Goal: Feedback & Contribution: Submit feedback/report problem

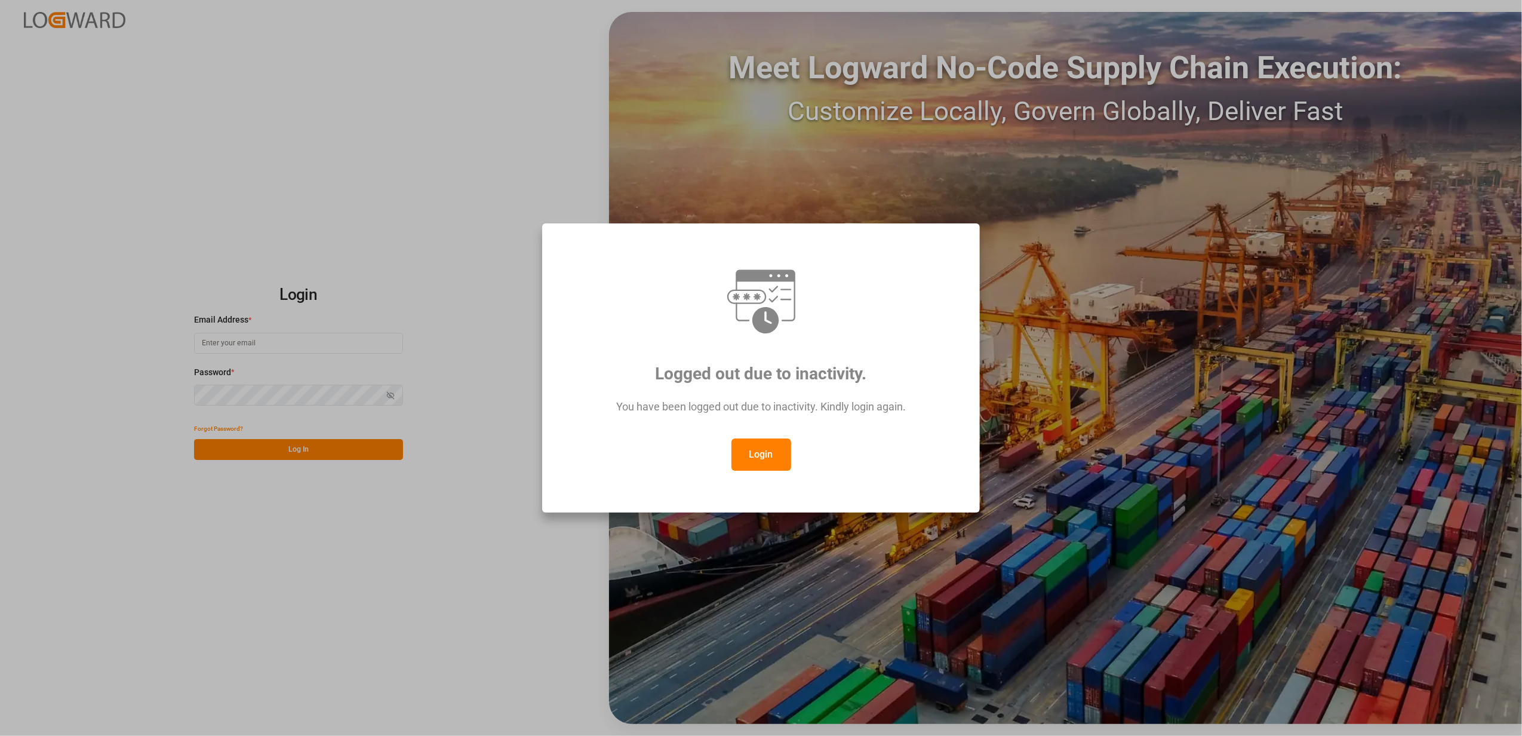
type input "faustine.gabilly@melitta.fr"
click at [337, 454] on div "Logged out due to inactivity. You have been logged out due to inactivity. Kindl…" at bounding box center [761, 368] width 1522 height 736
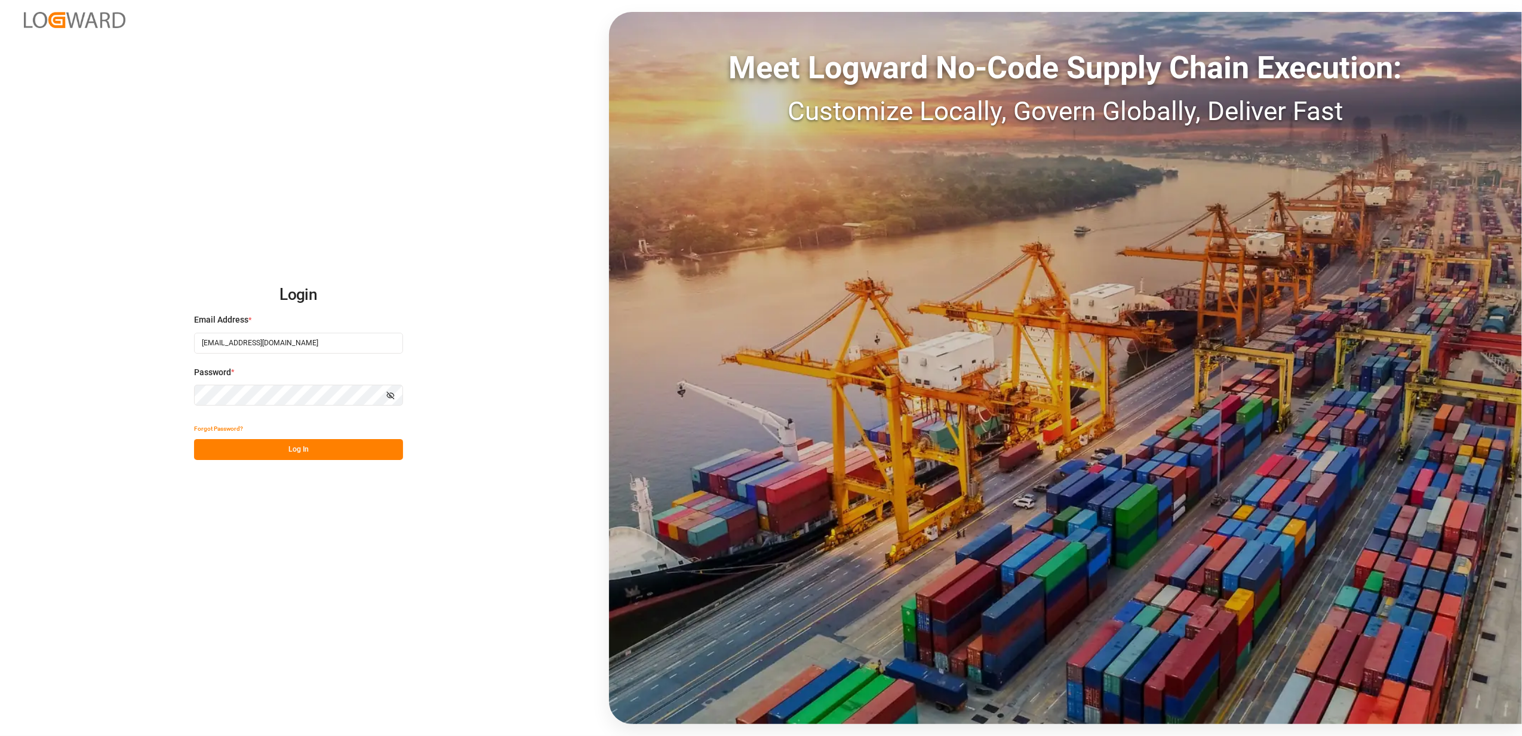
click at [299, 454] on button "Log In" at bounding box center [298, 449] width 209 height 21
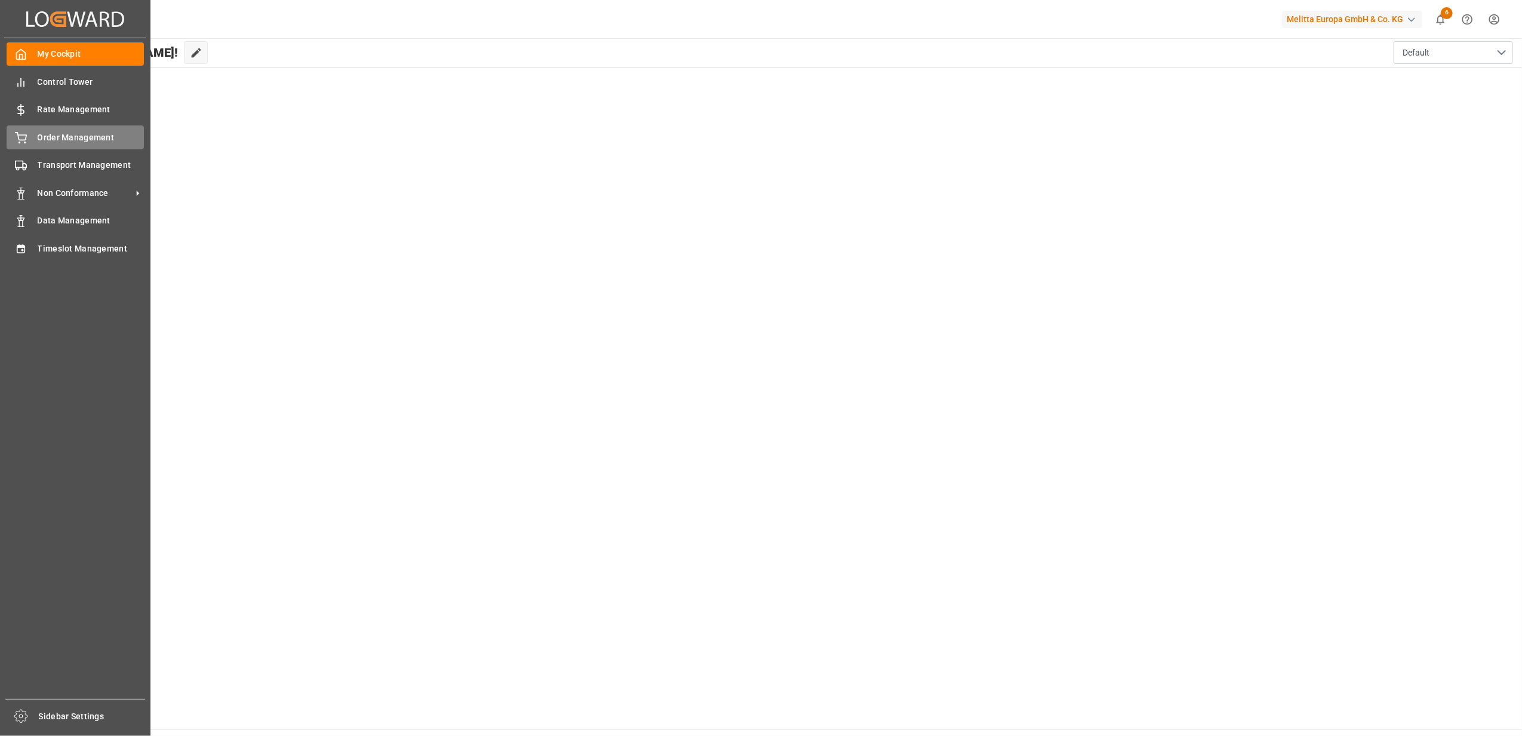
click at [76, 140] on span "Order Management" at bounding box center [91, 137] width 107 height 13
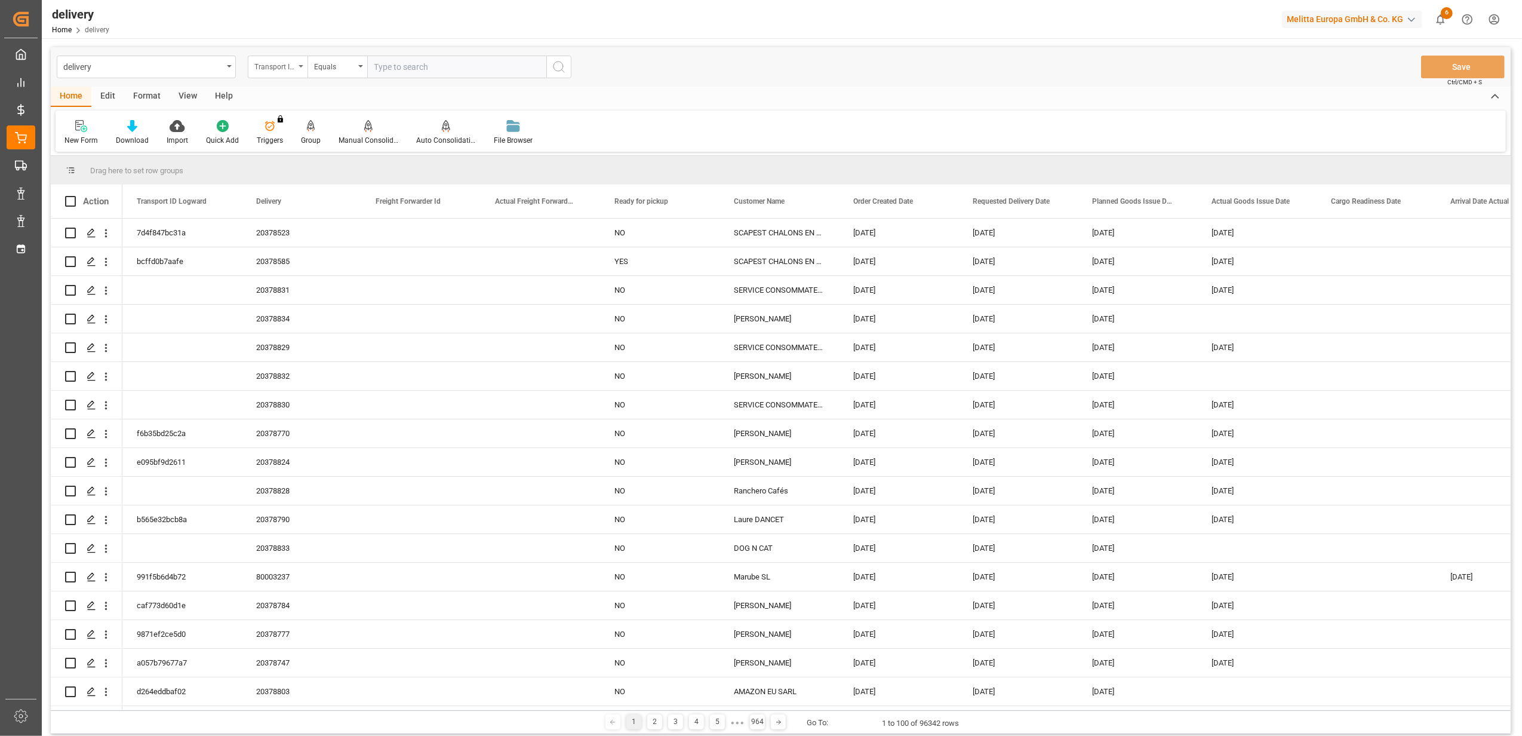
click at [301, 65] on icon "open menu" at bounding box center [301, 66] width 5 height 2
click at [295, 148] on div "Delivery" at bounding box center [337, 146] width 178 height 25
click at [462, 63] on input "text" at bounding box center [456, 67] width 179 height 23
drag, startPoint x: 454, startPoint y: 67, endPoint x: 307, endPoint y: 72, distance: 147.0
click at [307, 72] on div "Delivery Equals 80003270" at bounding box center [410, 67] width 324 height 23
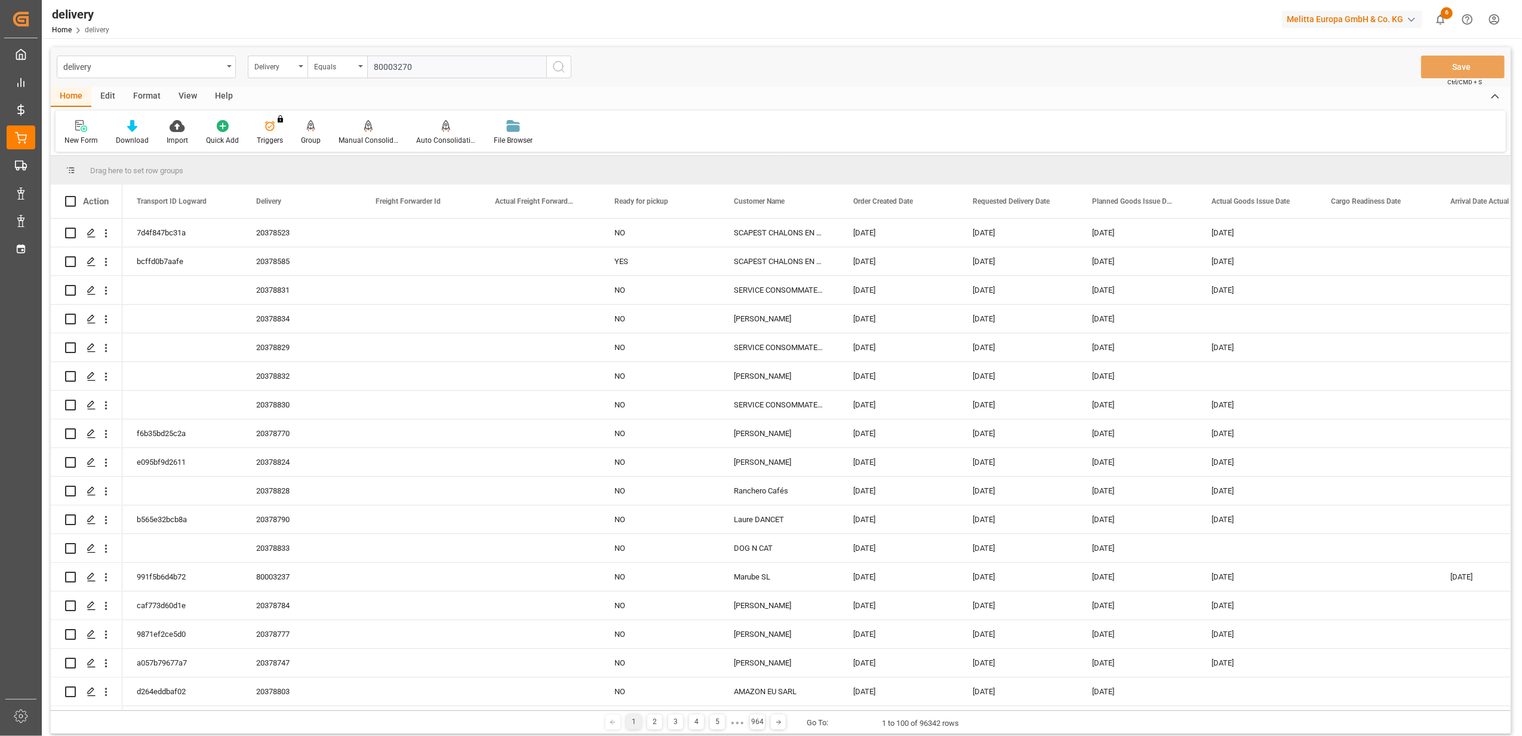
type input "80003270"
click at [558, 70] on icon "search button" at bounding box center [559, 67] width 14 height 14
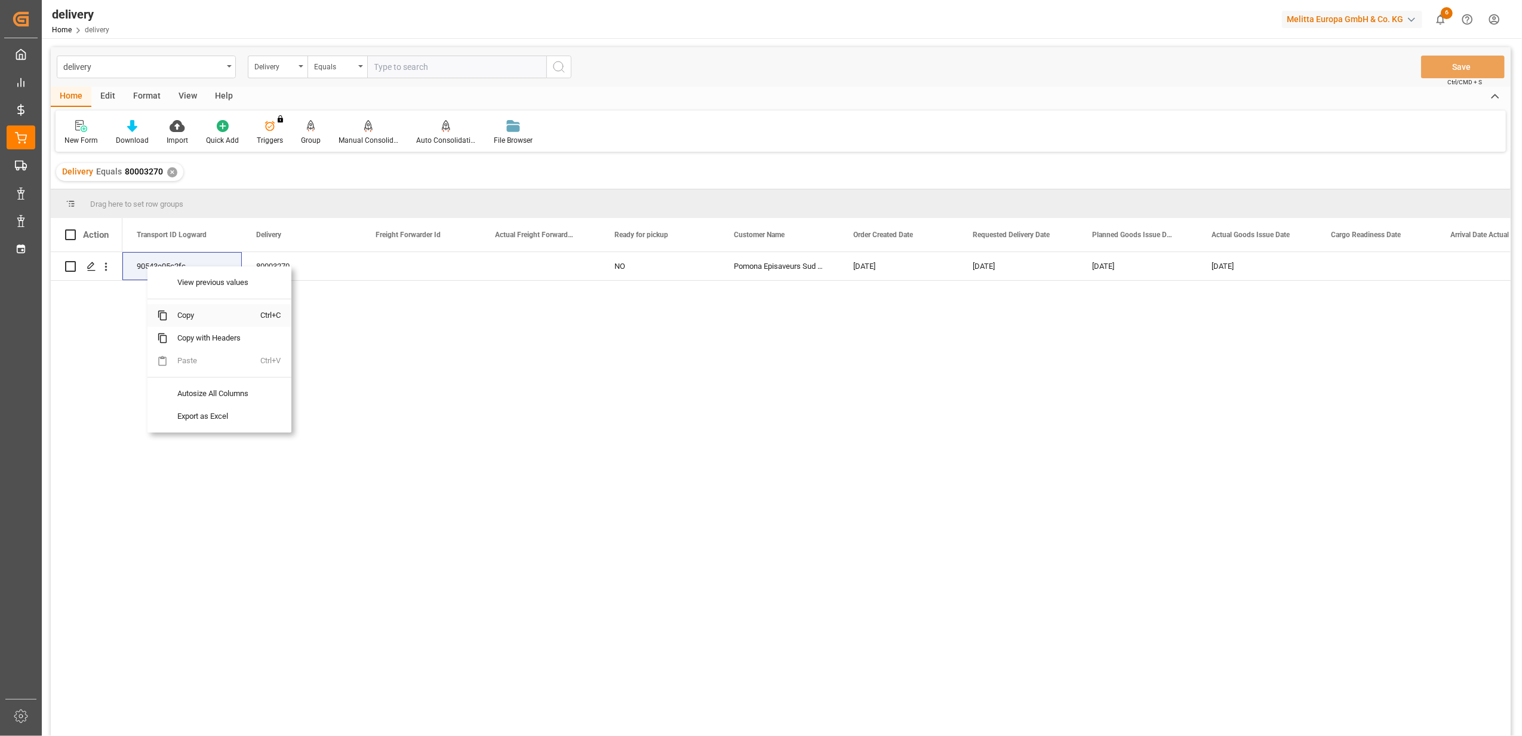
click at [202, 316] on span "Copy" at bounding box center [214, 315] width 93 height 23
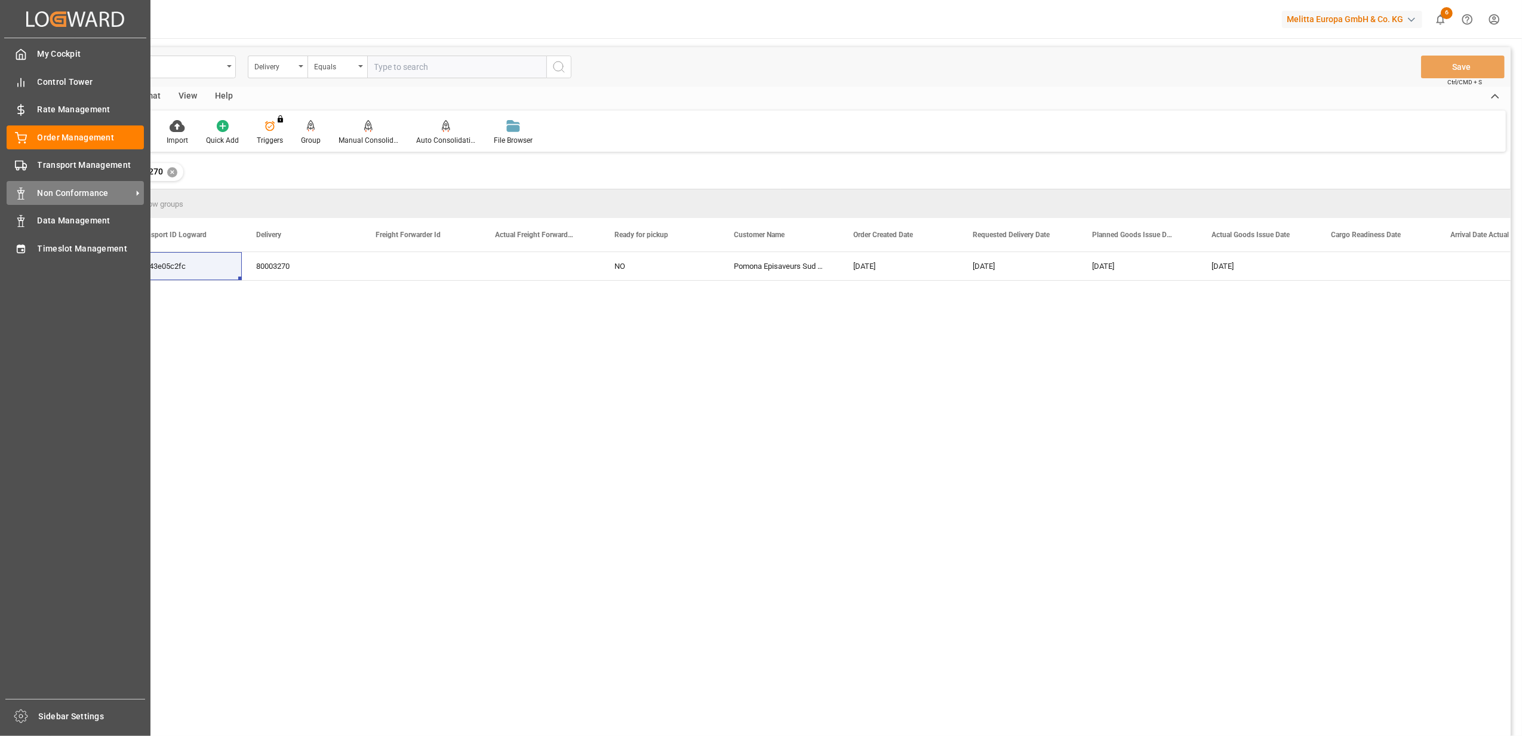
click at [70, 187] on span "Non Conformance" at bounding box center [85, 193] width 94 height 13
click at [56, 187] on span "Non Conformance" at bounding box center [85, 193] width 94 height 13
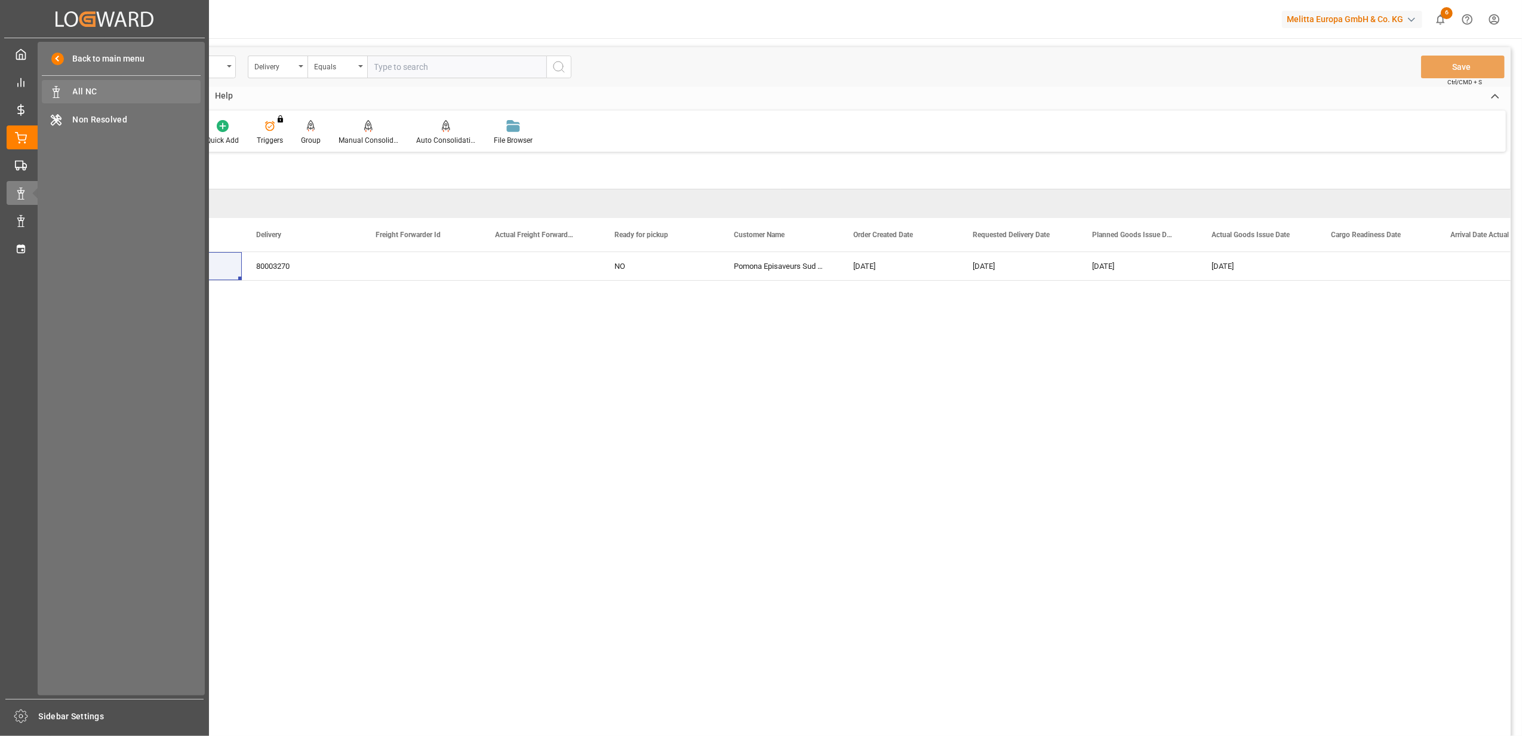
click at [103, 87] on span "All NC" at bounding box center [137, 91] width 128 height 13
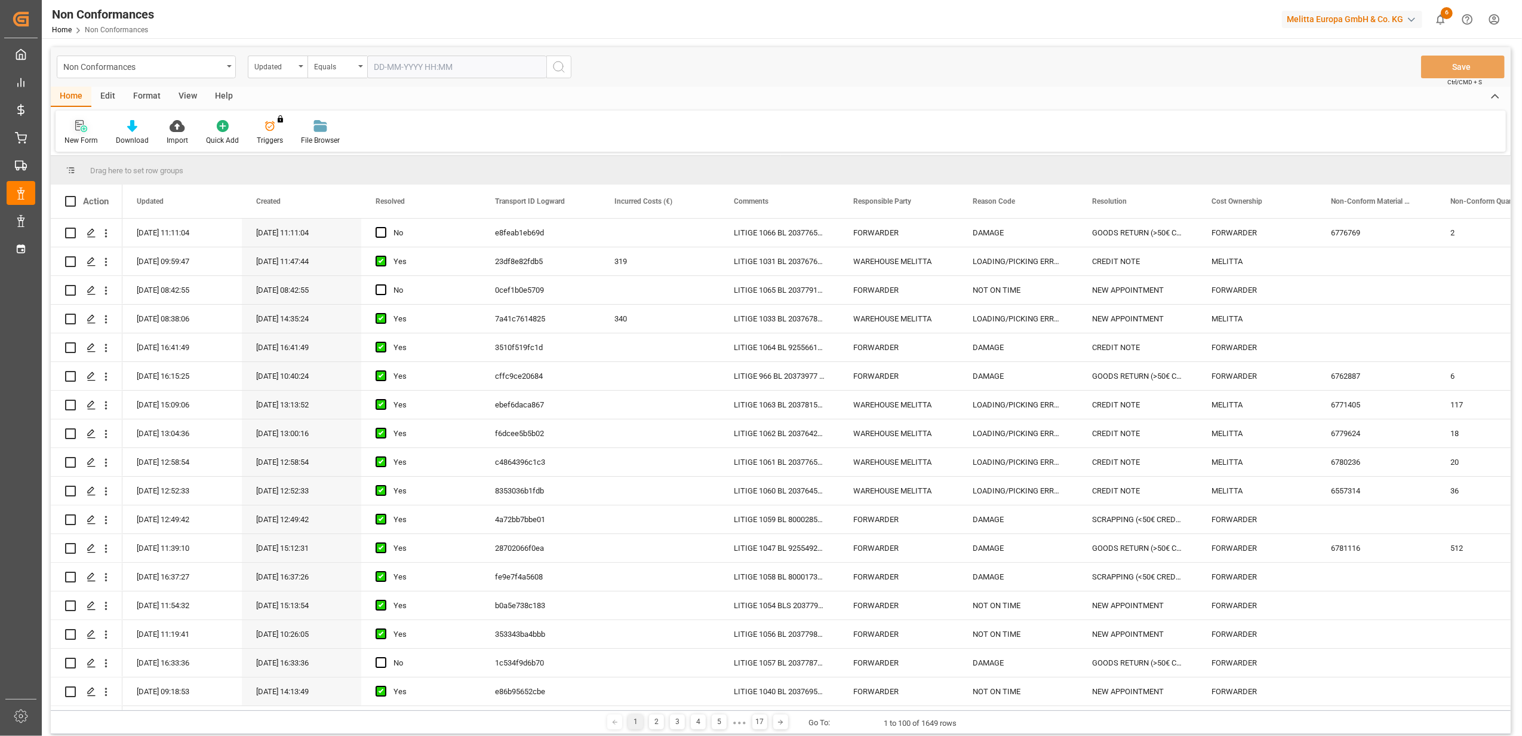
click at [81, 128] on icon at bounding box center [81, 126] width 12 height 12
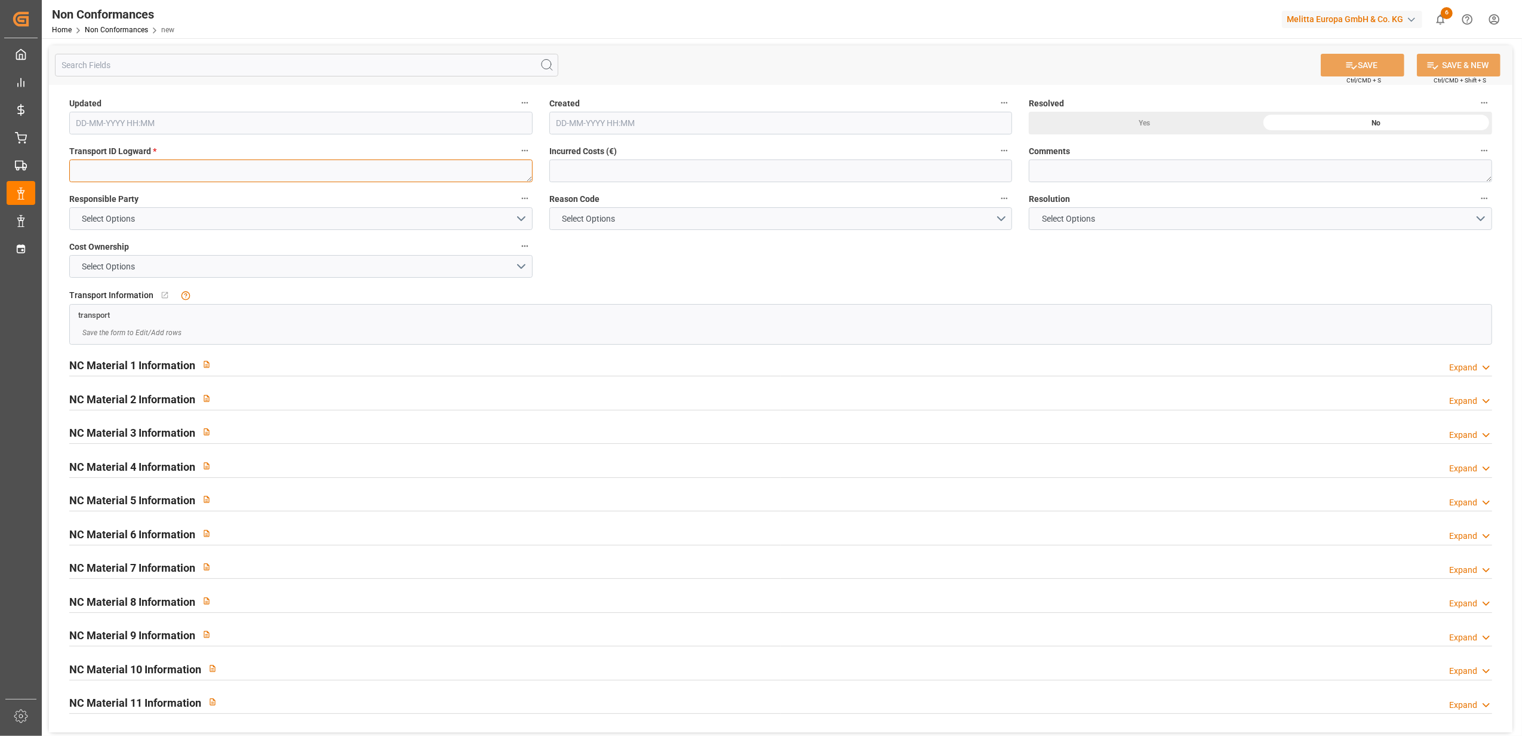
click at [218, 168] on textarea at bounding box center [300, 170] width 463 height 23
paste textarea "90543e05c2fc"
type textarea "90543e05c2fc"
click at [524, 215] on button "Select Options" at bounding box center [300, 218] width 463 height 23
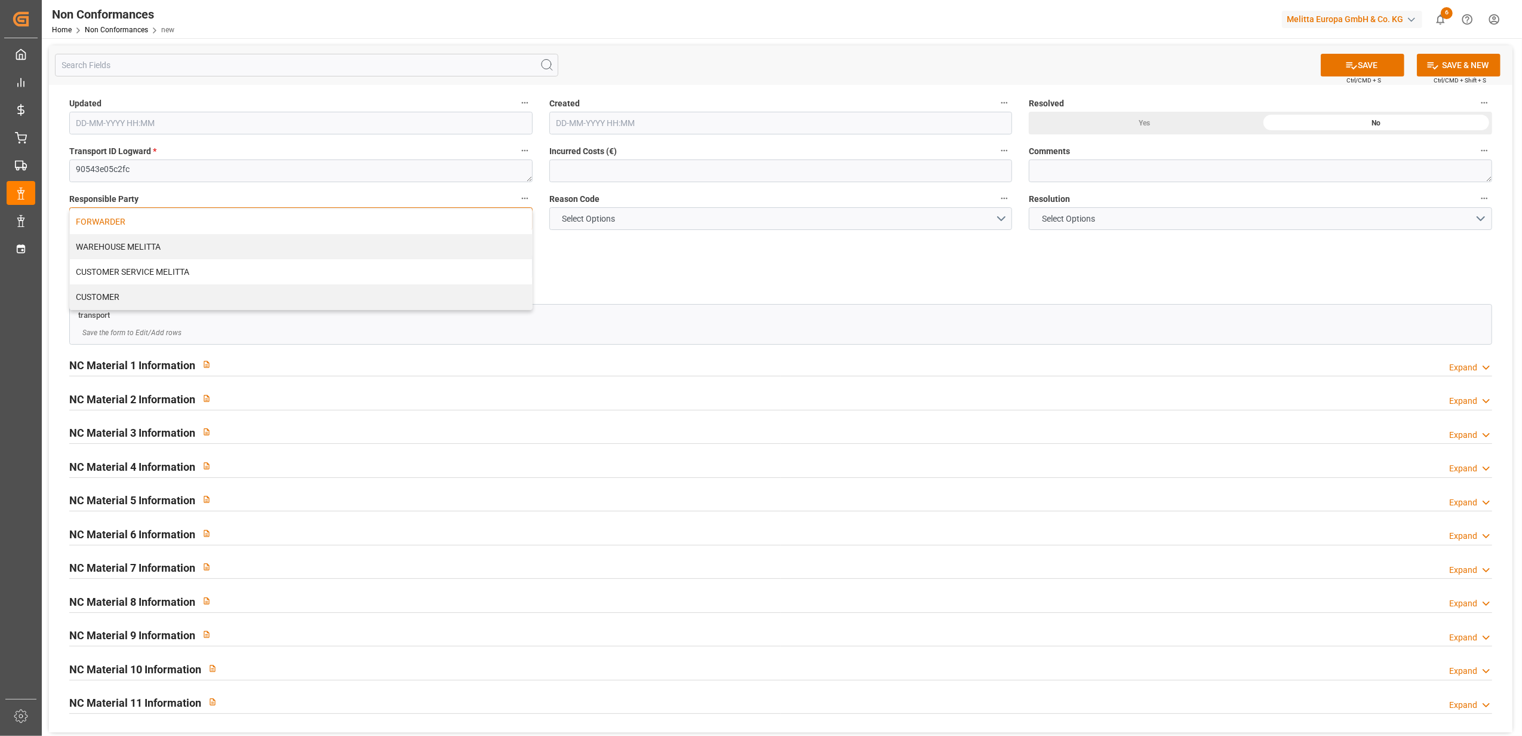
click at [125, 213] on div "FORWARDER" at bounding box center [301, 221] width 462 height 25
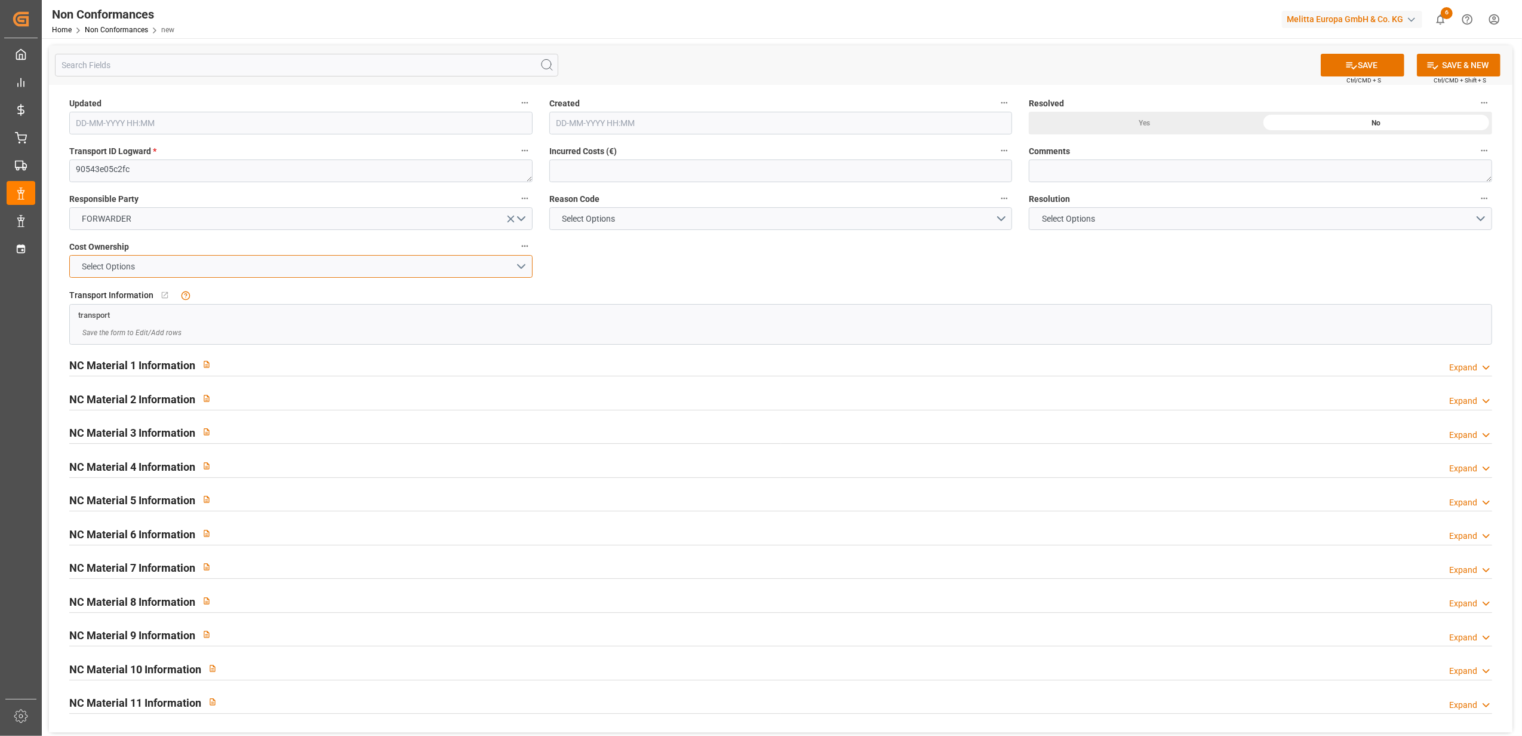
click at [524, 268] on button "Select Options" at bounding box center [300, 266] width 463 height 23
click at [177, 269] on div "FORWARDER" at bounding box center [301, 269] width 462 height 25
click at [1000, 219] on button "Select Options" at bounding box center [780, 218] width 463 height 23
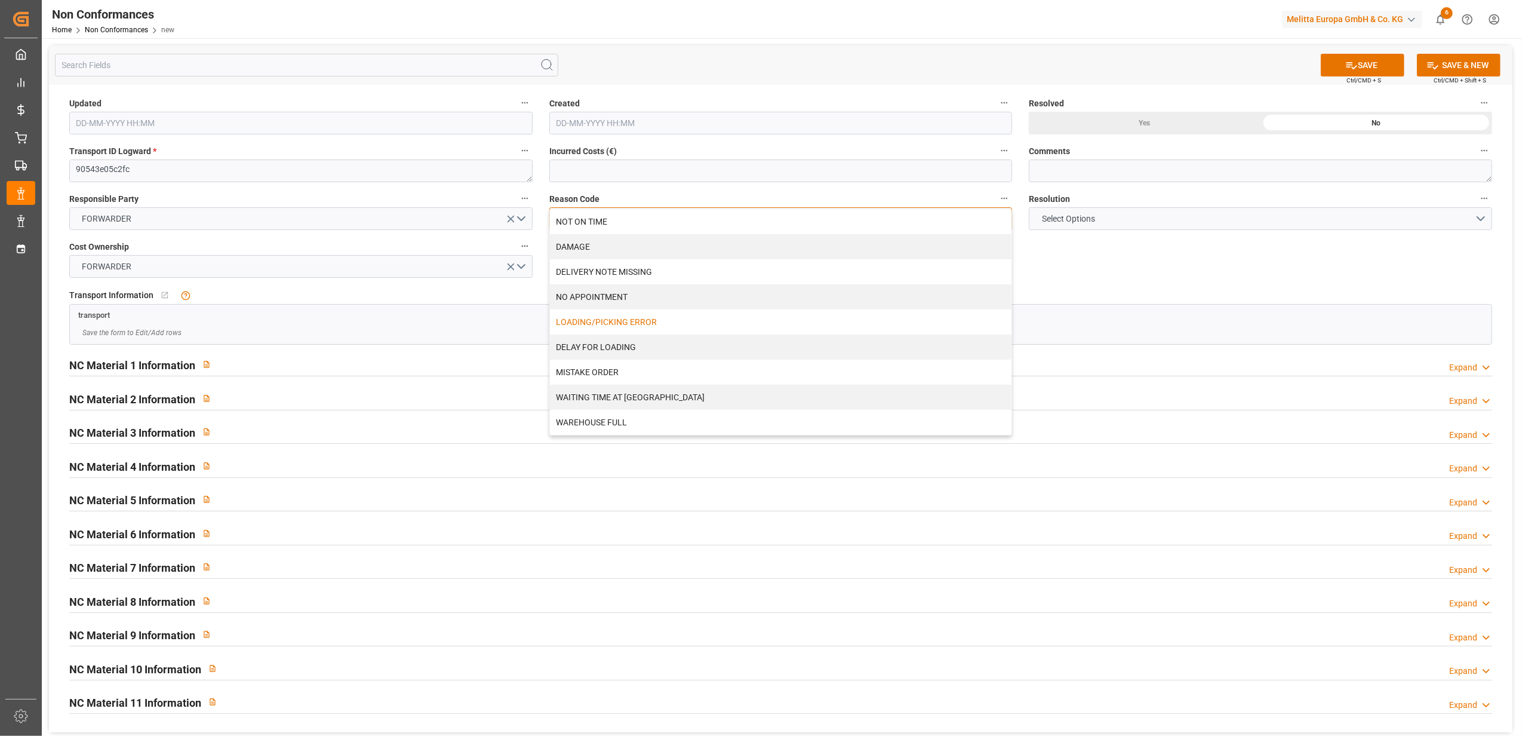
click at [702, 321] on div "LOADING/PICKING ERROR" at bounding box center [781, 321] width 462 height 25
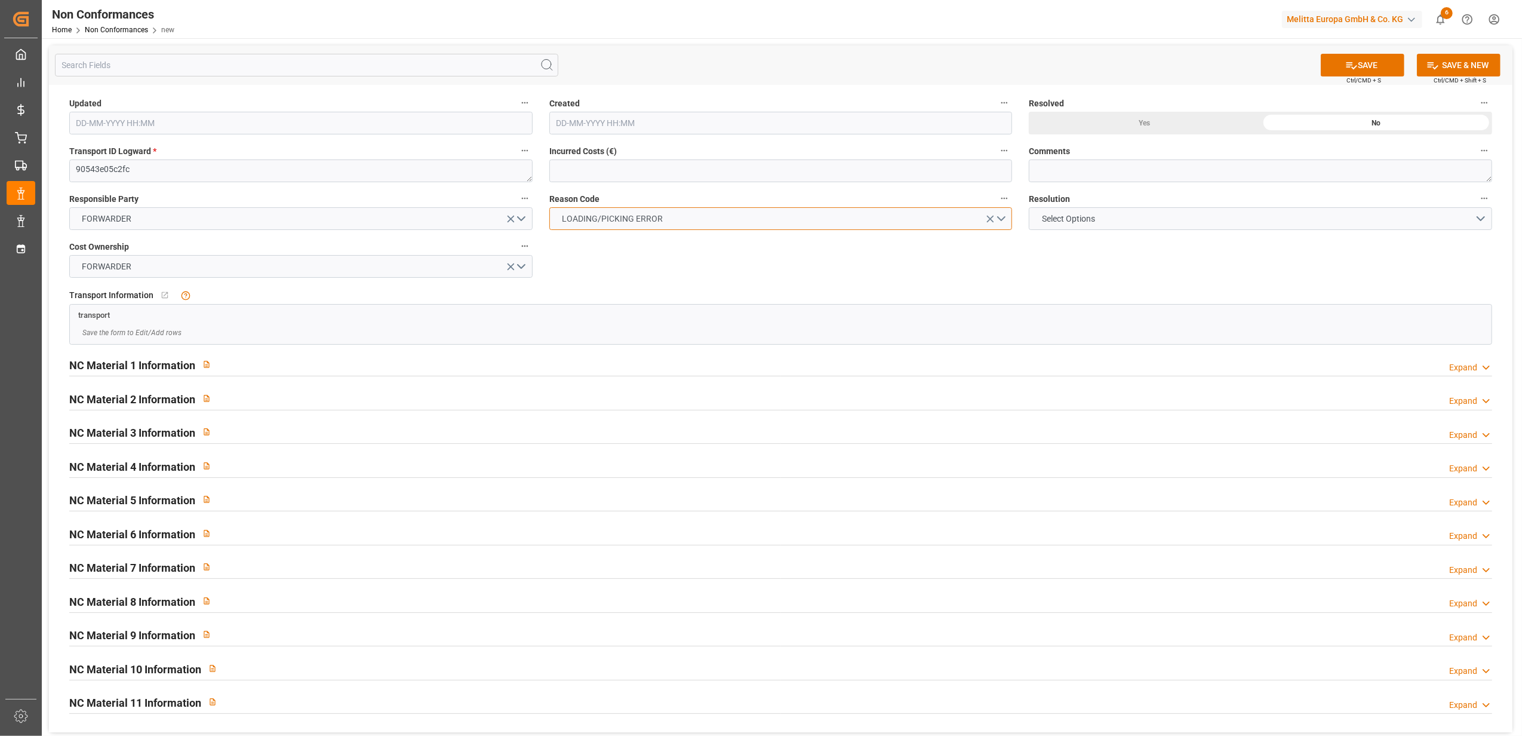
click at [997, 217] on button "LOADING/PICKING ERROR" at bounding box center [780, 218] width 463 height 23
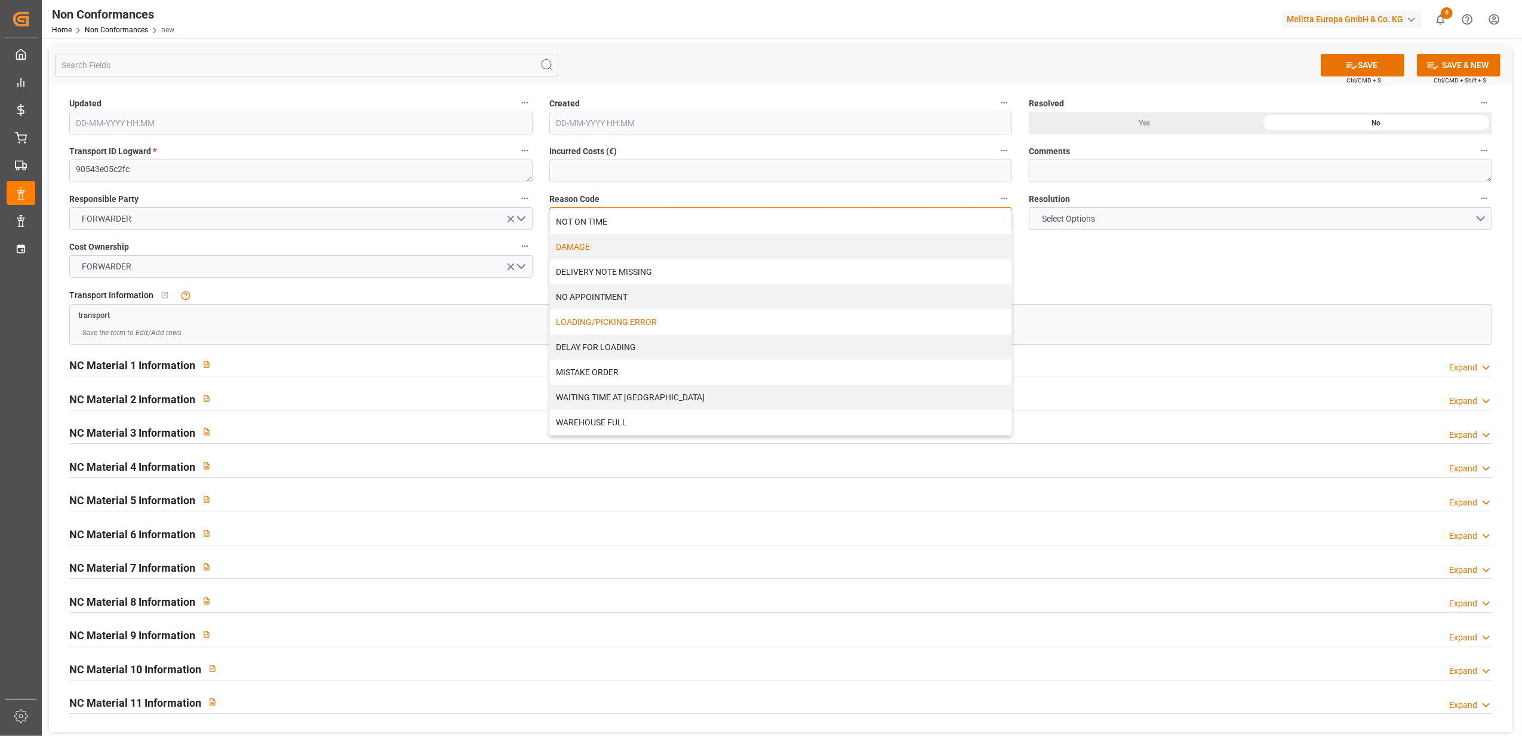
click at [576, 239] on div "DAMAGE" at bounding box center [781, 246] width 462 height 25
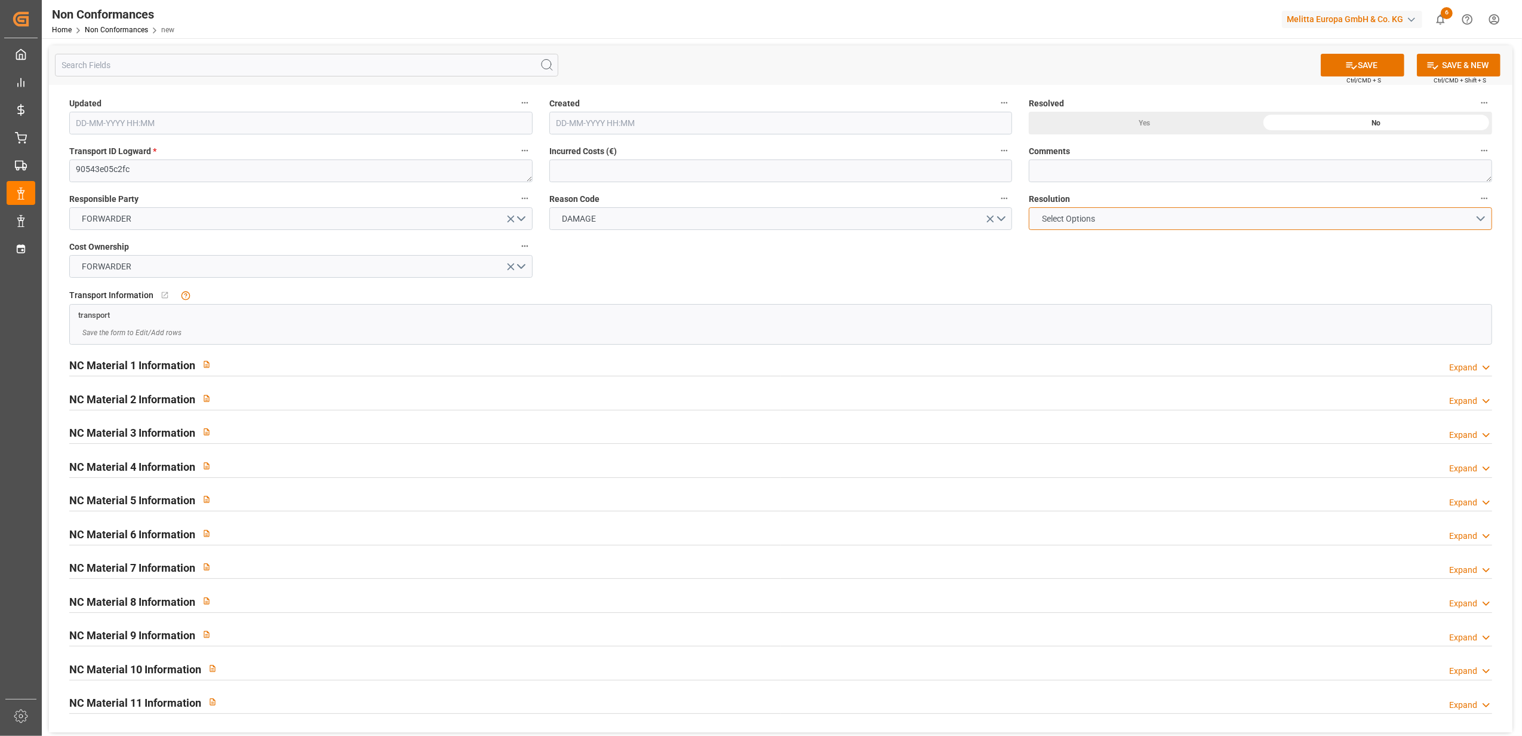
click at [1475, 216] on button "Select Options" at bounding box center [1260, 218] width 463 height 23
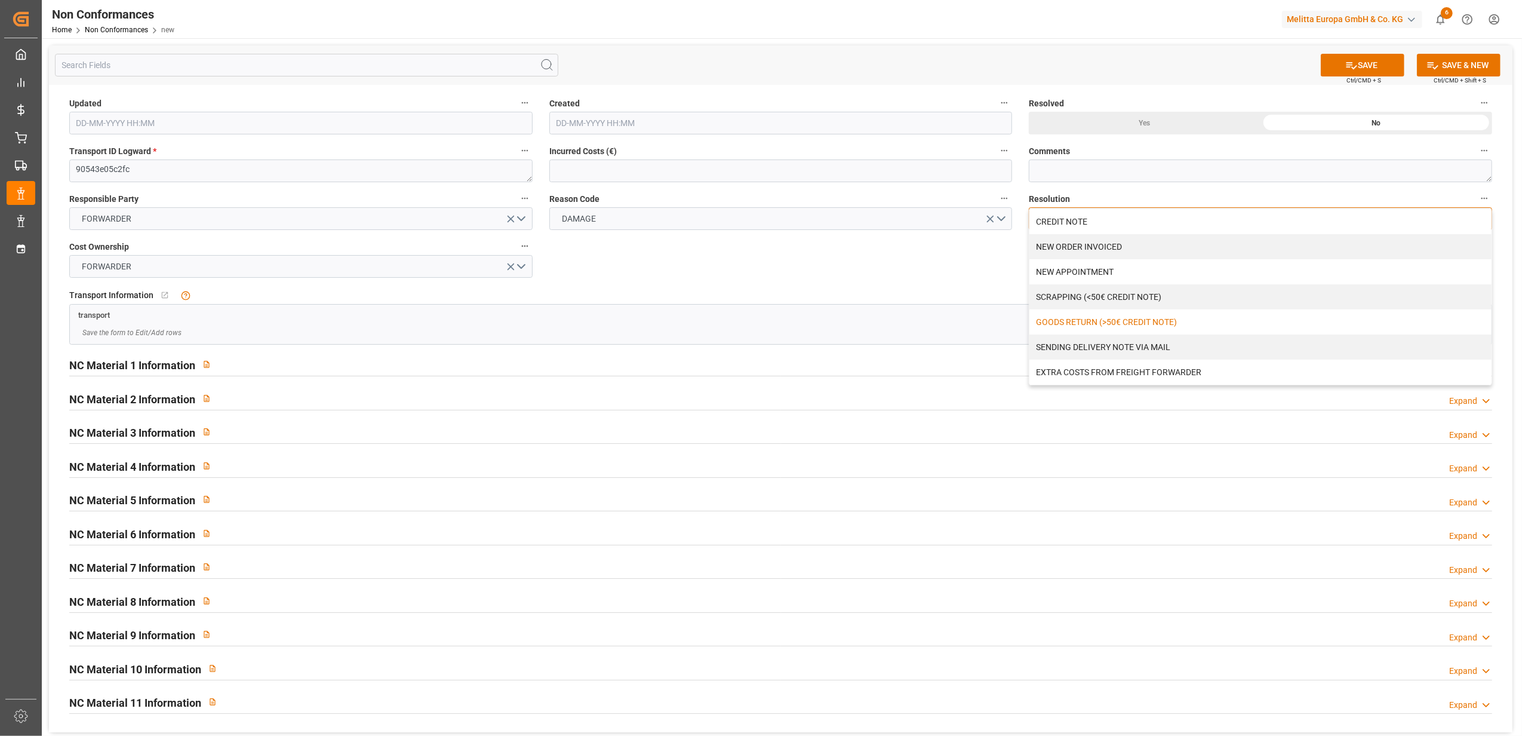
click at [1139, 325] on div "GOODS RETURN (>50€ CREDIT NOTE)" at bounding box center [1260, 321] width 462 height 25
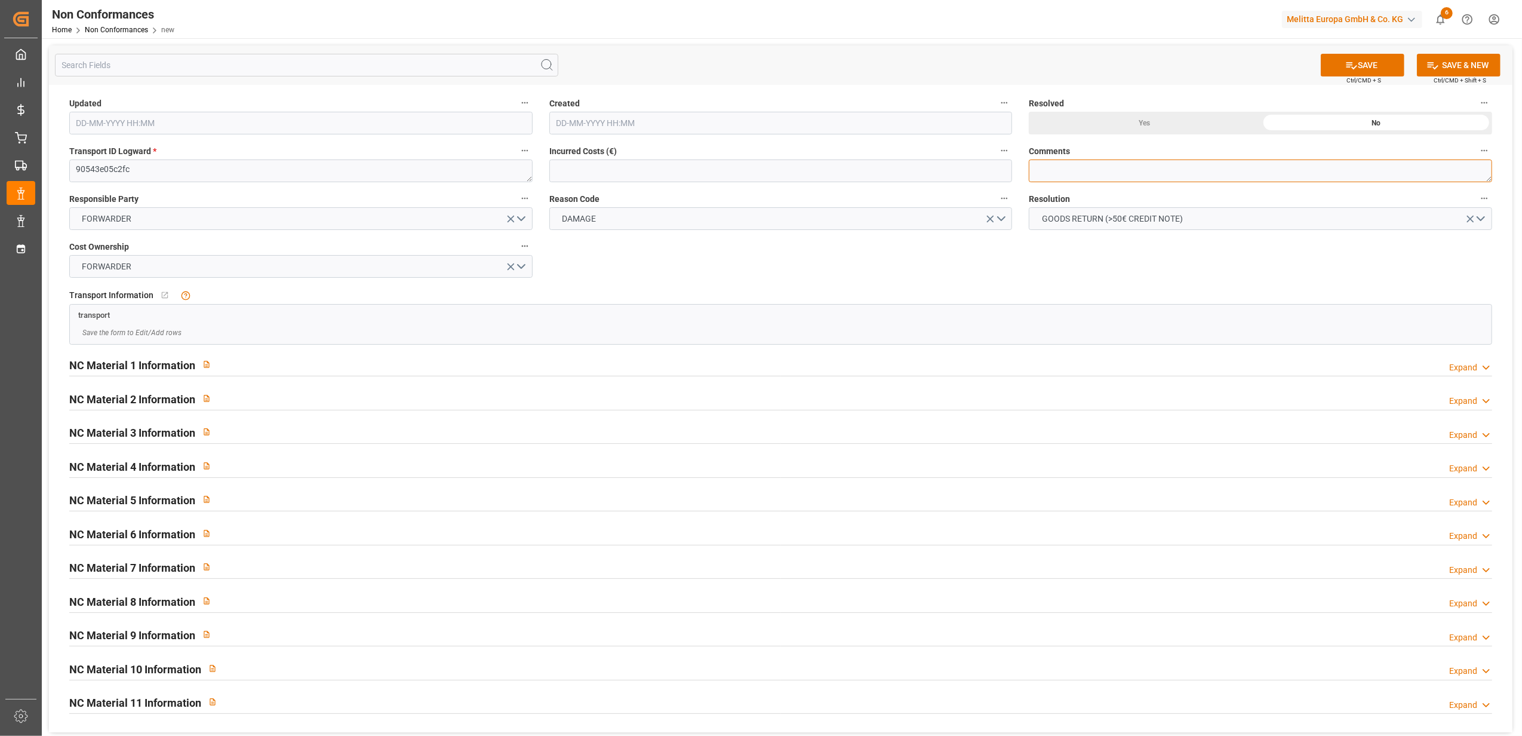
click at [1073, 174] on textarea at bounding box center [1260, 170] width 463 height 23
type textarea "LITIGE 1067 BL 80003270 Avarie 2 palettes // En retour"
click at [1372, 62] on button "SAVE" at bounding box center [1363, 65] width 84 height 23
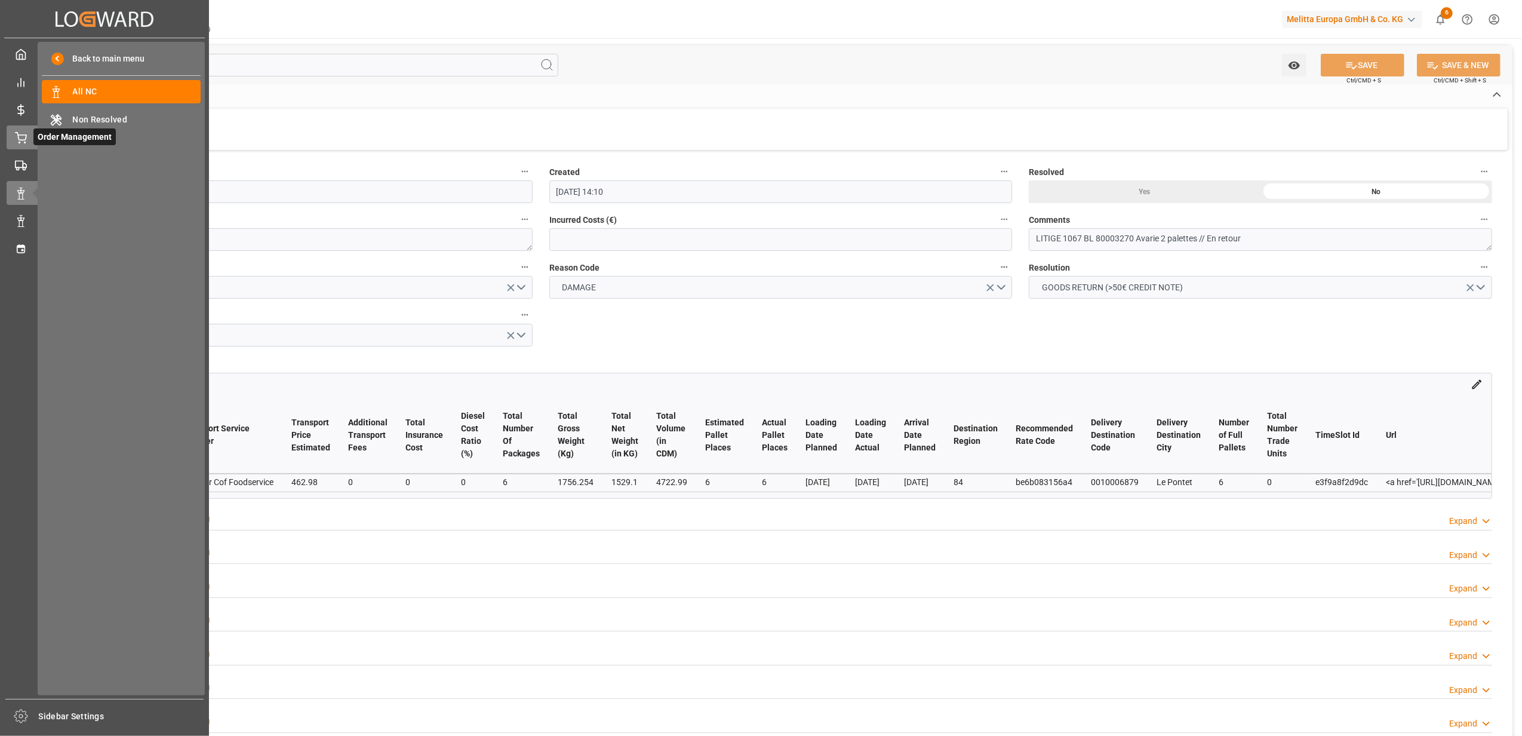
click at [23, 142] on icon at bounding box center [21, 138] width 12 height 12
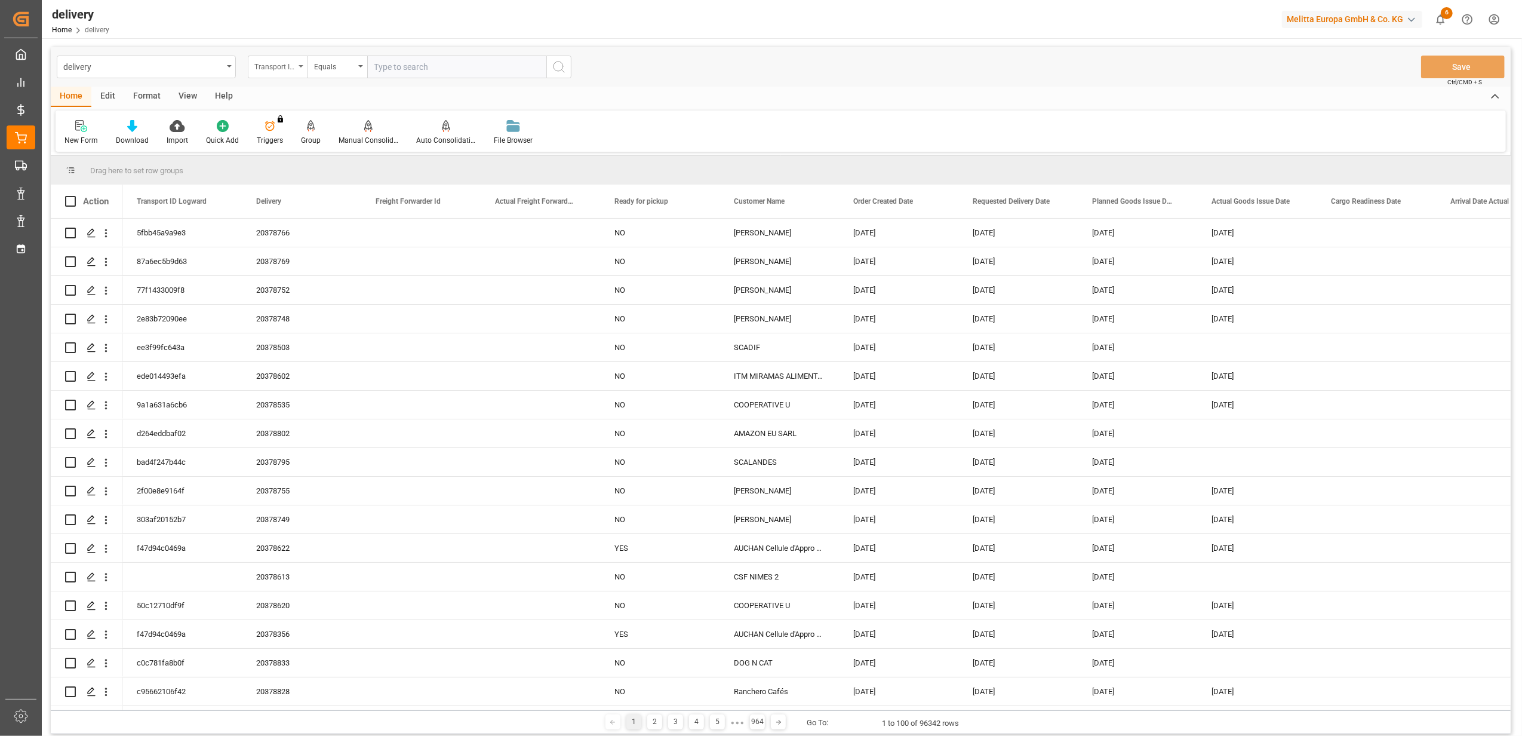
click at [296, 68] on div "Transport ID Logward" at bounding box center [278, 67] width 60 height 23
drag, startPoint x: 311, startPoint y: 142, endPoint x: 423, endPoint y: 66, distance: 135.5
click at [312, 141] on div "Delivery" at bounding box center [337, 146] width 178 height 25
click at [425, 66] on input "text" at bounding box center [456, 67] width 179 height 23
type input "20378440"
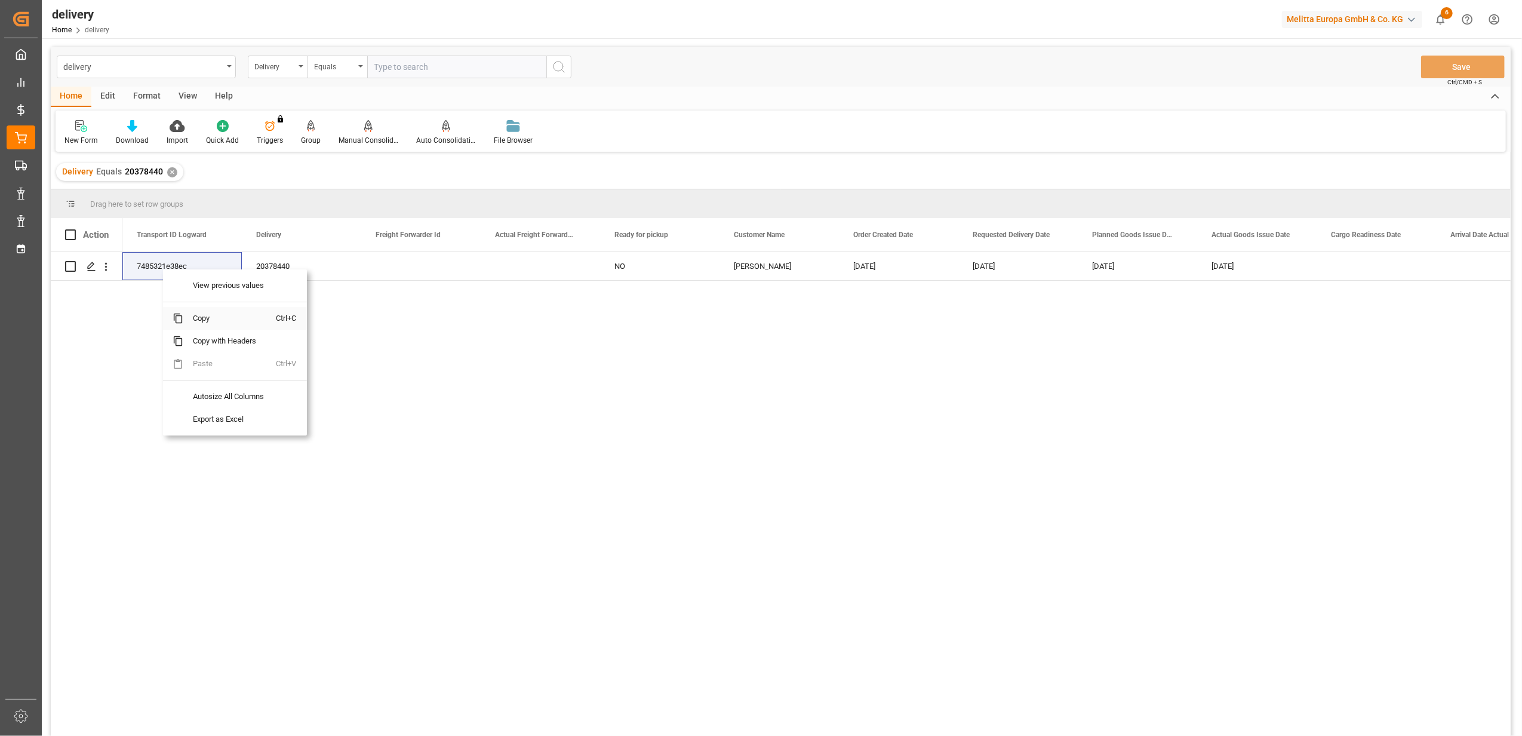
click at [205, 321] on span "Copy" at bounding box center [229, 318] width 93 height 23
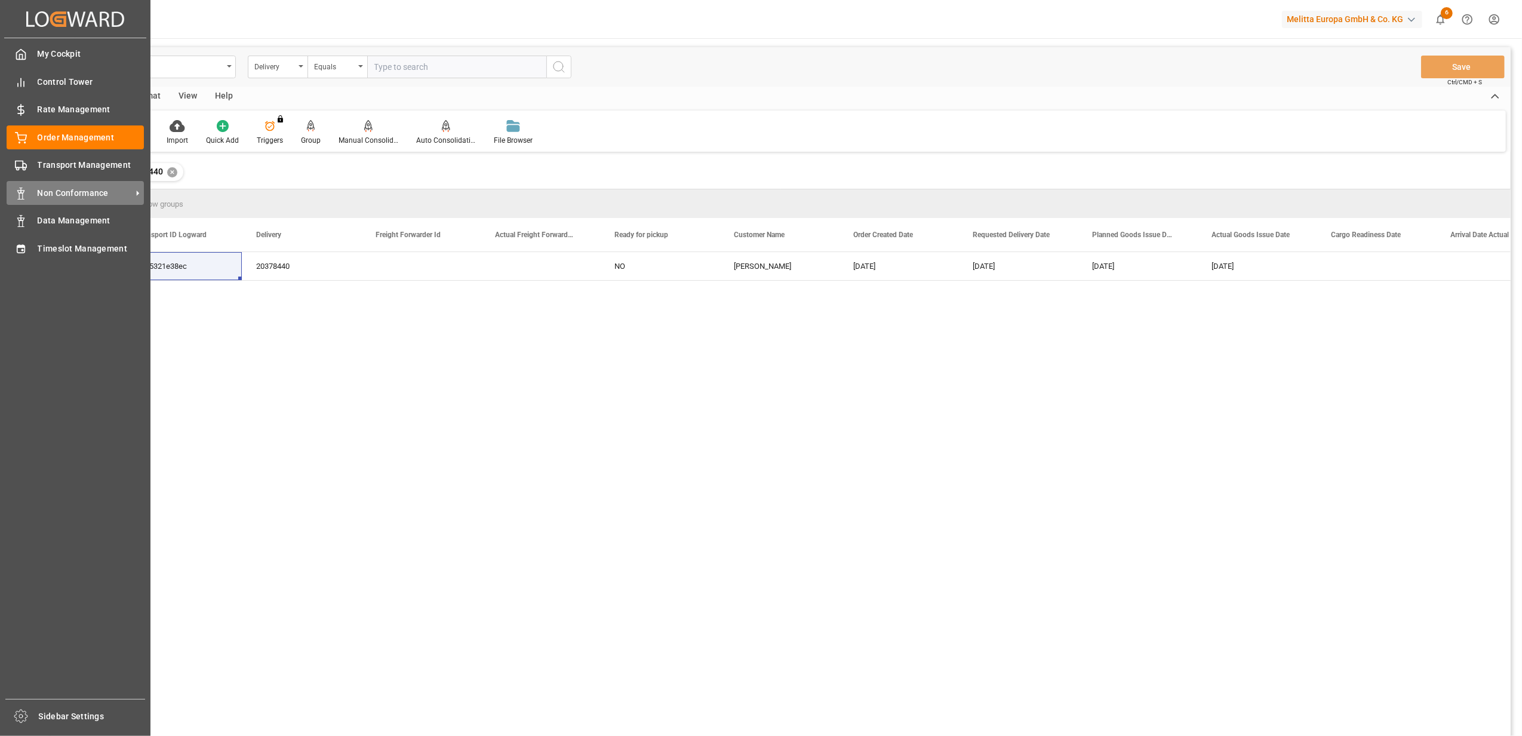
click at [81, 194] on span "Non Conformance" at bounding box center [85, 193] width 94 height 13
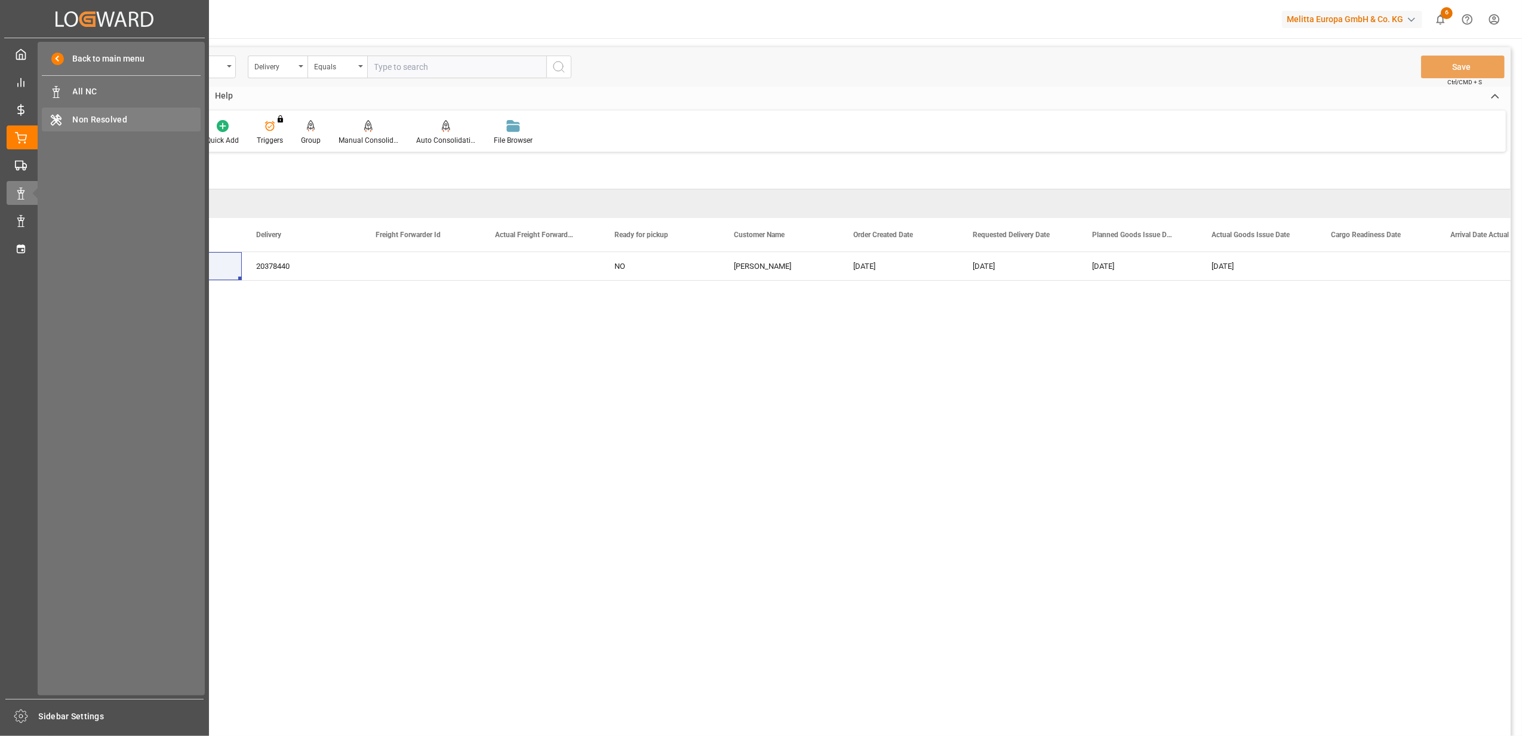
click at [96, 115] on span "Non Resolved" at bounding box center [137, 119] width 128 height 13
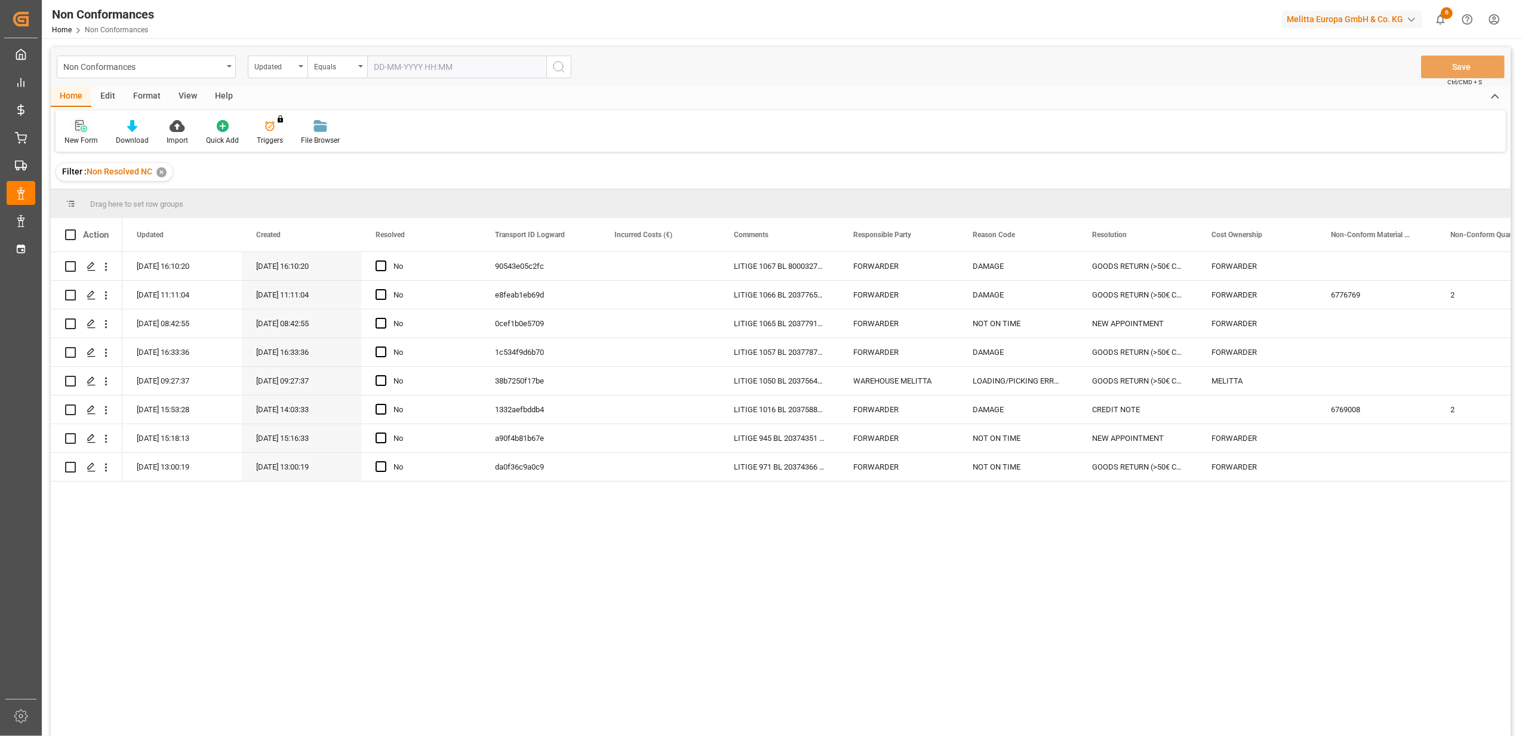
click at [78, 123] on div "New Form Download Import Quick Add Triggers You do not have permission for Trig…" at bounding box center [781, 130] width 1450 height 41
click at [78, 122] on icon at bounding box center [81, 126] width 12 height 12
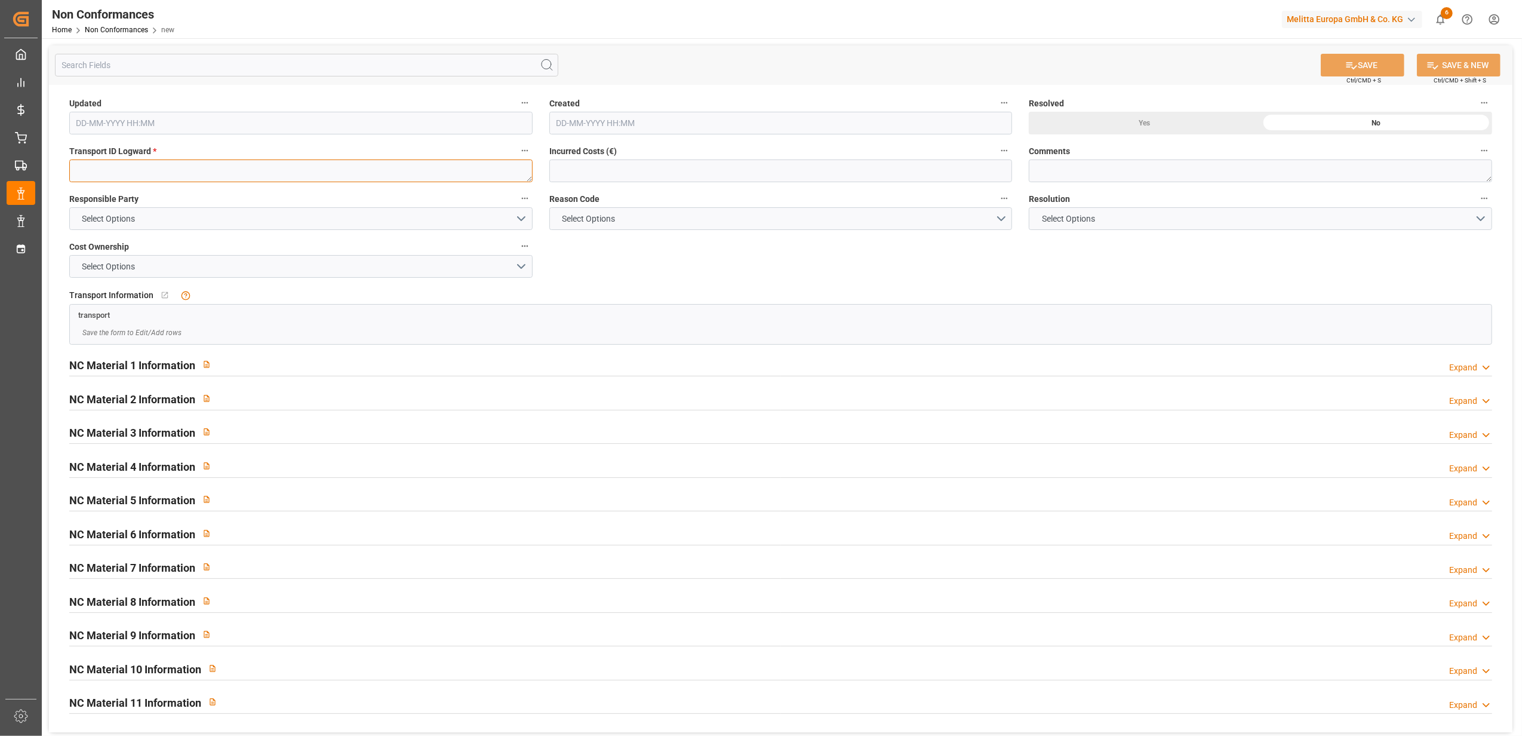
click at [285, 177] on textarea at bounding box center [300, 170] width 463 height 23
paste textarea "7485321e38ec"
type textarea "7485321e38ec"
click at [521, 220] on button "Select Options" at bounding box center [300, 218] width 463 height 23
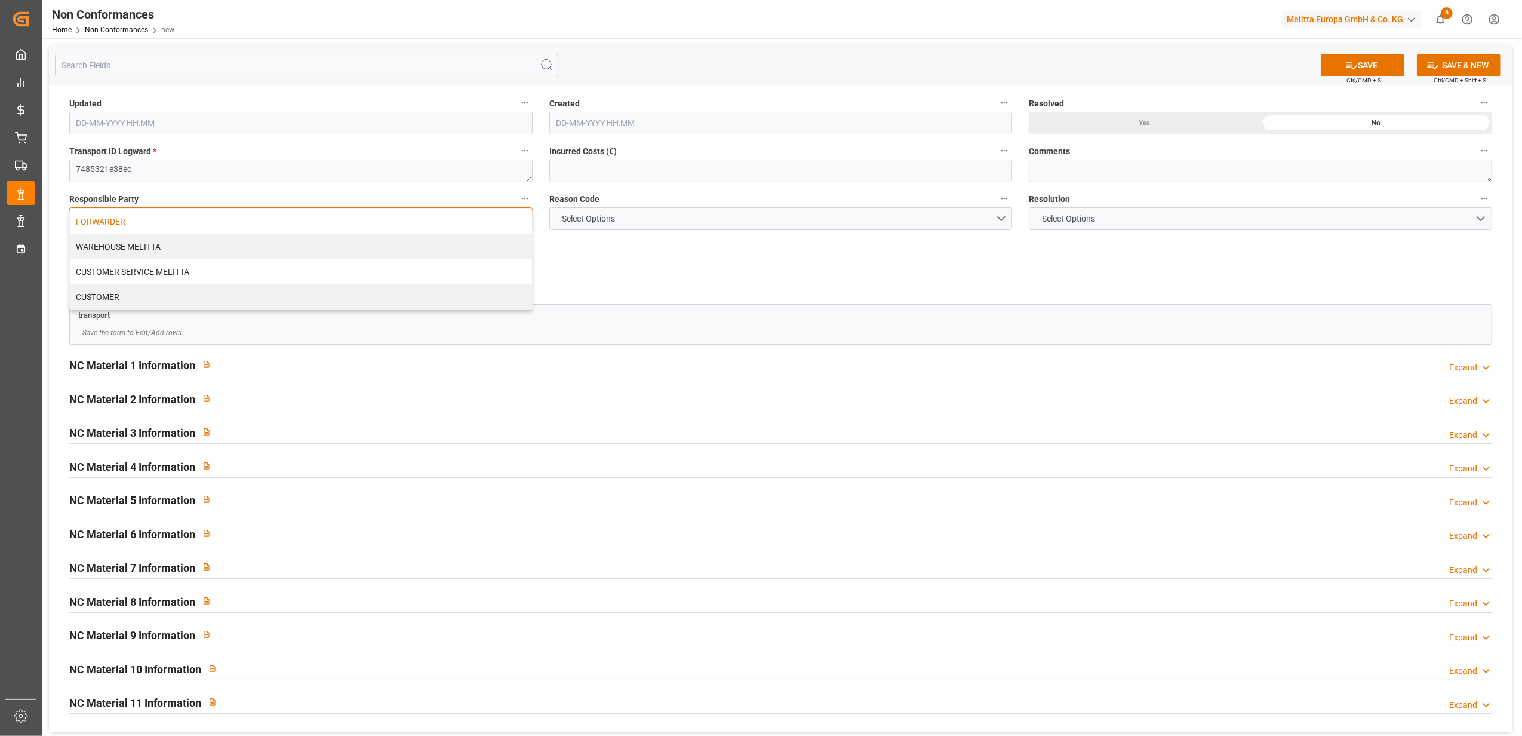
click at [420, 228] on div "FORWARDER" at bounding box center [301, 221] width 462 height 25
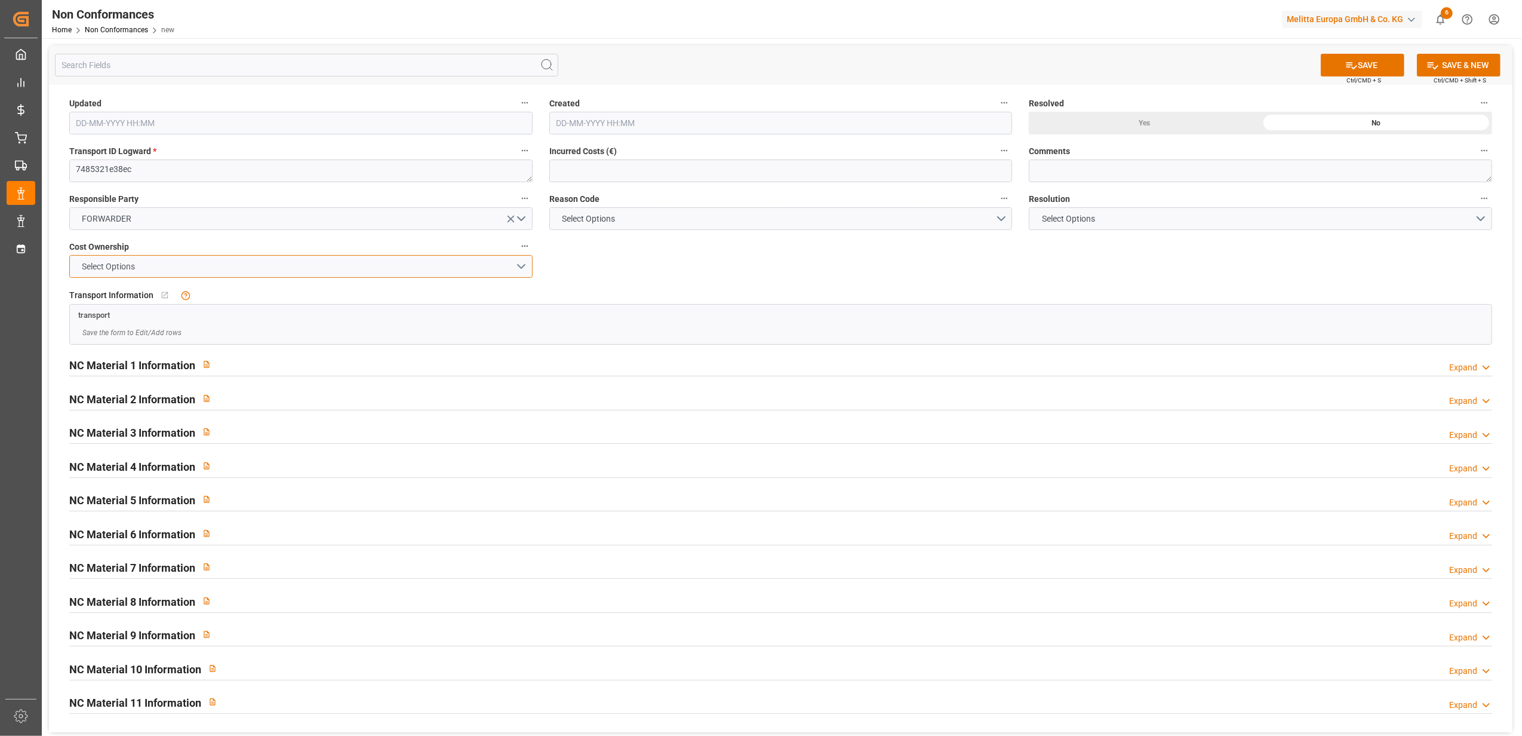
click at [516, 263] on button "Select Options" at bounding box center [300, 266] width 463 height 23
click at [401, 273] on div "FORWARDER" at bounding box center [301, 269] width 462 height 25
click at [1000, 219] on button "Select Options" at bounding box center [780, 218] width 463 height 23
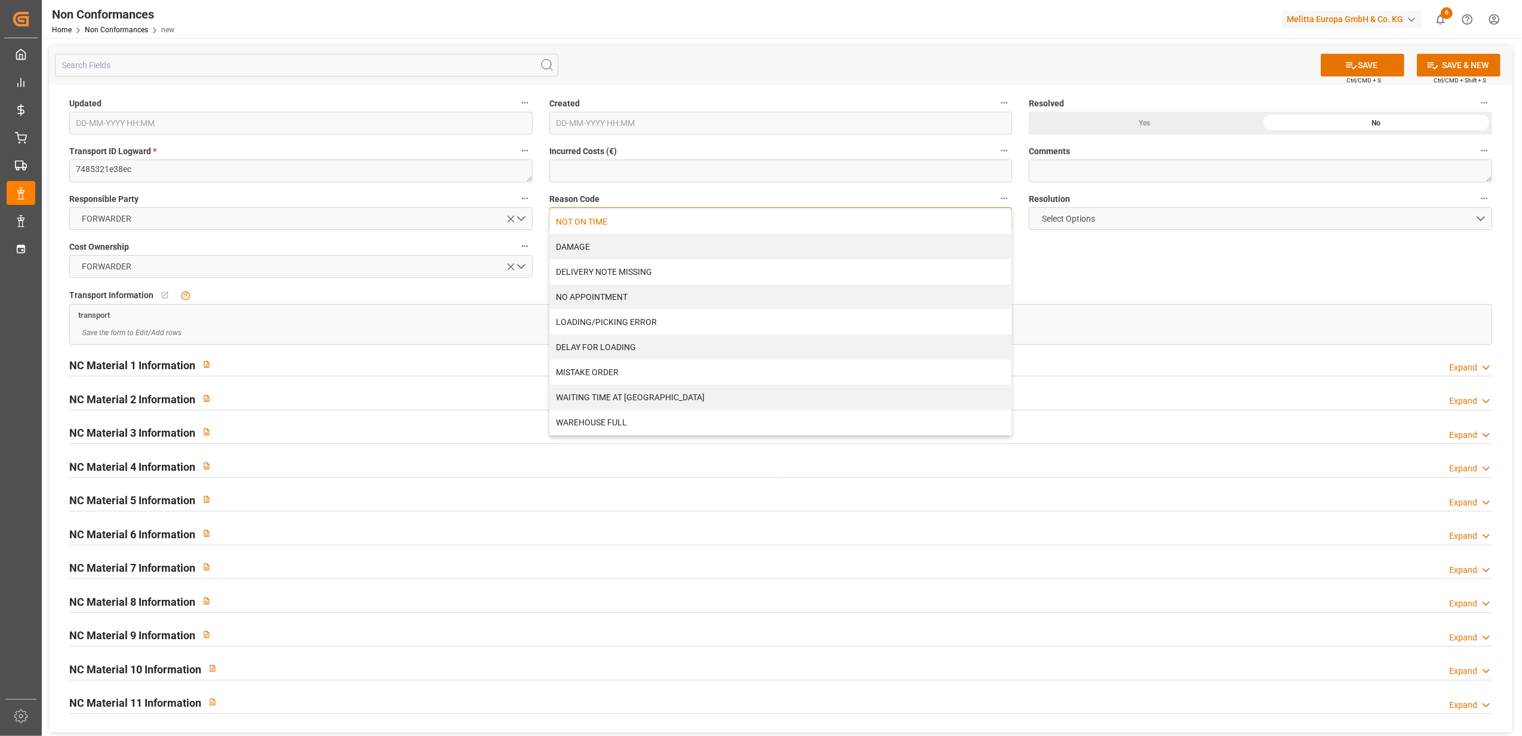
click at [669, 221] on div "NOT ON TIME" at bounding box center [781, 221] width 462 height 25
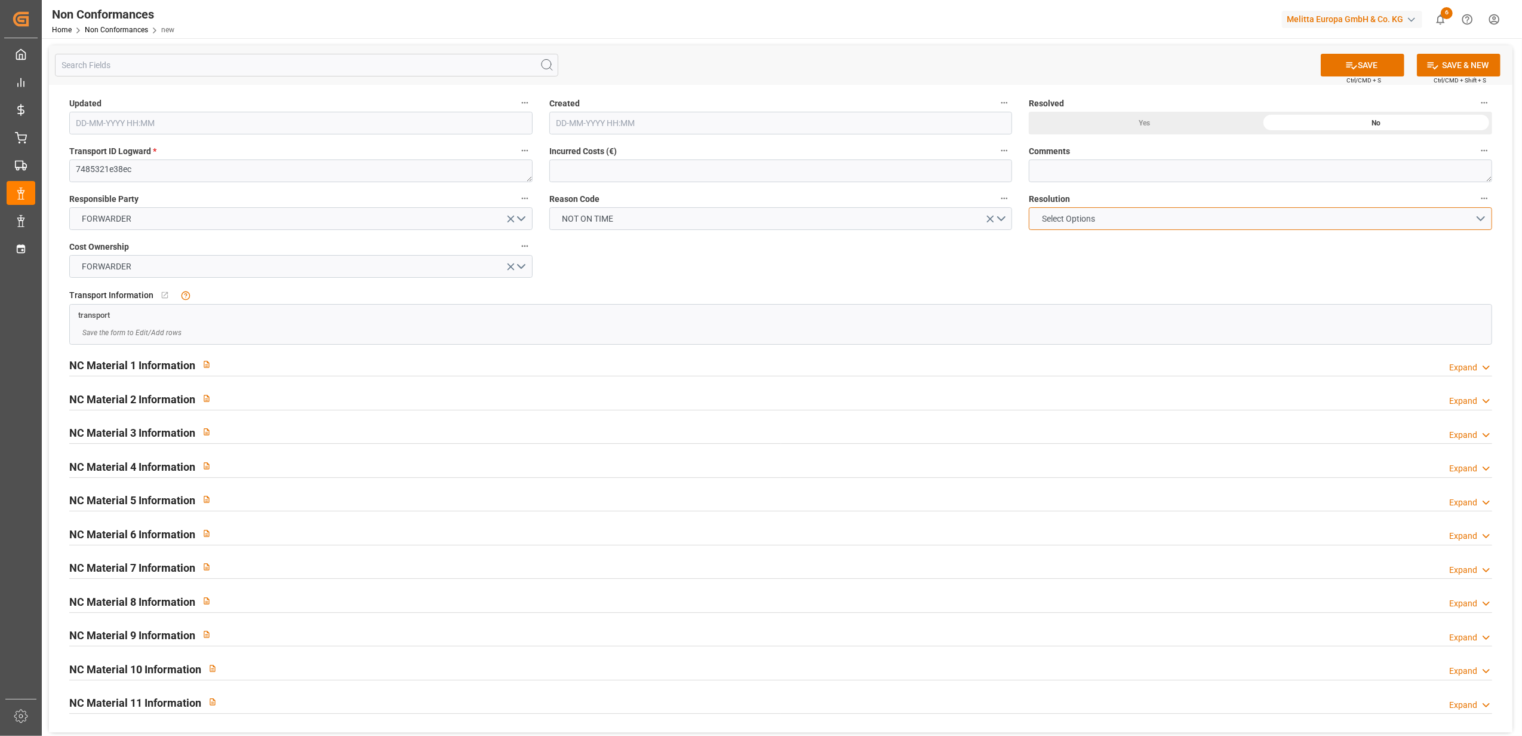
click at [1489, 218] on button "Select Options" at bounding box center [1260, 218] width 463 height 23
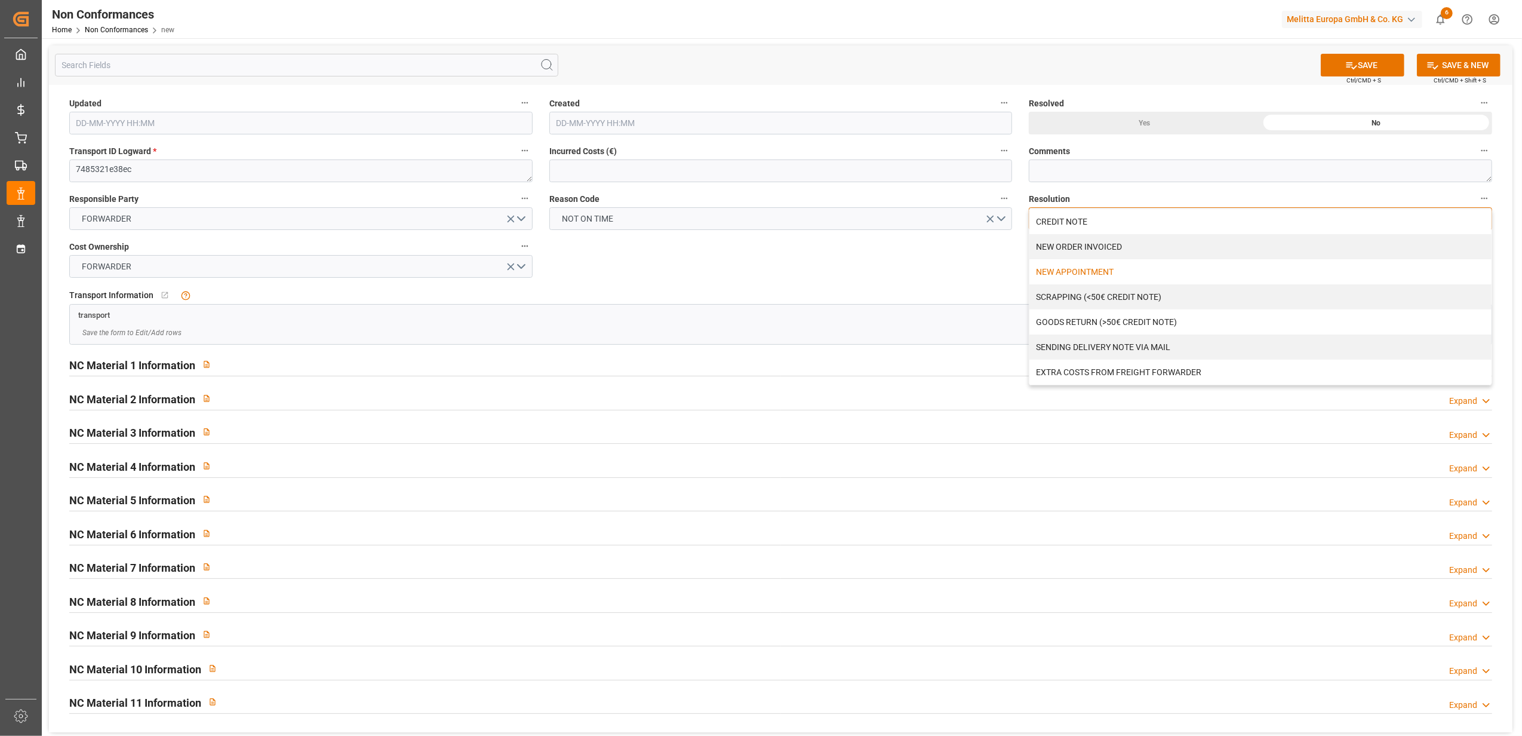
click at [1141, 279] on div "NEW APPOINTMENT" at bounding box center [1260, 271] width 462 height 25
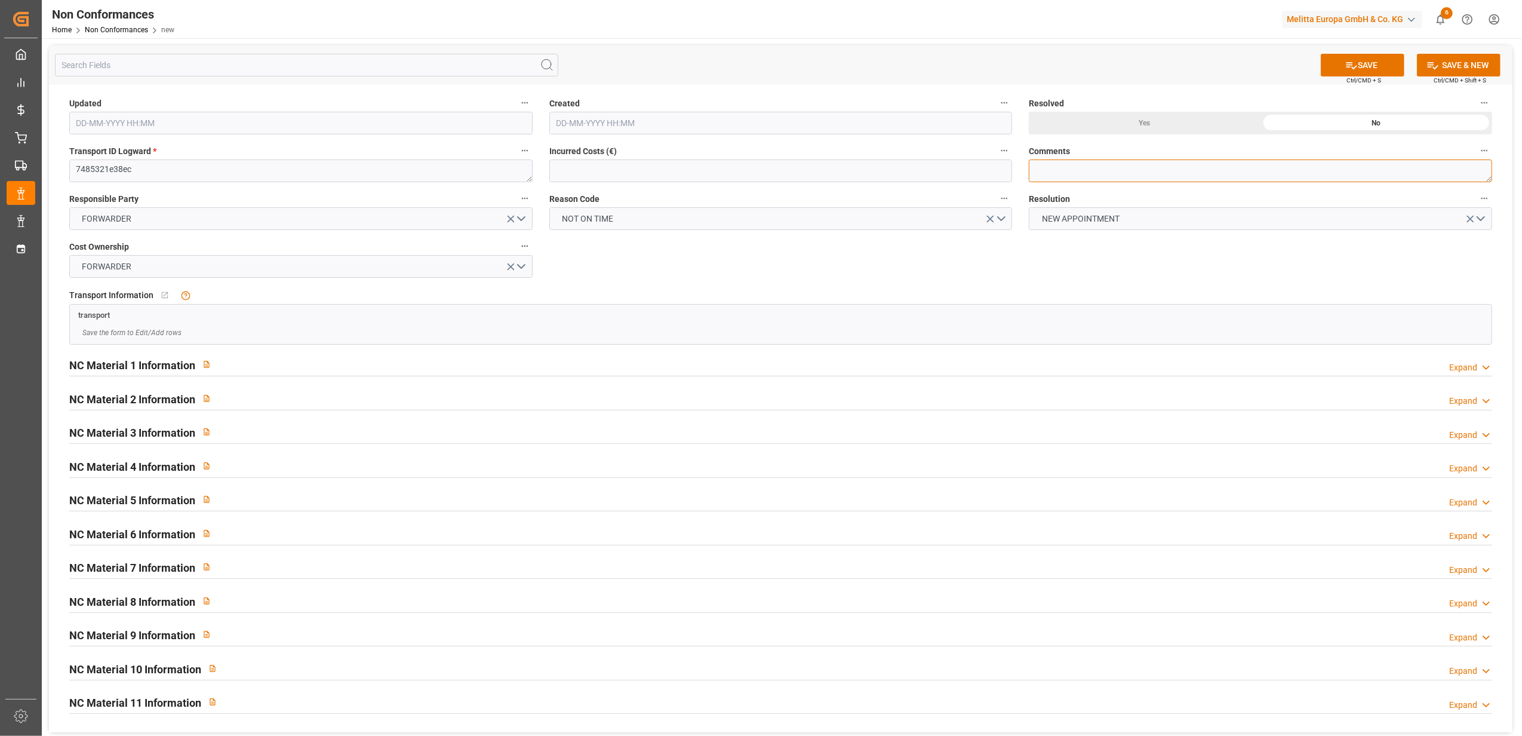
click at [1141, 168] on textarea at bounding box center [1260, 170] width 463 height 23
click at [1259, 167] on textarea "LITIGE 1068 BL 20378440 + 92558921 Pas de transporteur pr liv le 23/9 ///" at bounding box center [1260, 170] width 463 height 23
click at [1386, 166] on textarea "LITIGE 1068 BL 20378440 + 92558921 Pas de transporteur pour liv le 23/9 ///" at bounding box center [1260, 170] width 463 height 23
type textarea "LITIGE 1068 BL 20378440 + 92558921 Pas de transporteur pour liv le 23/9 /// Nou…"
click at [1387, 67] on button "SAVE" at bounding box center [1363, 65] width 84 height 23
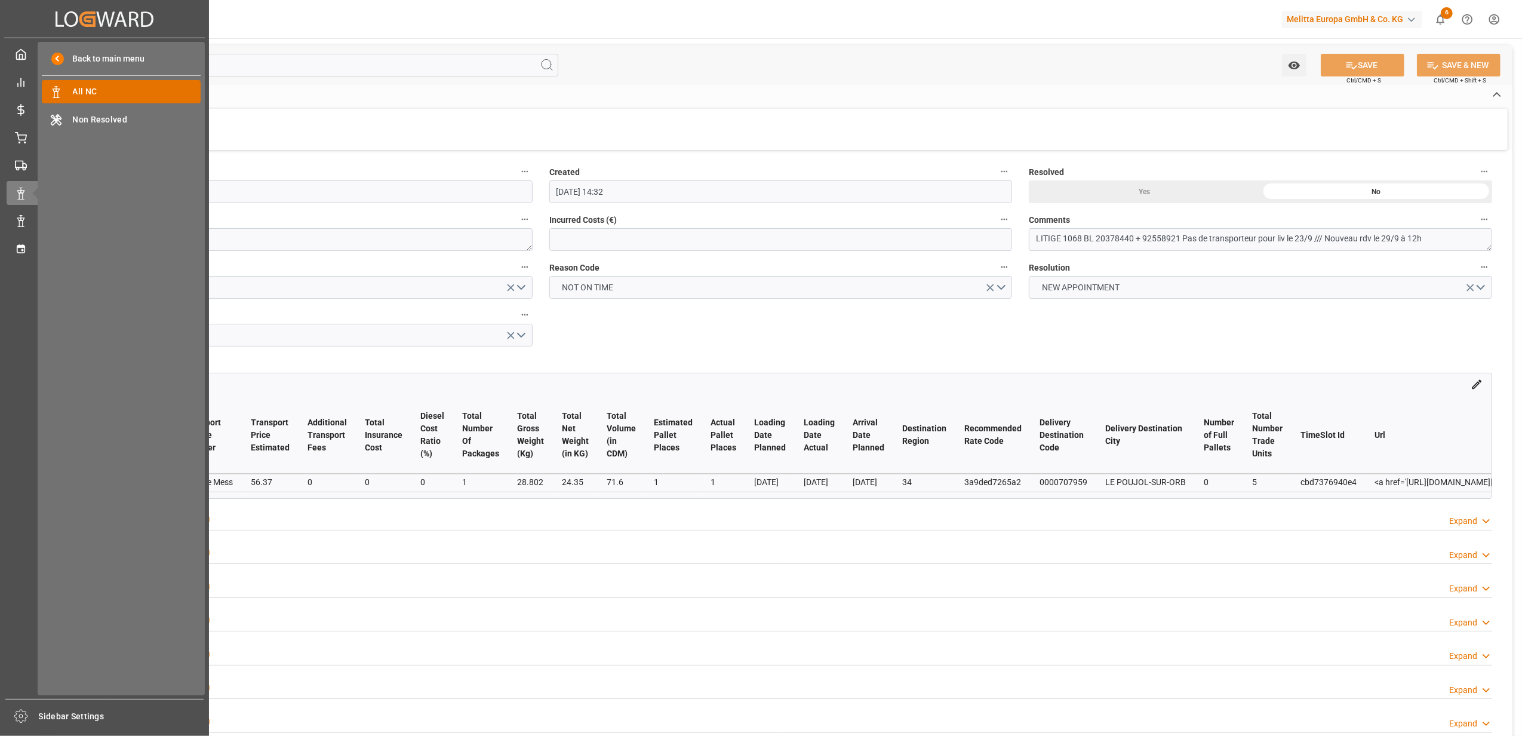
click at [139, 89] on span "All NC" at bounding box center [137, 91] width 128 height 13
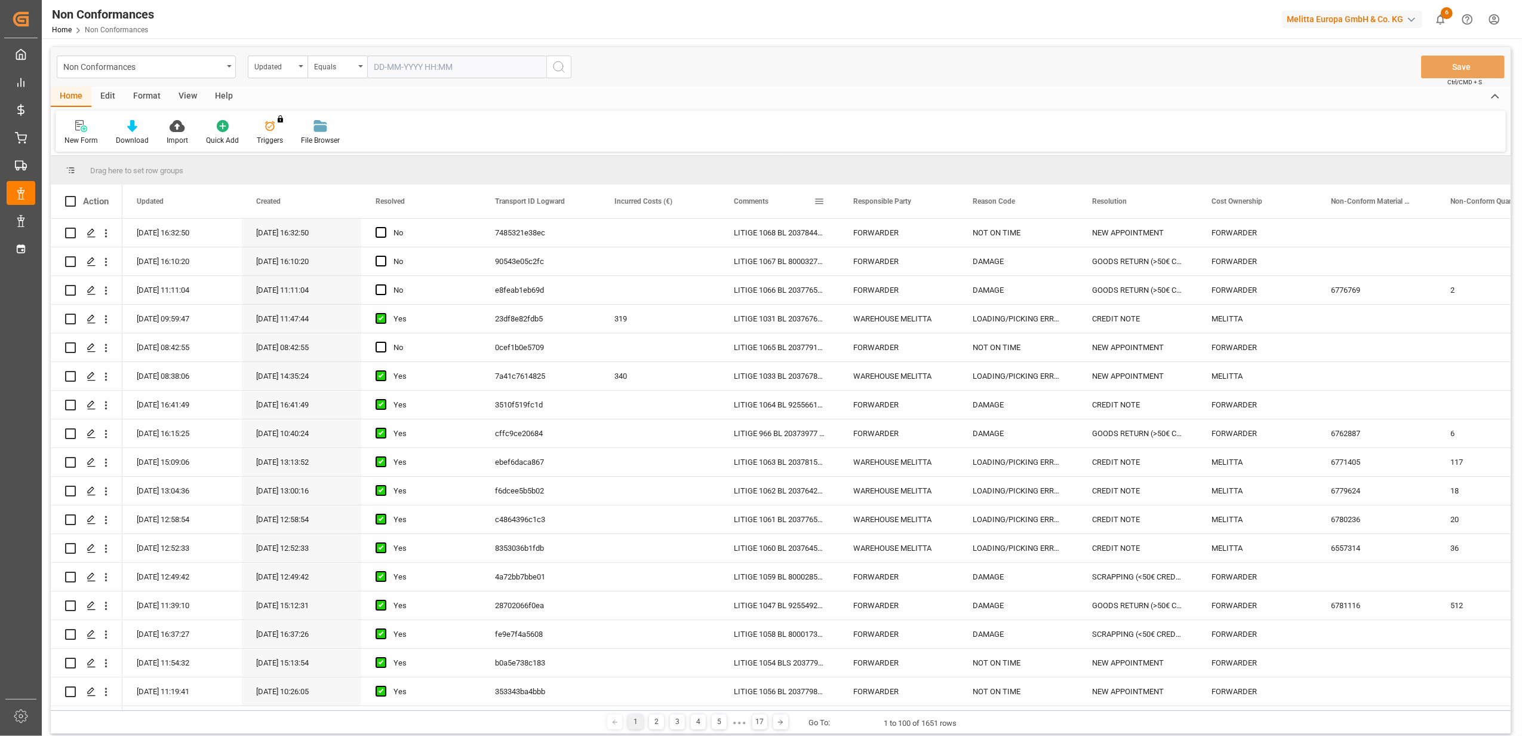
click at [822, 204] on span at bounding box center [819, 201] width 11 height 11
click at [875, 204] on span "filter" at bounding box center [874, 203] width 11 height 11
click at [930, 238] on span "Filtering operator" at bounding box center [926, 235] width 11 height 11
click at [871, 300] on div "Fuzzy search" at bounding box center [874, 293] width 117 height 19
click at [861, 266] on input "Filter Value" at bounding box center [874, 266] width 117 height 24
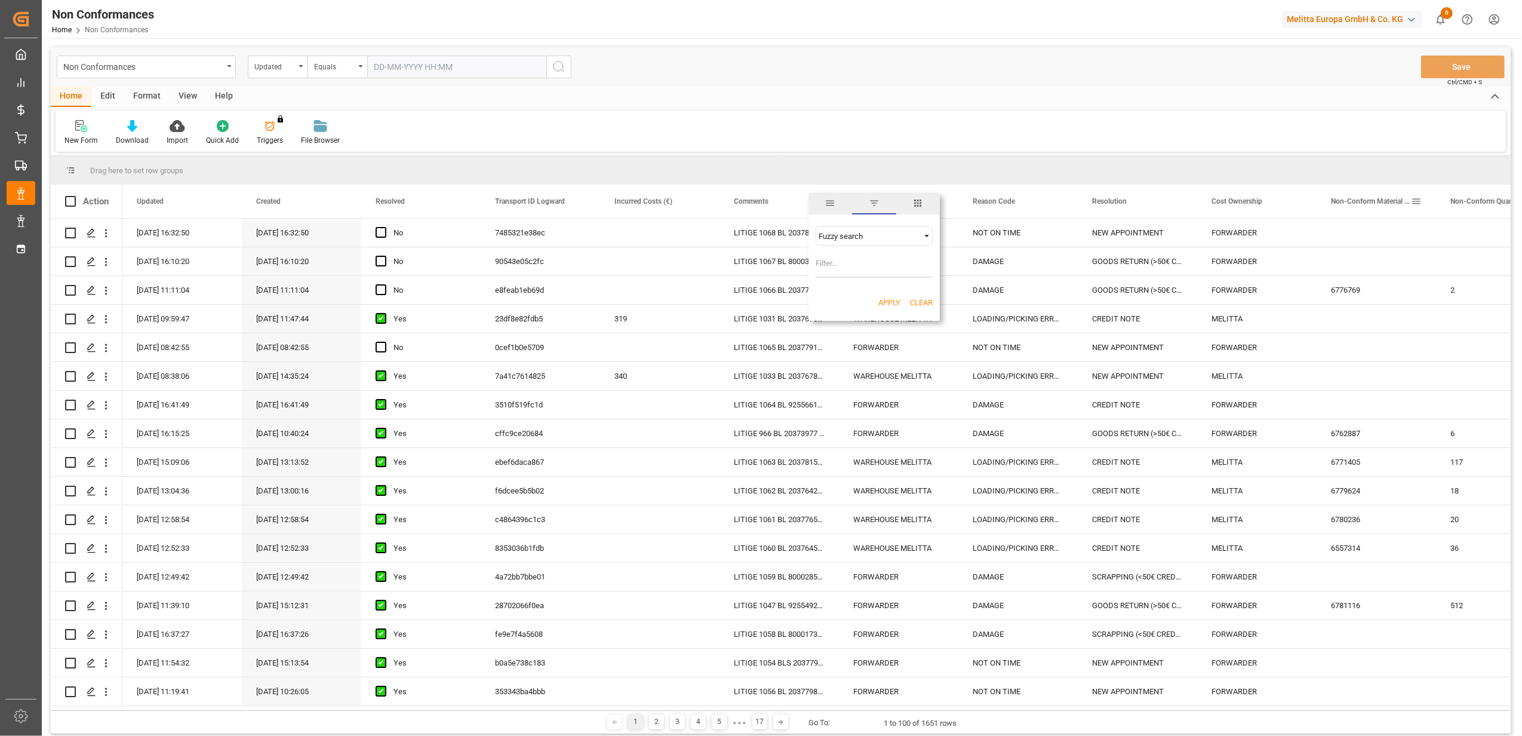
paste input "20376595"
type input "20376595"
click at [897, 299] on button "Apply" at bounding box center [889, 303] width 22 height 12
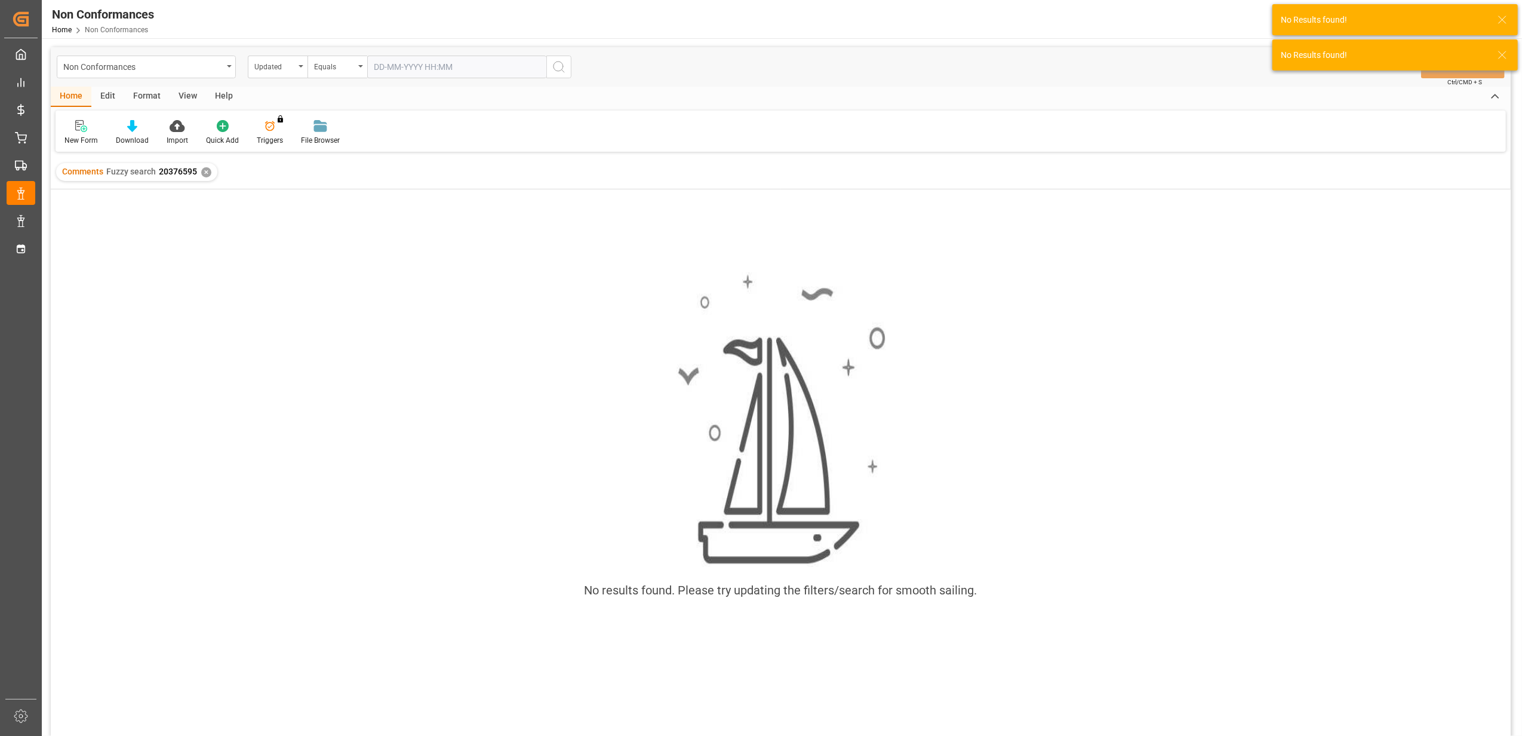
click at [204, 171] on div "✕" at bounding box center [206, 172] width 10 height 10
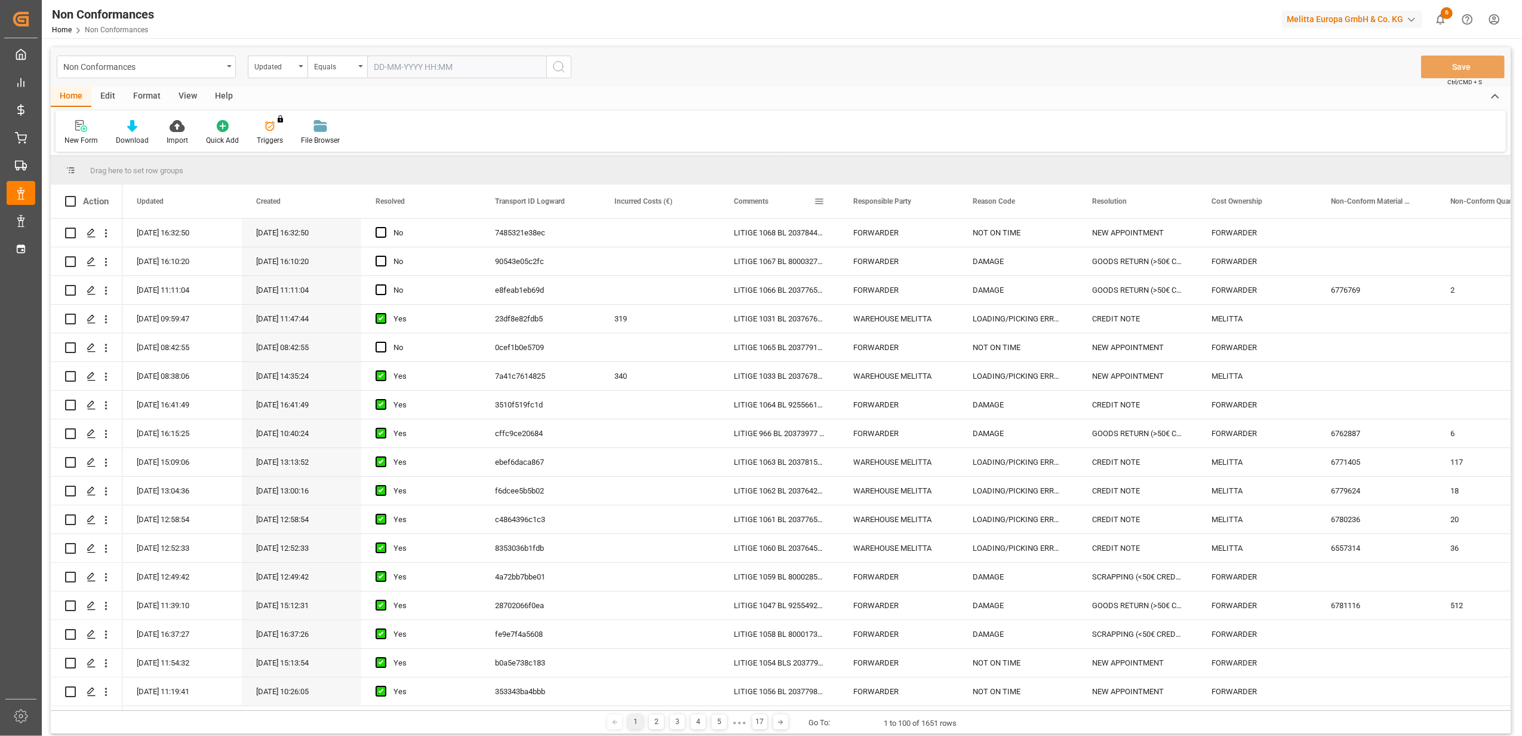
click at [820, 205] on span at bounding box center [819, 201] width 11 height 11
click at [929, 237] on span "Filtering operator" at bounding box center [926, 235] width 11 height 11
click at [859, 296] on span "Fuzzy search" at bounding box center [840, 293] width 44 height 9
click at [860, 273] on input "Filter Value" at bounding box center [874, 266] width 117 height 24
paste input "20346921"
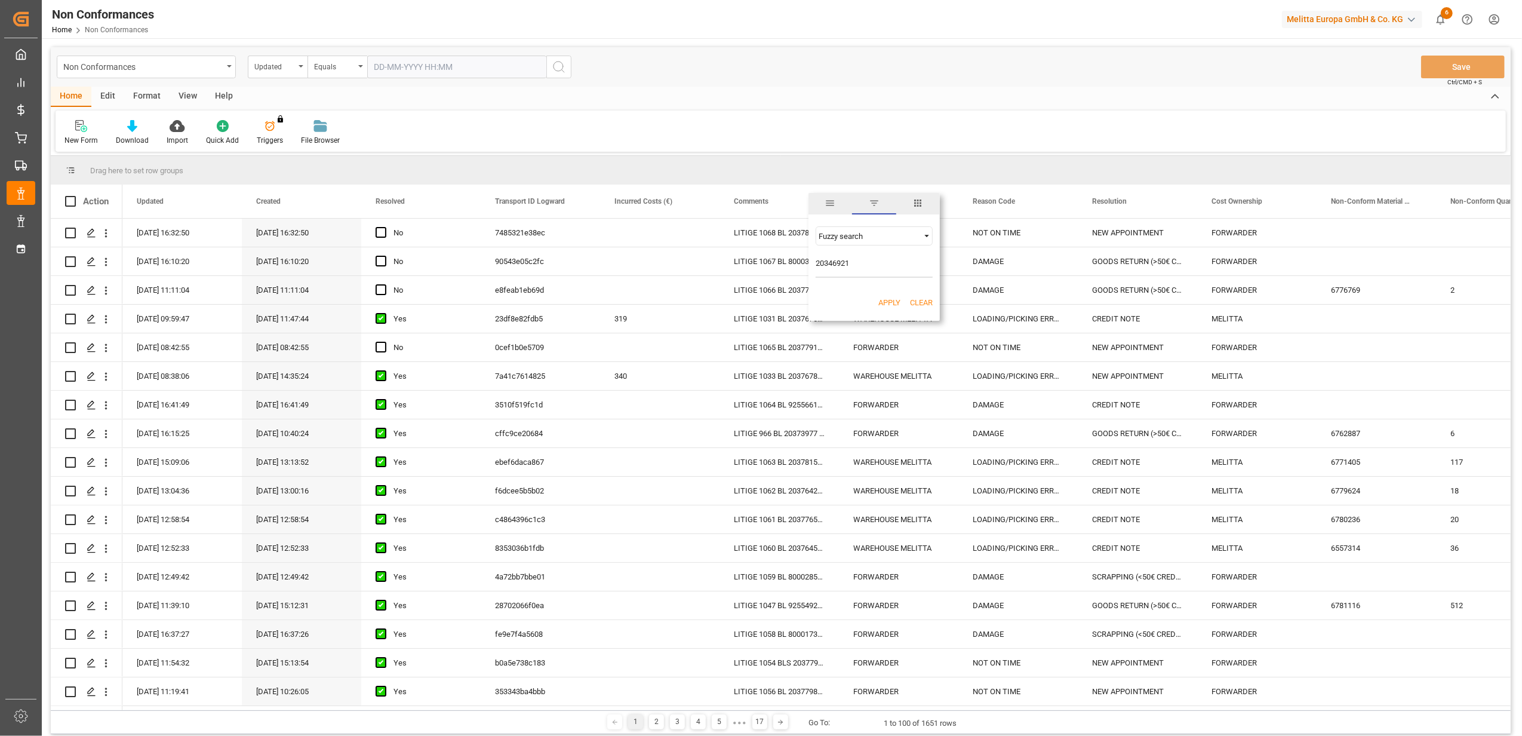
type input "20346921"
click at [889, 302] on button "Apply" at bounding box center [889, 303] width 22 height 12
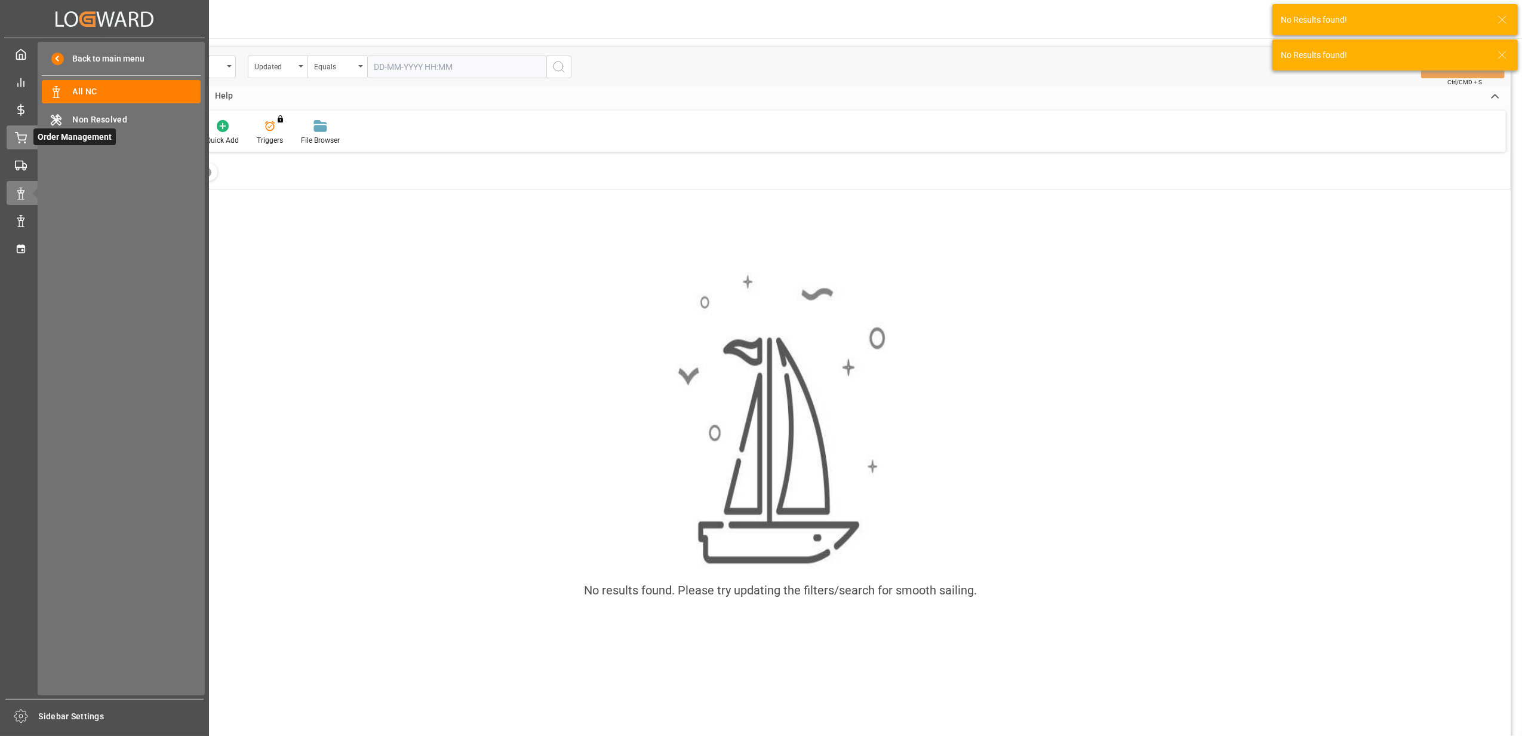
click at [21, 142] on icon at bounding box center [21, 138] width 12 height 12
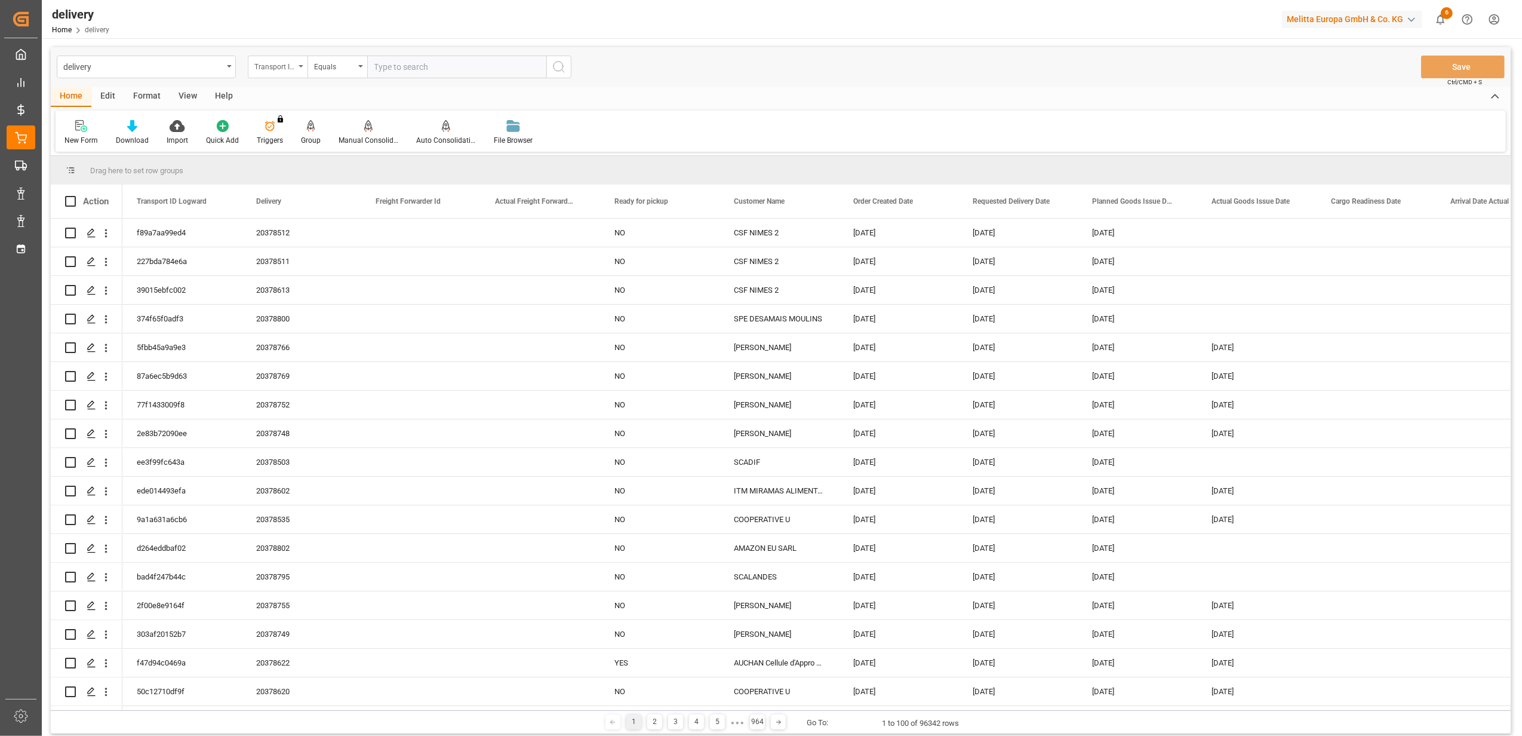
click at [299, 62] on div "Transport ID Logward" at bounding box center [278, 67] width 60 height 23
drag, startPoint x: 287, startPoint y: 147, endPoint x: 420, endPoint y: 78, distance: 150.6
click at [287, 146] on div "Delivery" at bounding box center [337, 146] width 178 height 25
click at [442, 68] on input "text" at bounding box center [456, 67] width 179 height 23
paste input "20346921"
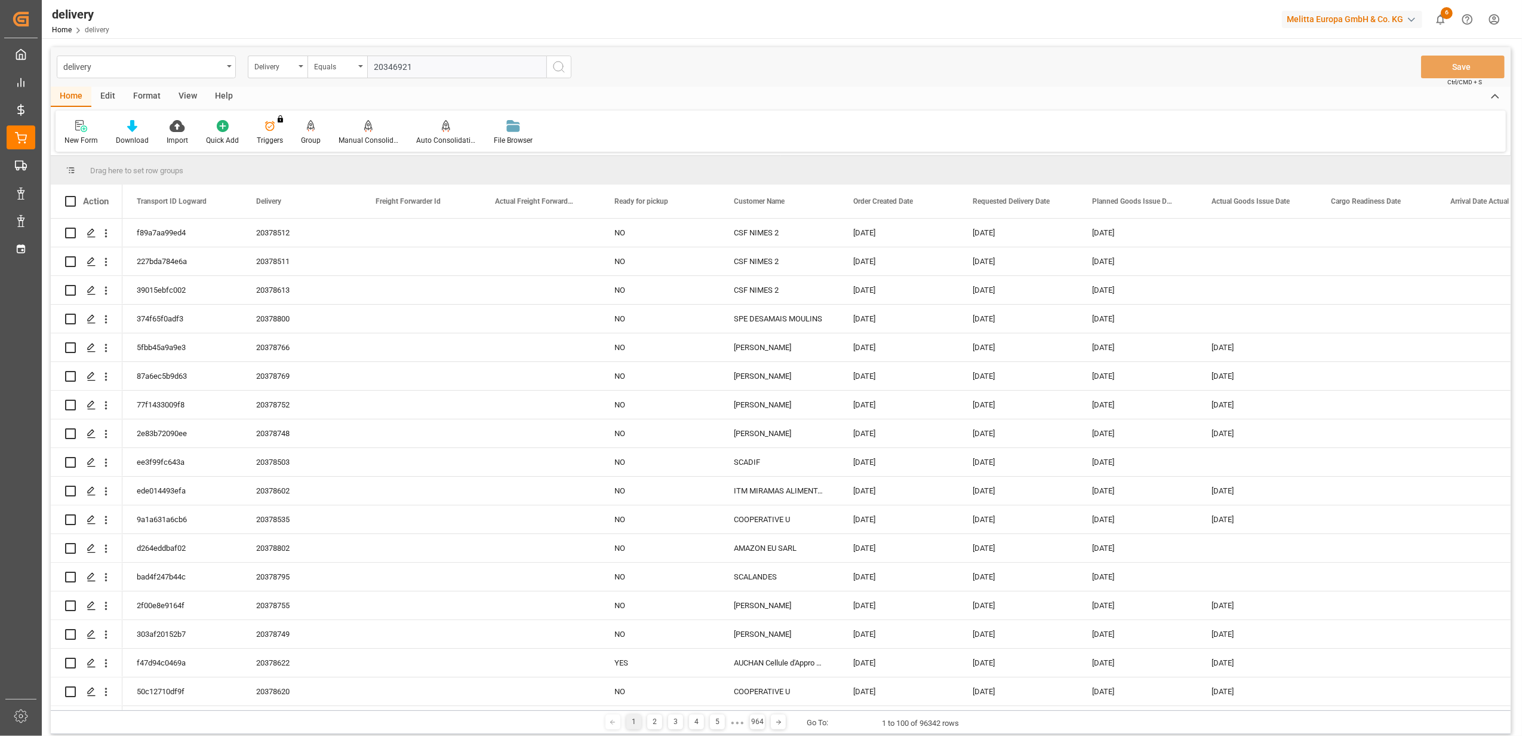
type input "20346921"
click at [558, 67] on icon "search button" at bounding box center [559, 67] width 14 height 14
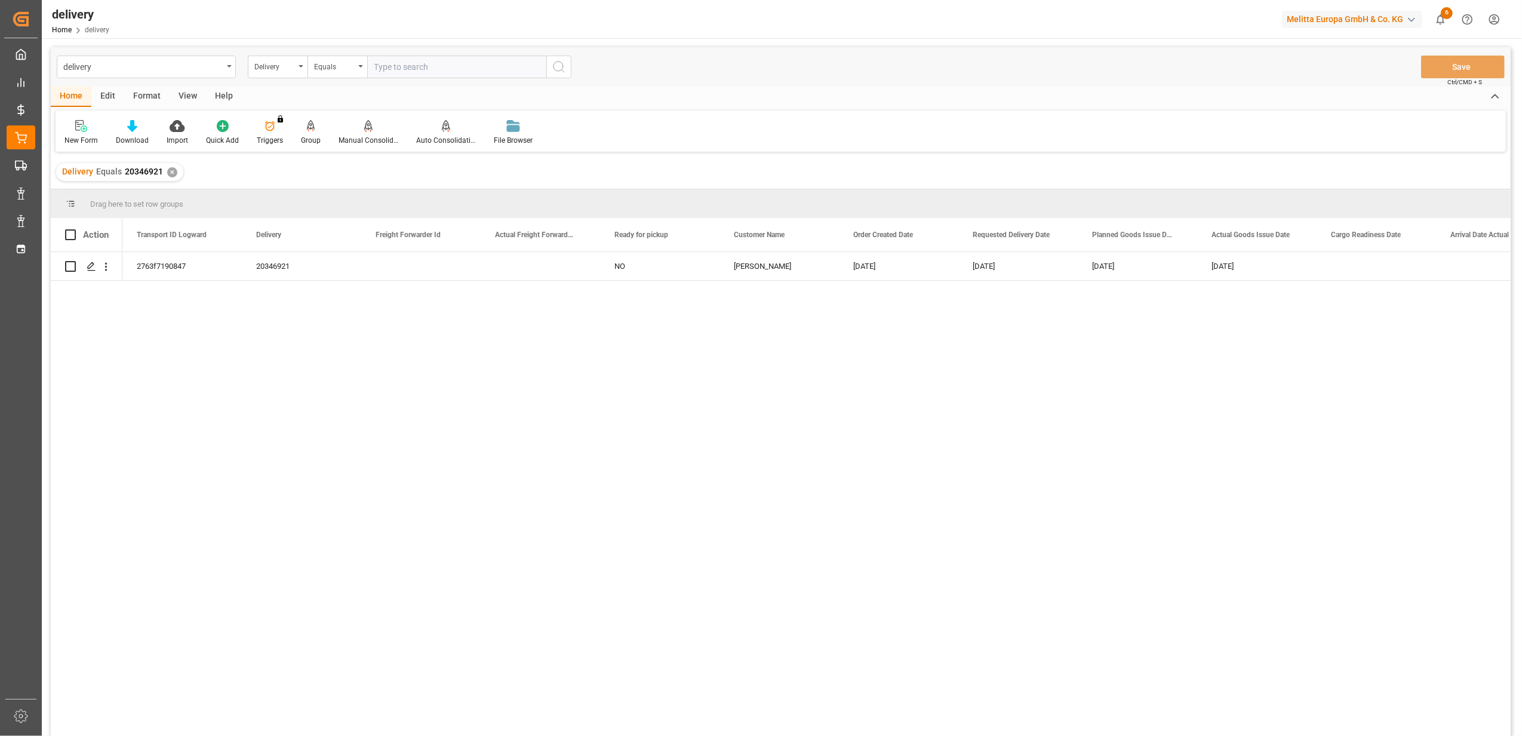
click at [172, 171] on div "✕" at bounding box center [172, 172] width 10 height 10
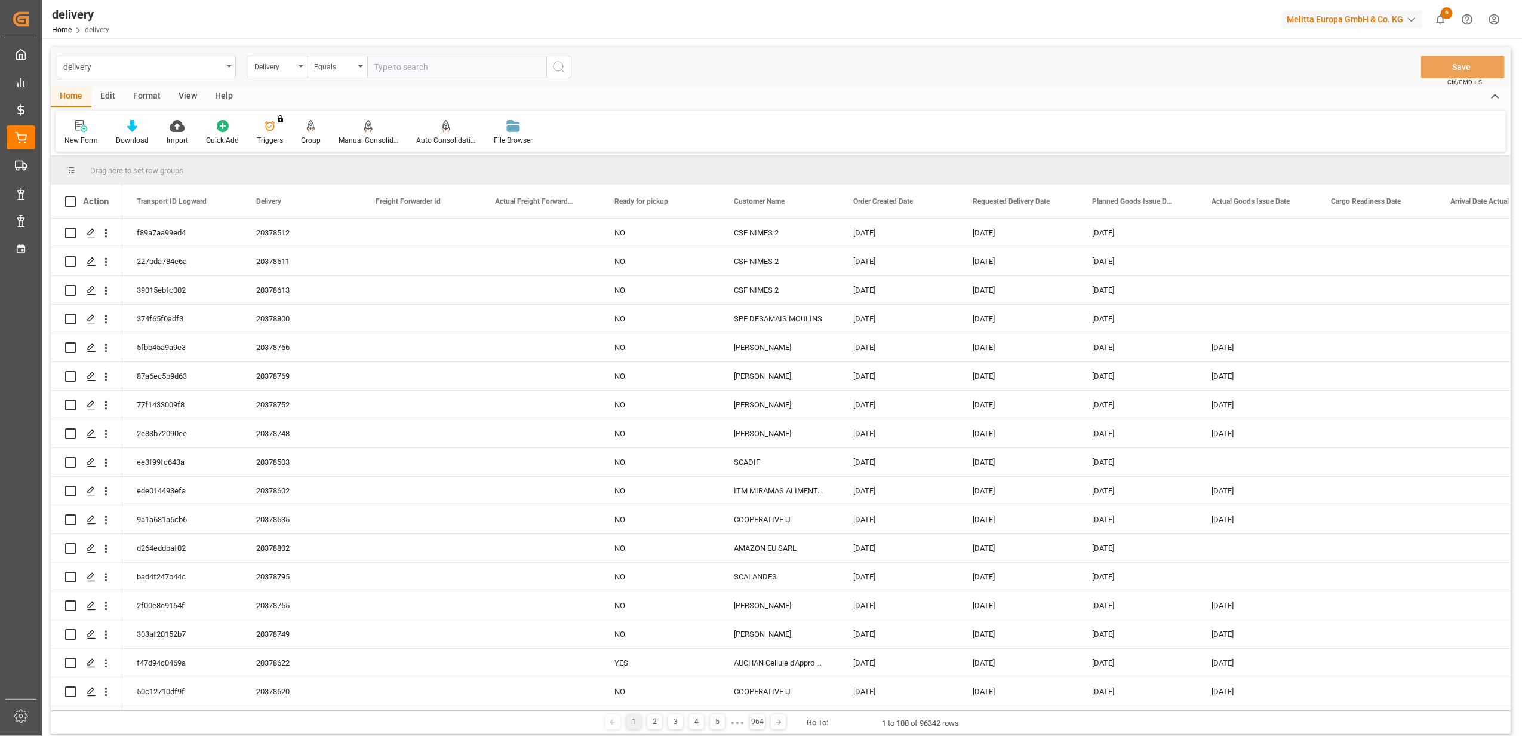
click at [445, 61] on input "text" at bounding box center [456, 67] width 179 height 23
type input "20376921"
click at [568, 68] on button "search button" at bounding box center [558, 67] width 25 height 23
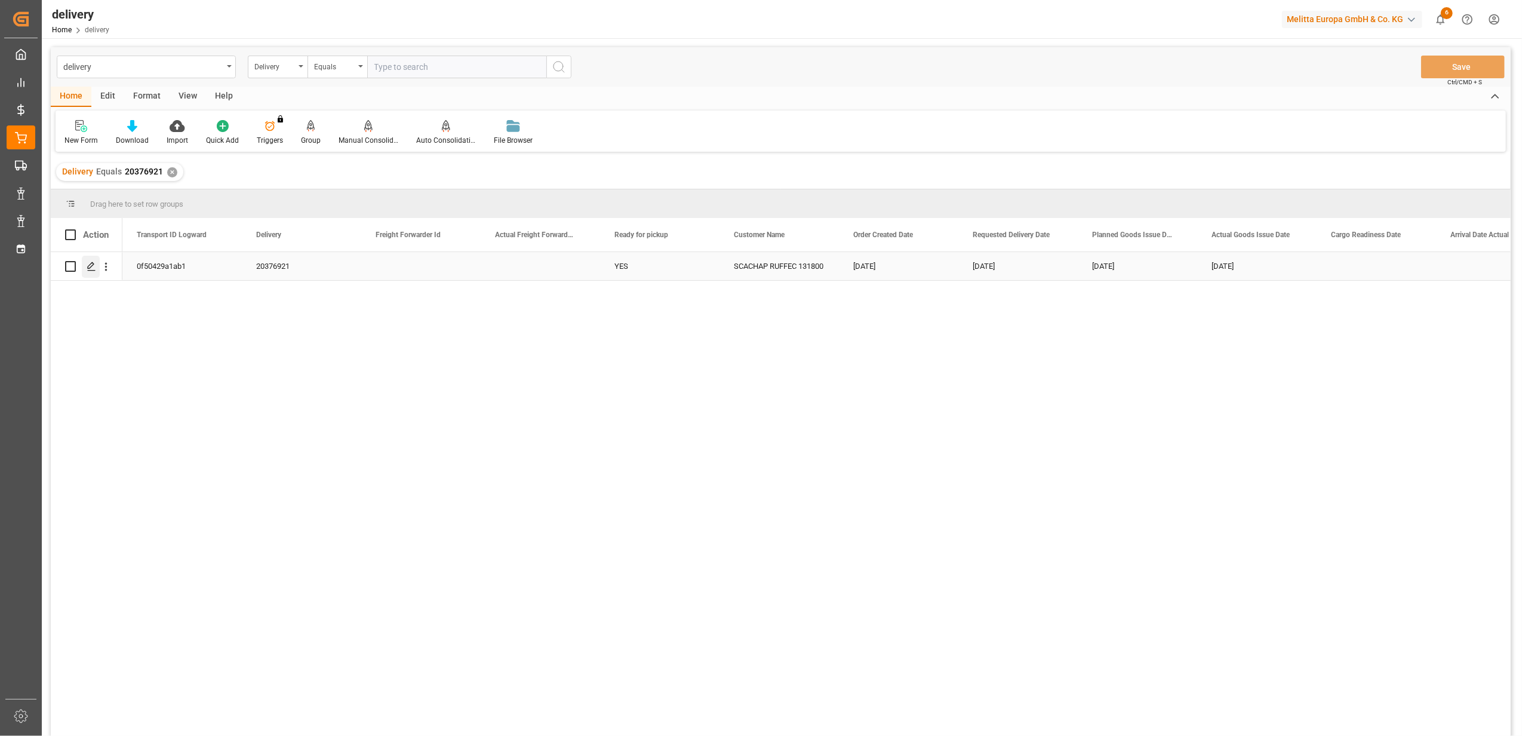
click at [91, 268] on icon "Press SPACE to select this row." at bounding box center [92, 267] width 10 height 10
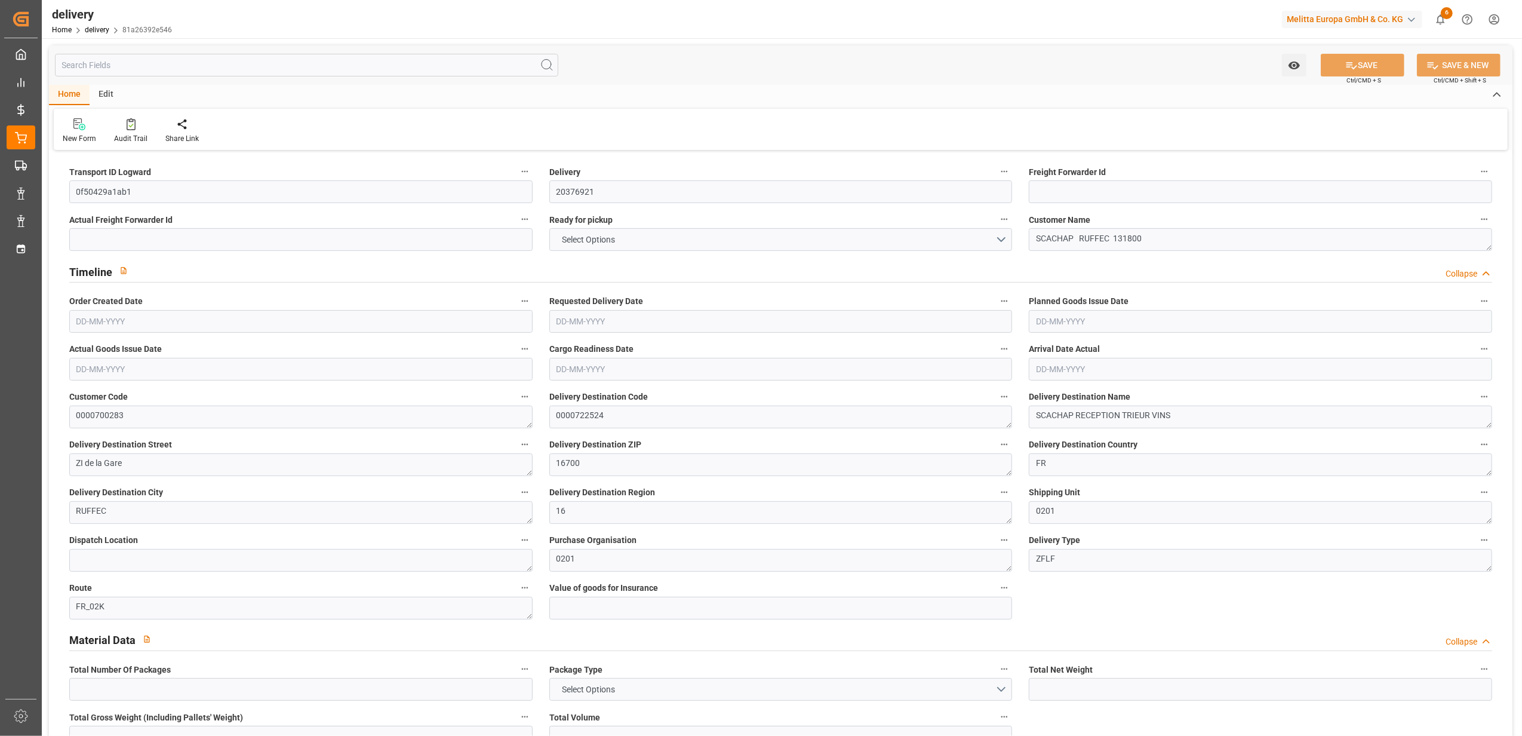
type input "15"
type input "982.891"
type input "2152.482"
type input "3583.17"
type input "312"
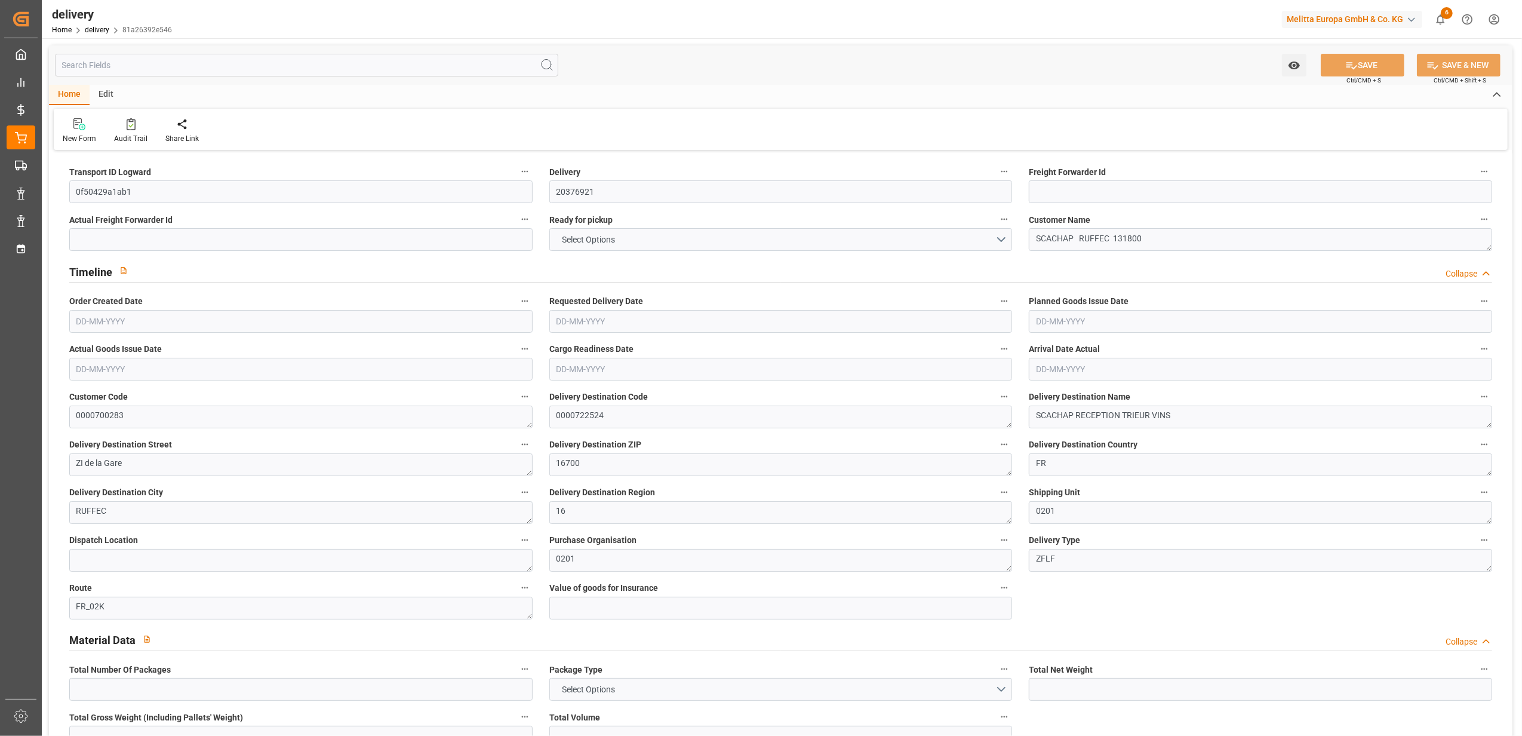
type input "15"
type input "0"
type input "8"
type input "6"
type input "0"
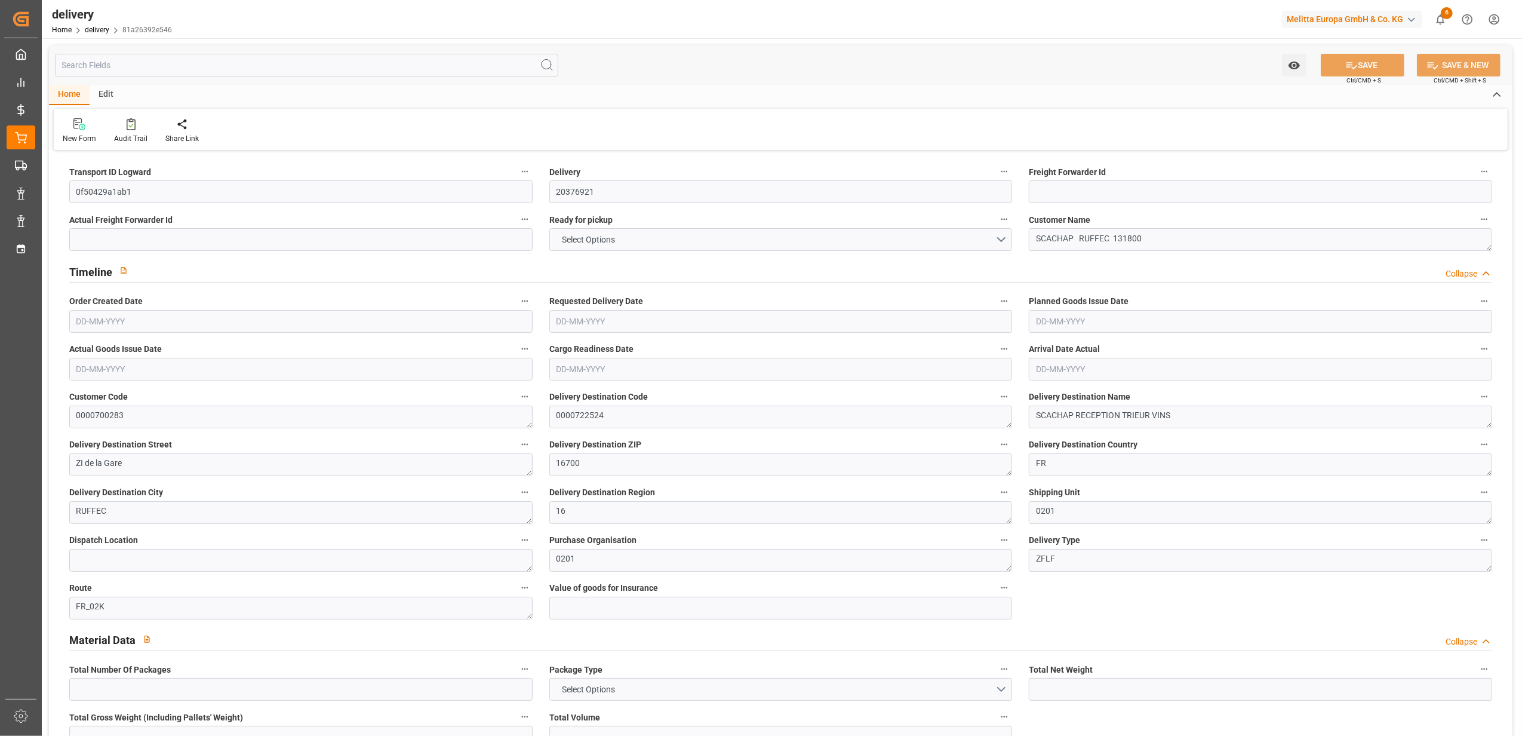
type input "0"
type input "311.66"
type input "0"
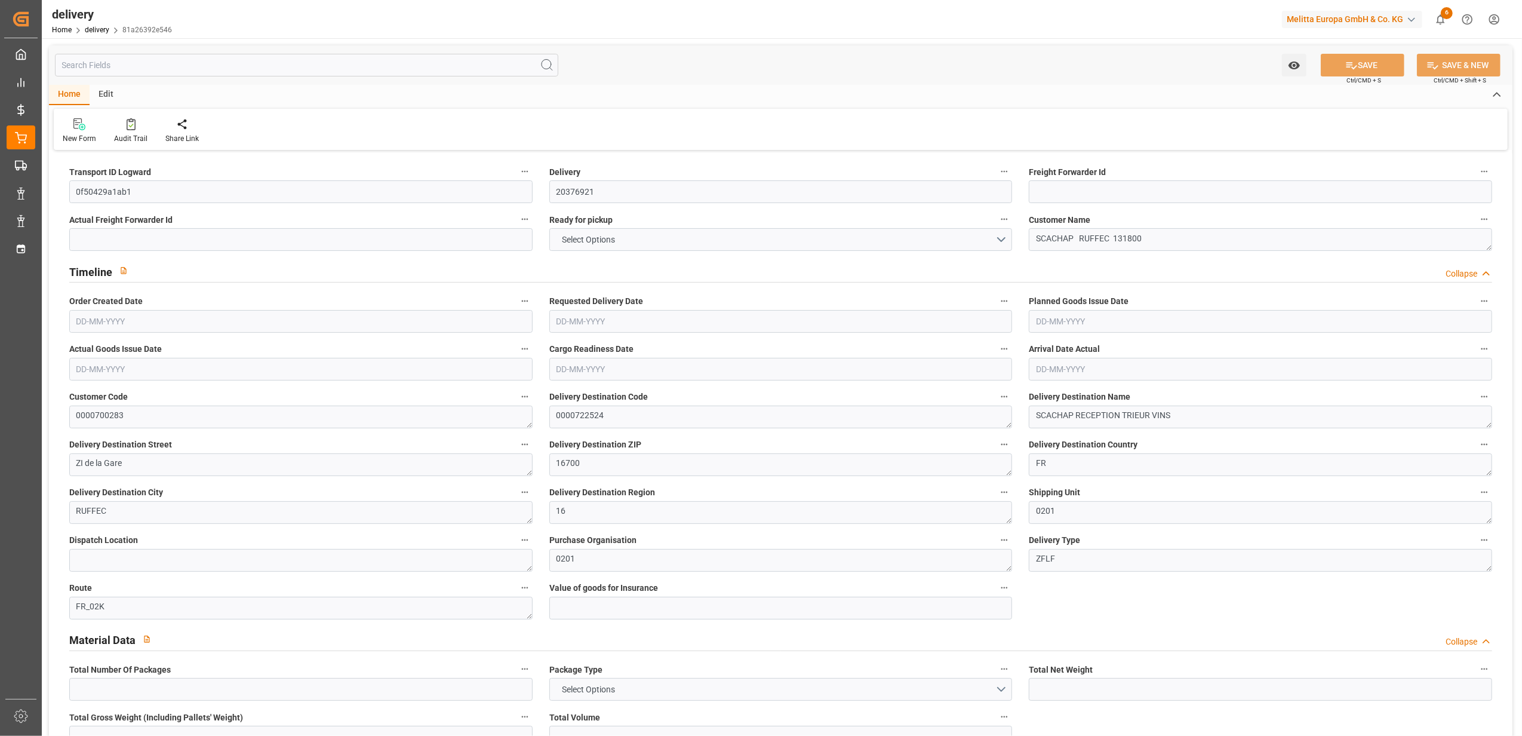
type input "112.32"
type input "1.5"
type input "1.3"
type input "0"
type input "22.5"
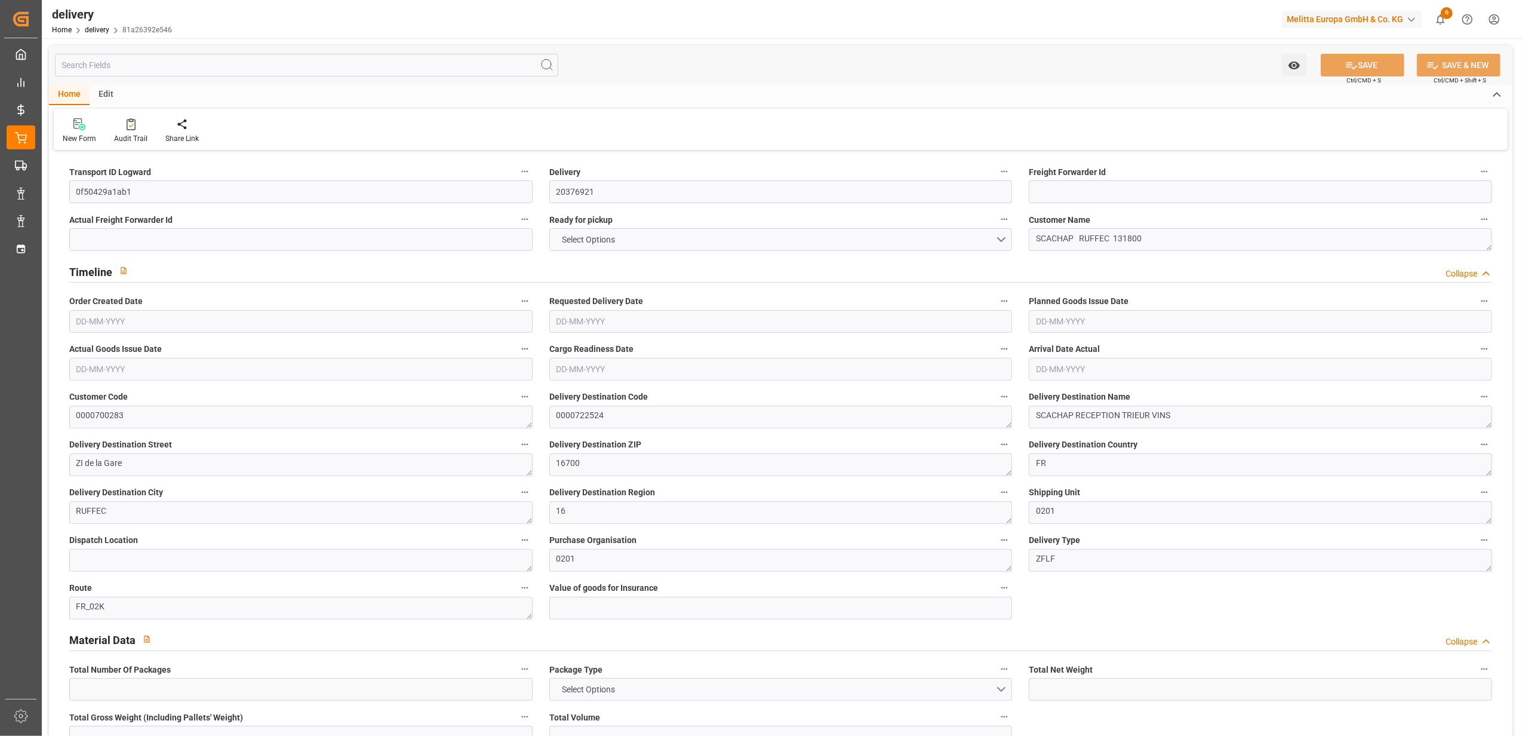
type input "1163.482"
type input "101"
type input "4320.9412"
type input "0.2772"
type input "0"
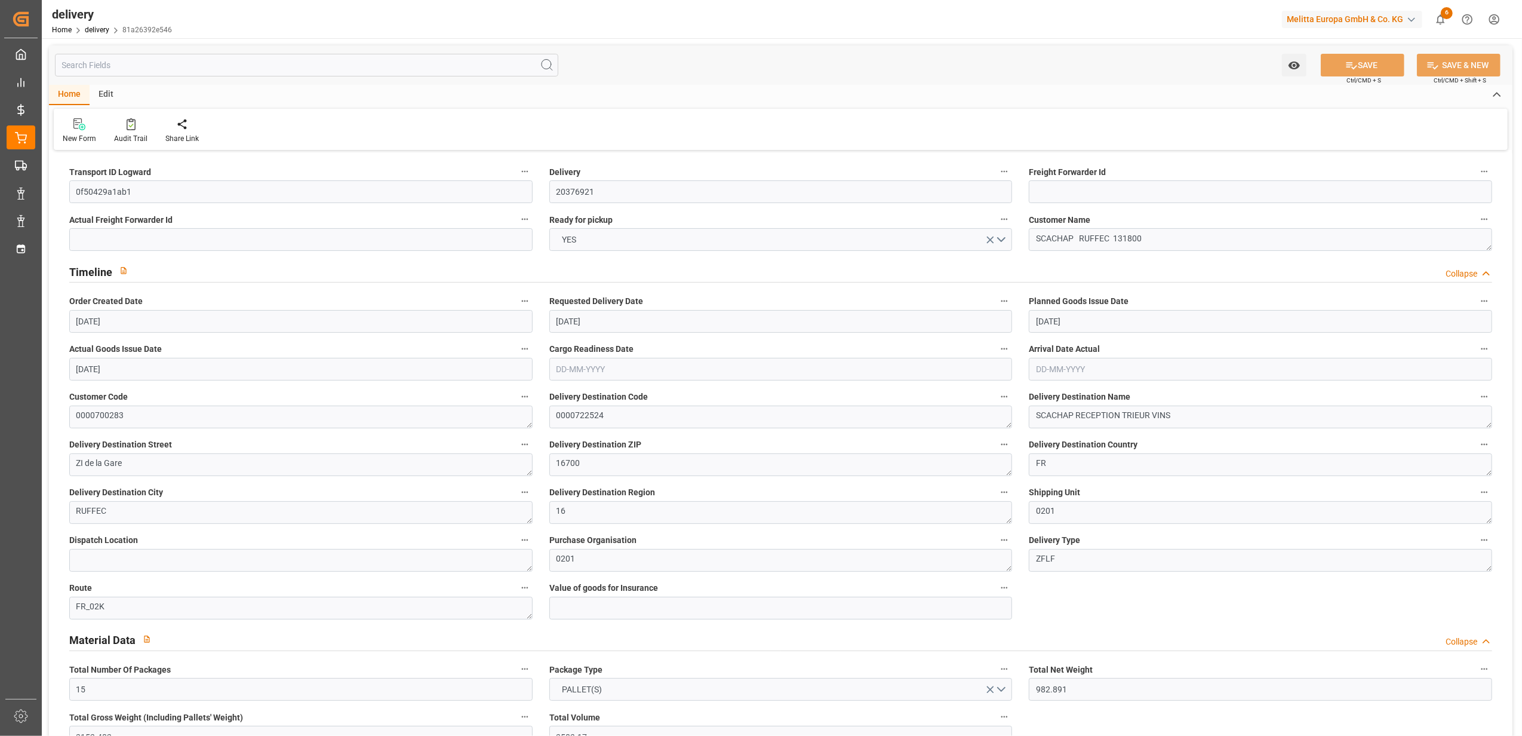
type input "[DATE]"
type input "[DATE] 11:01"
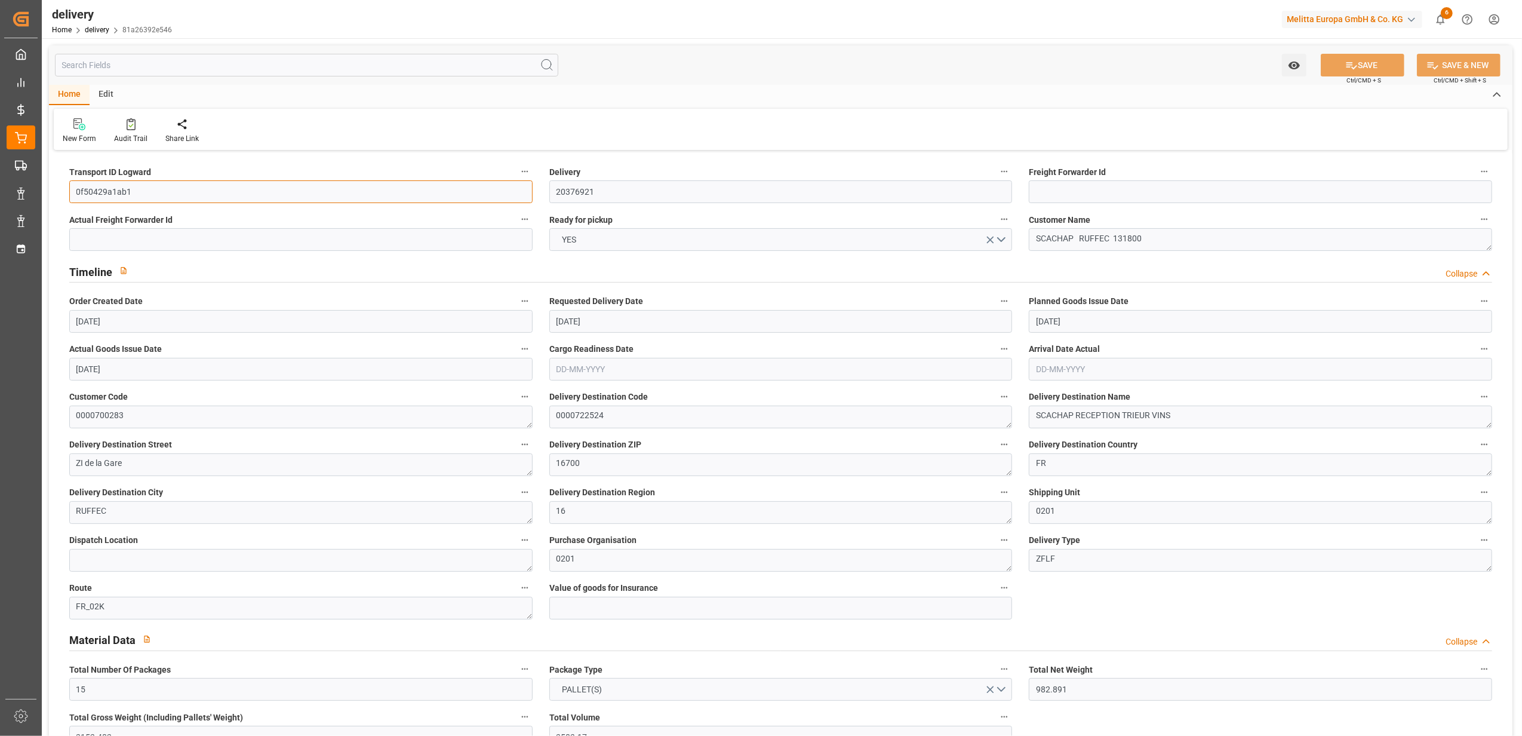
drag, startPoint x: 154, startPoint y: 191, endPoint x: -4, endPoint y: 183, distance: 157.9
click at [0, 183] on html "Created by potrace 1.15, written by [PERSON_NAME] [DATE]-[DATE] Created by potr…" at bounding box center [761, 368] width 1522 height 736
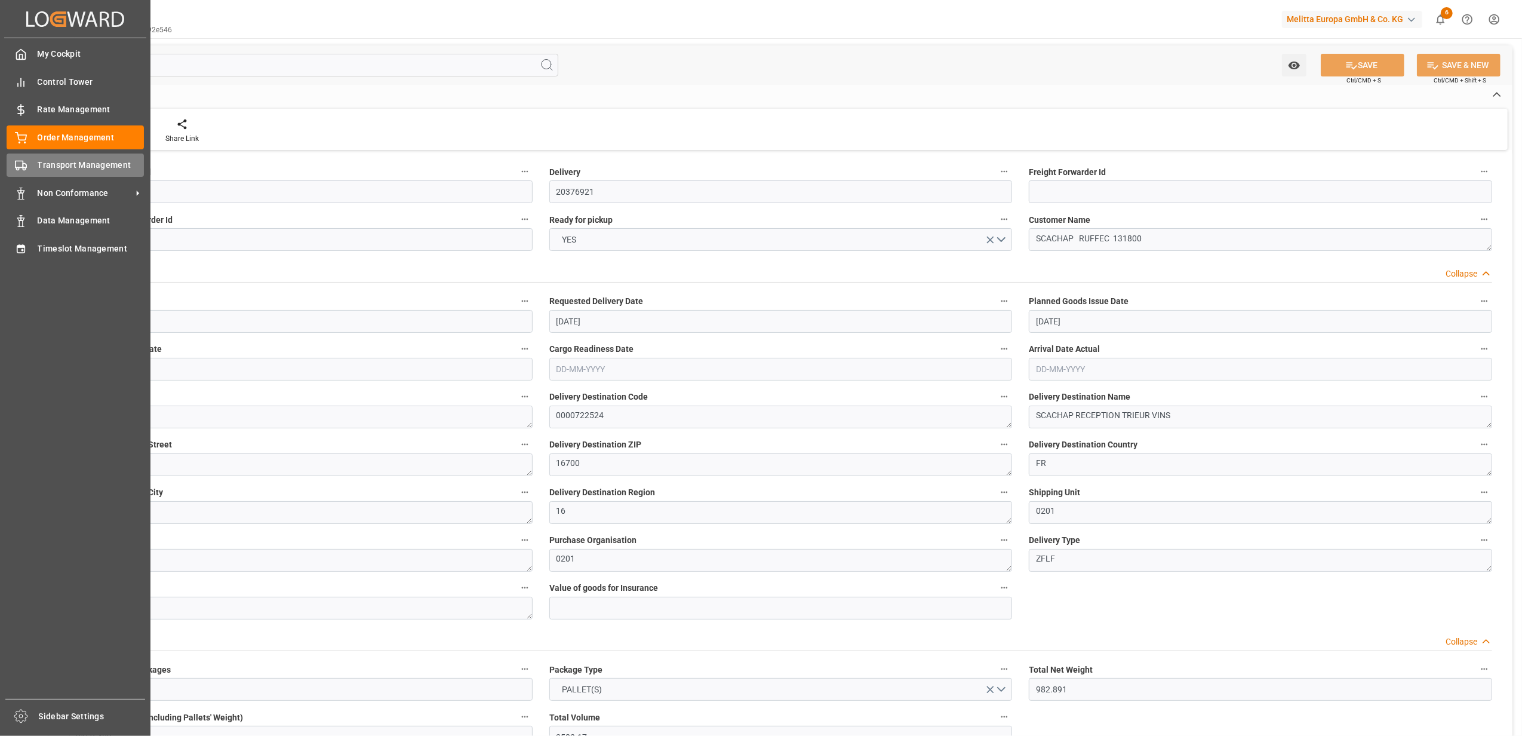
click at [16, 165] on rect at bounding box center [19, 164] width 7 height 7
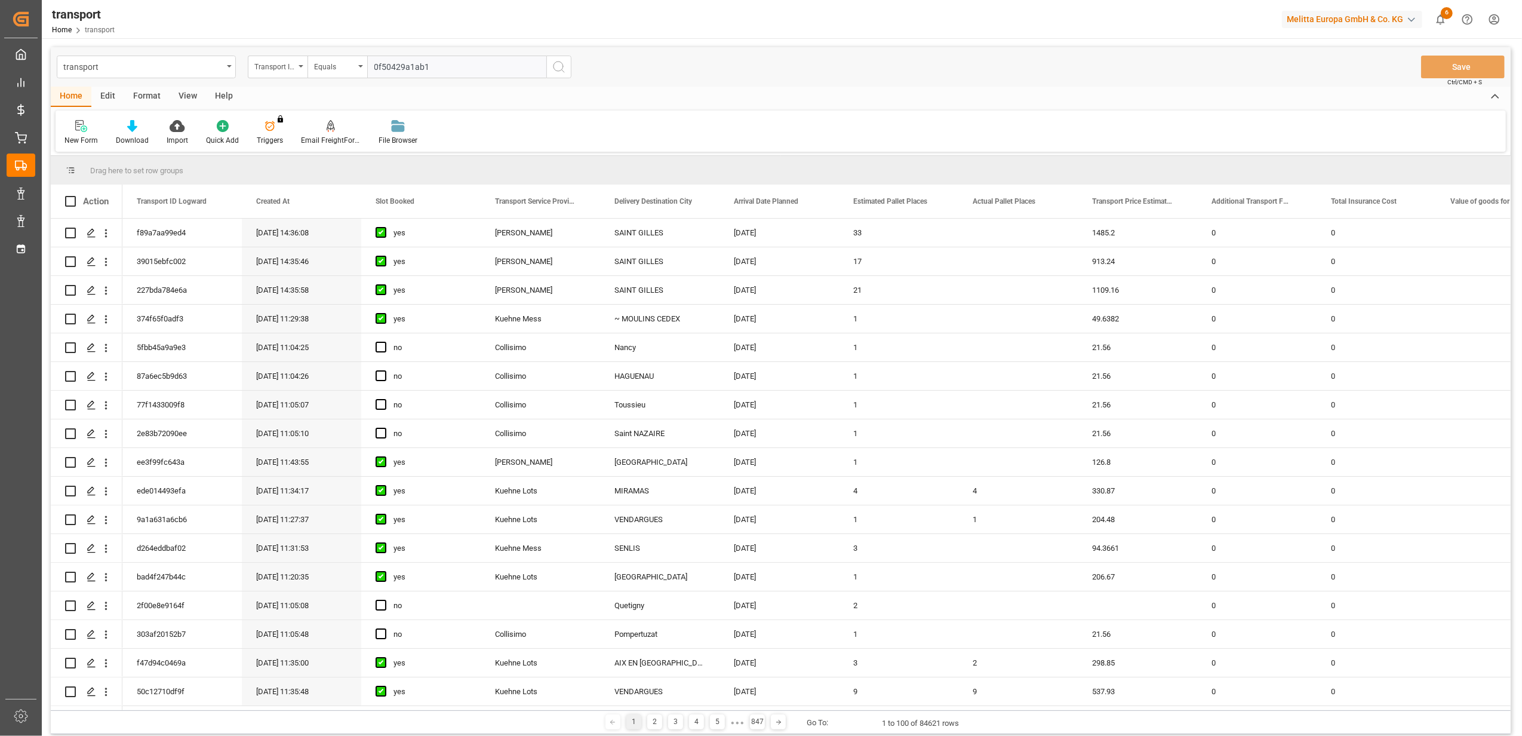
type input "0f50429a1ab1"
click at [557, 59] on button "search button" at bounding box center [558, 67] width 25 height 23
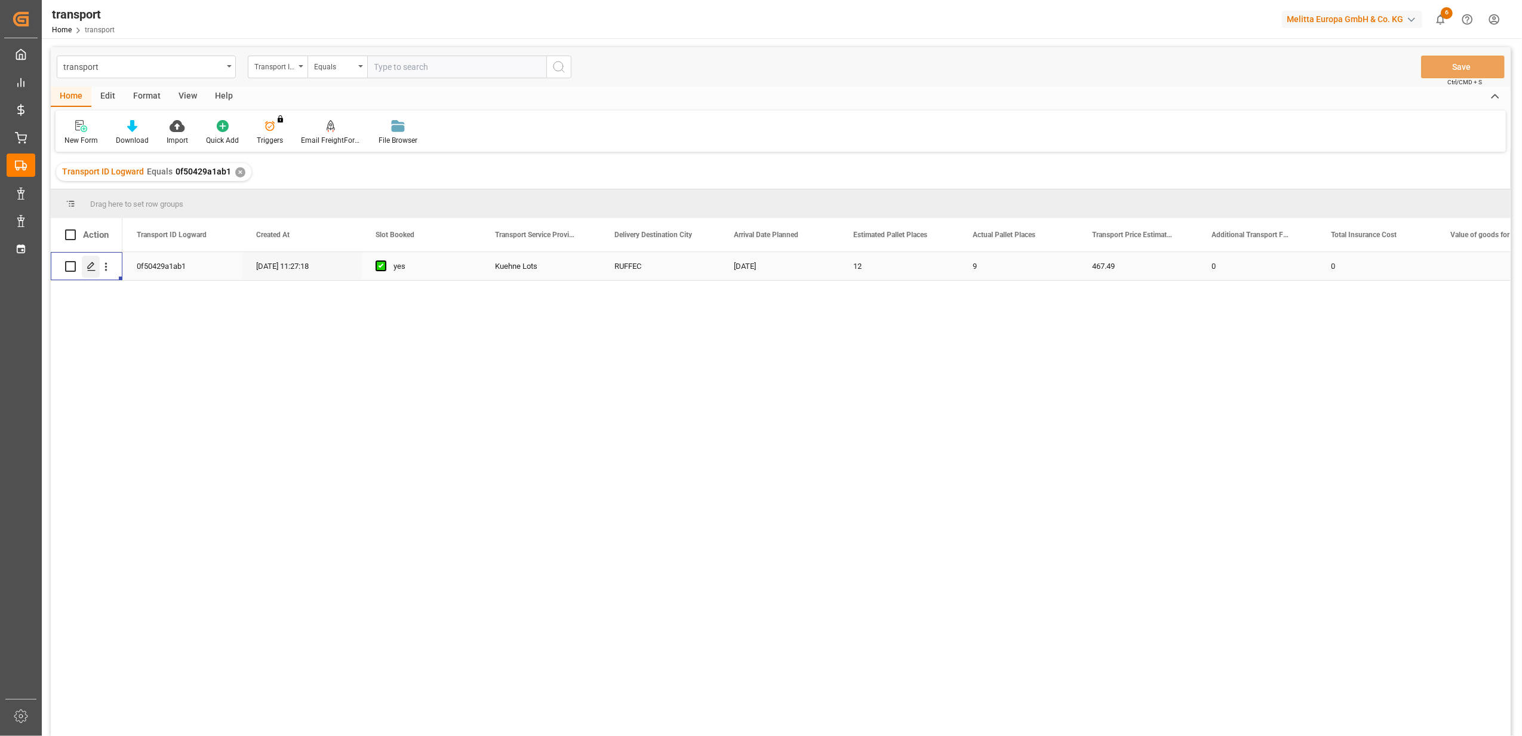
click at [92, 271] on div "Press SPACE to select this row." at bounding box center [91, 267] width 18 height 22
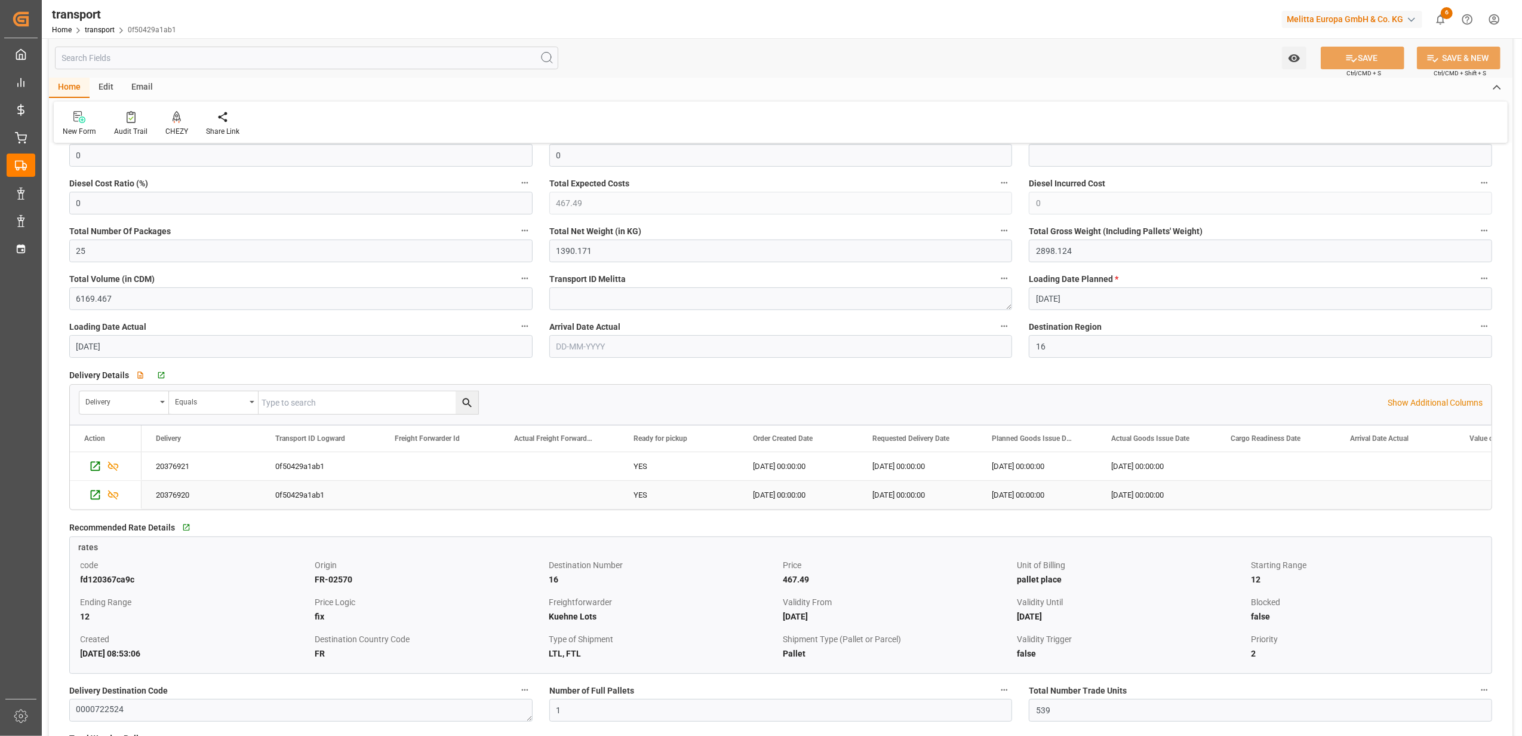
scroll to position [79, 0]
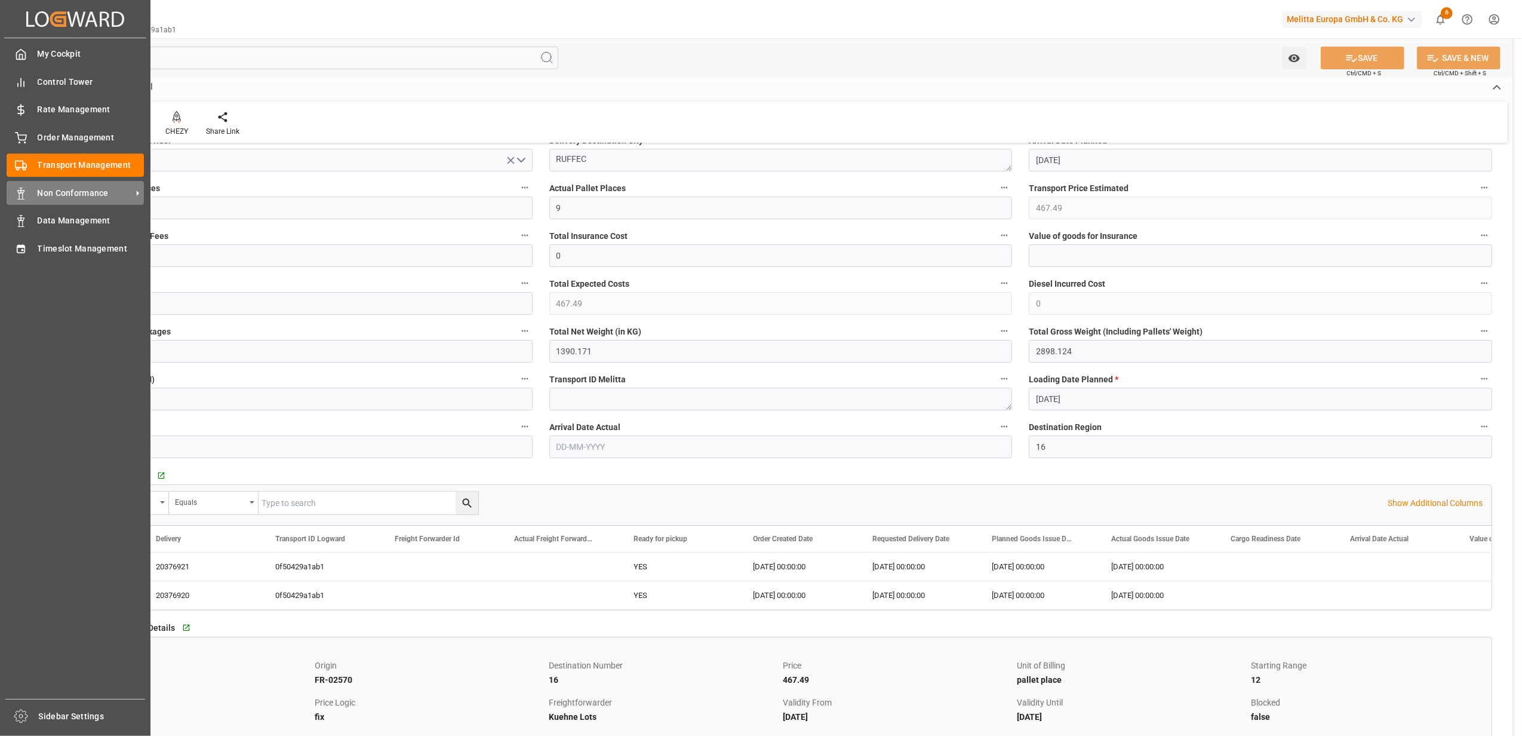
click at [98, 191] on span "Non Conformance" at bounding box center [85, 193] width 94 height 13
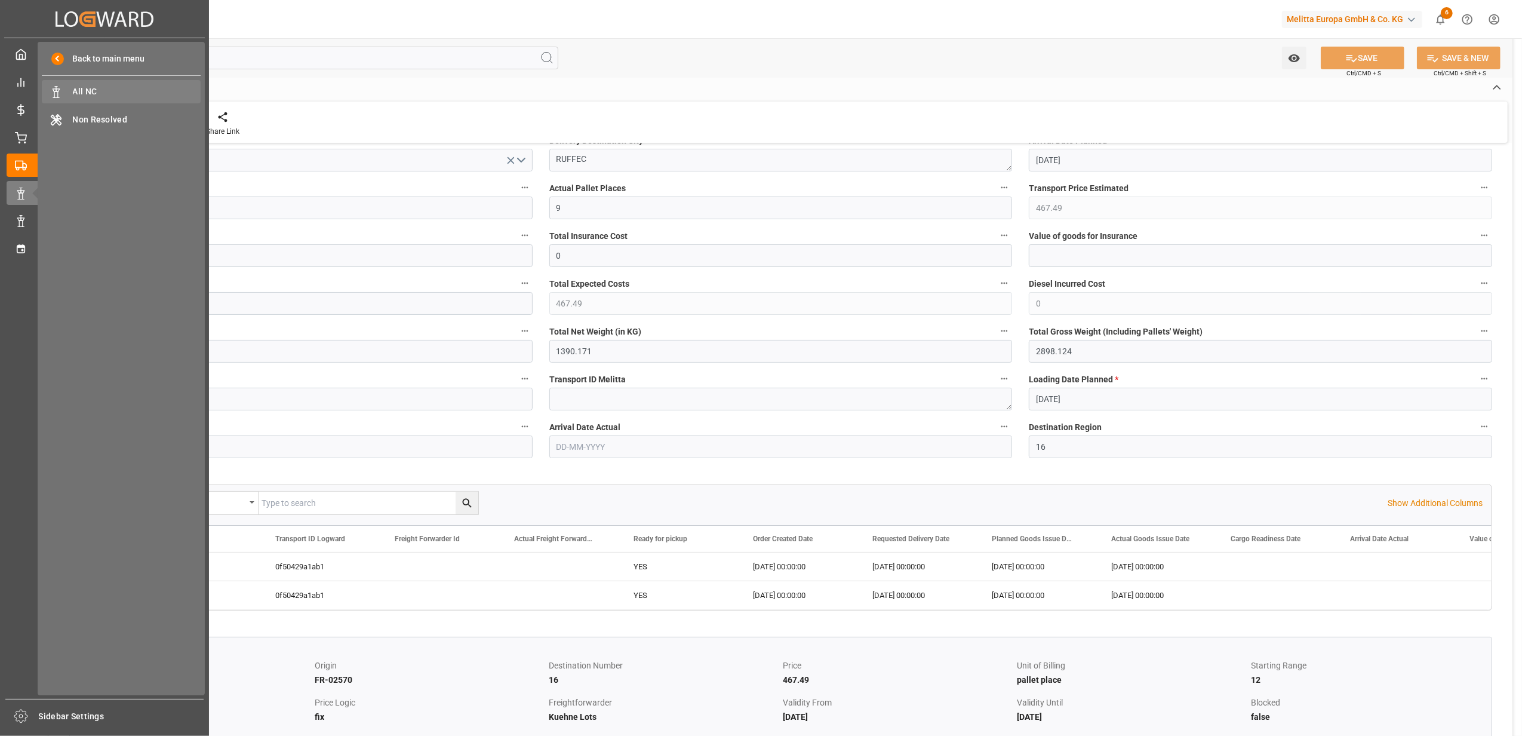
click at [111, 96] on span "All NC" at bounding box center [137, 91] width 128 height 13
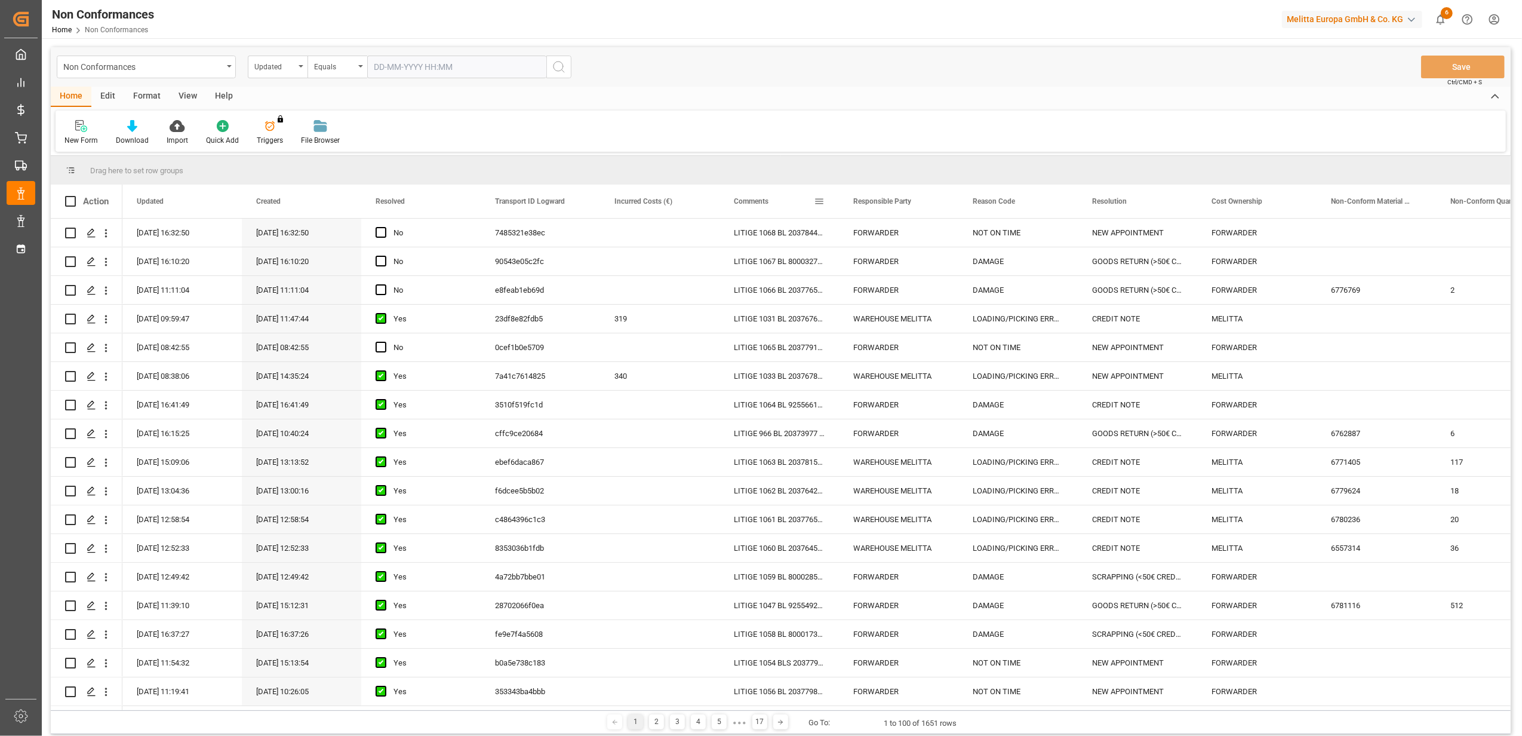
click at [818, 202] on span at bounding box center [819, 201] width 11 height 11
click at [872, 203] on span "filter" at bounding box center [874, 203] width 11 height 11
click at [928, 235] on span "Filtering operator" at bounding box center [926, 235] width 11 height 11
click at [844, 294] on span "Fuzzy search" at bounding box center [840, 293] width 44 height 9
click at [846, 270] on input "Filter Value" at bounding box center [874, 266] width 117 height 24
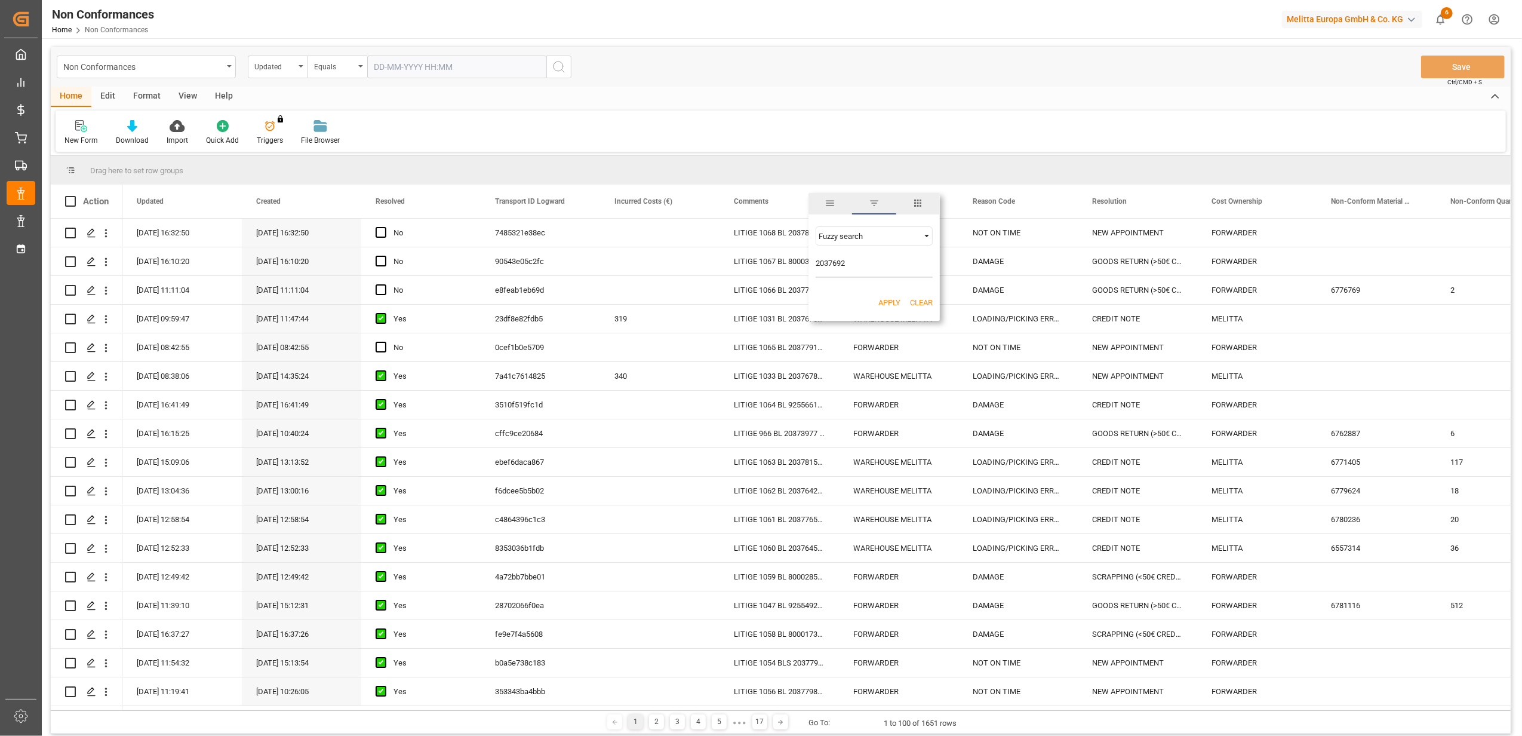
type input "20376920"
click at [787, 122] on div "New Form Download Import Quick Add Triggers You do not have permission for Trig…" at bounding box center [781, 130] width 1450 height 41
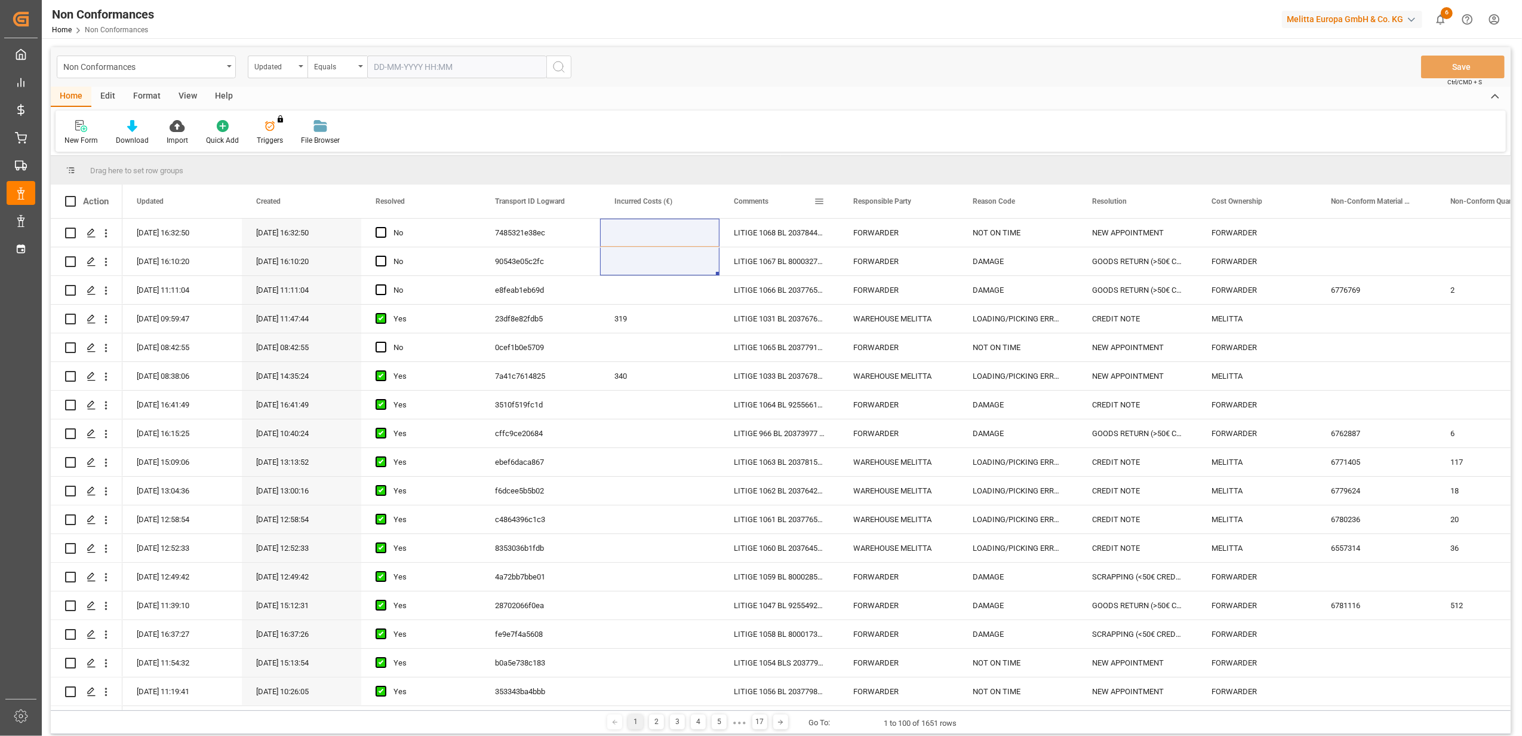
click at [807, 204] on div "Comments" at bounding box center [774, 201] width 80 height 33
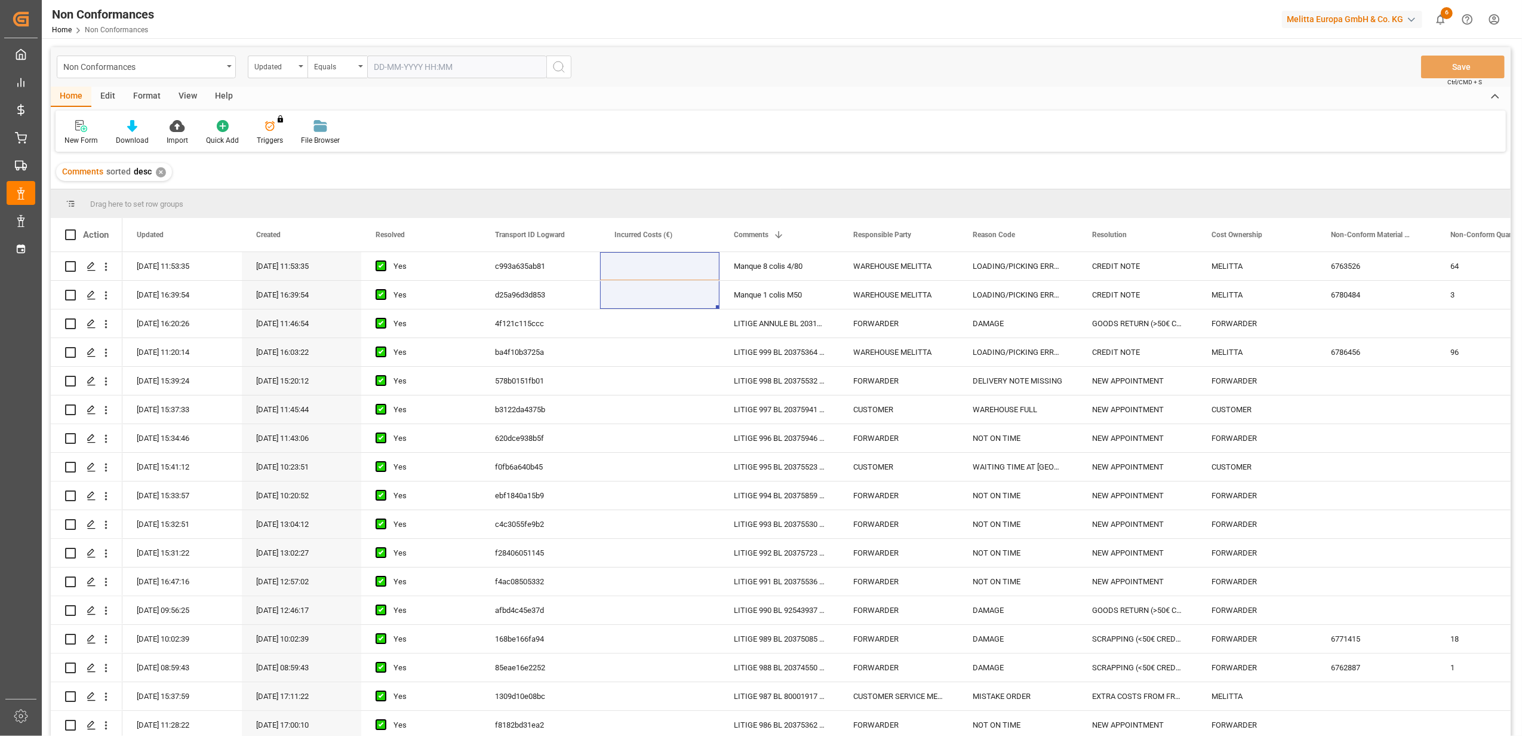
click at [583, 179] on div "Comments sorted desc ✕" at bounding box center [781, 171] width 1460 height 33
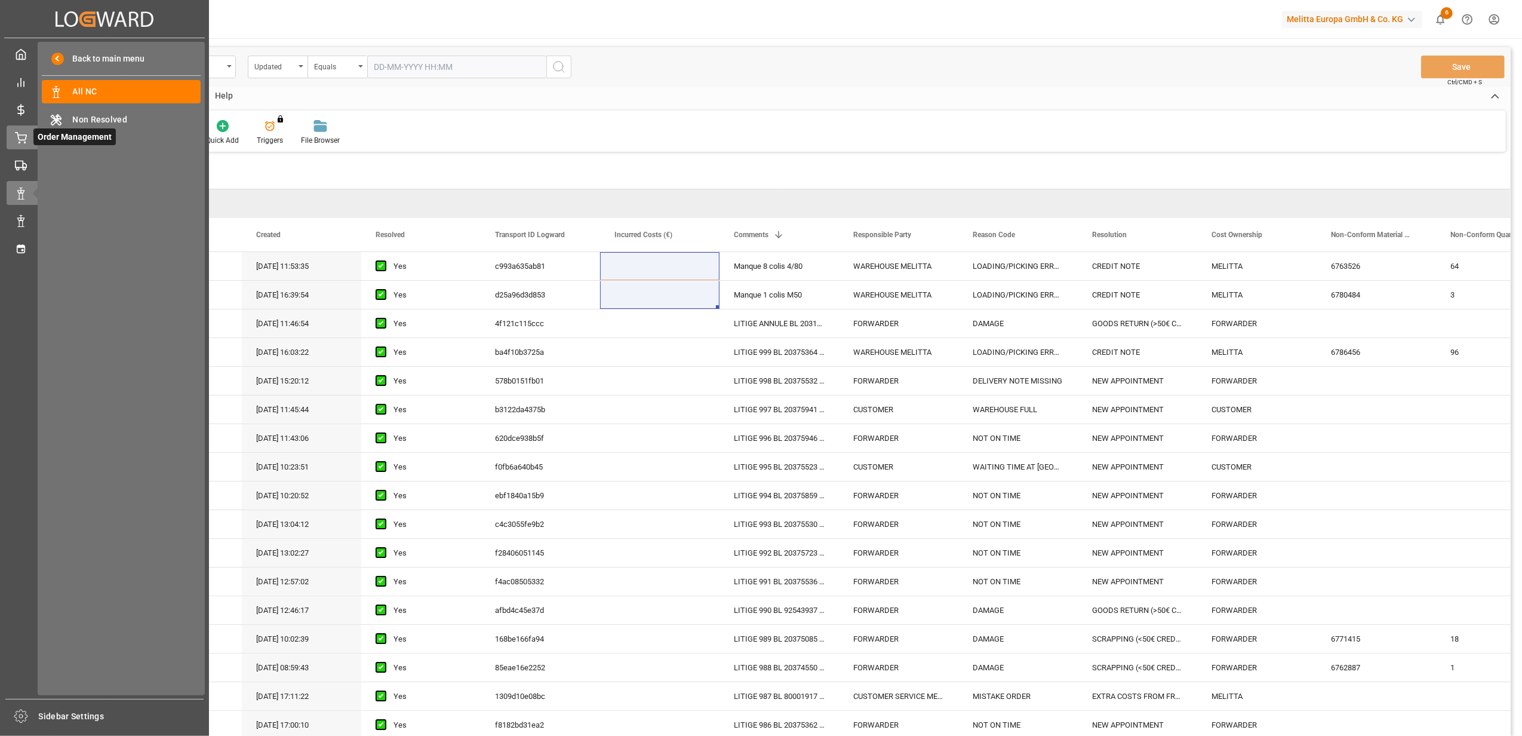
click at [20, 135] on icon at bounding box center [21, 138] width 12 height 12
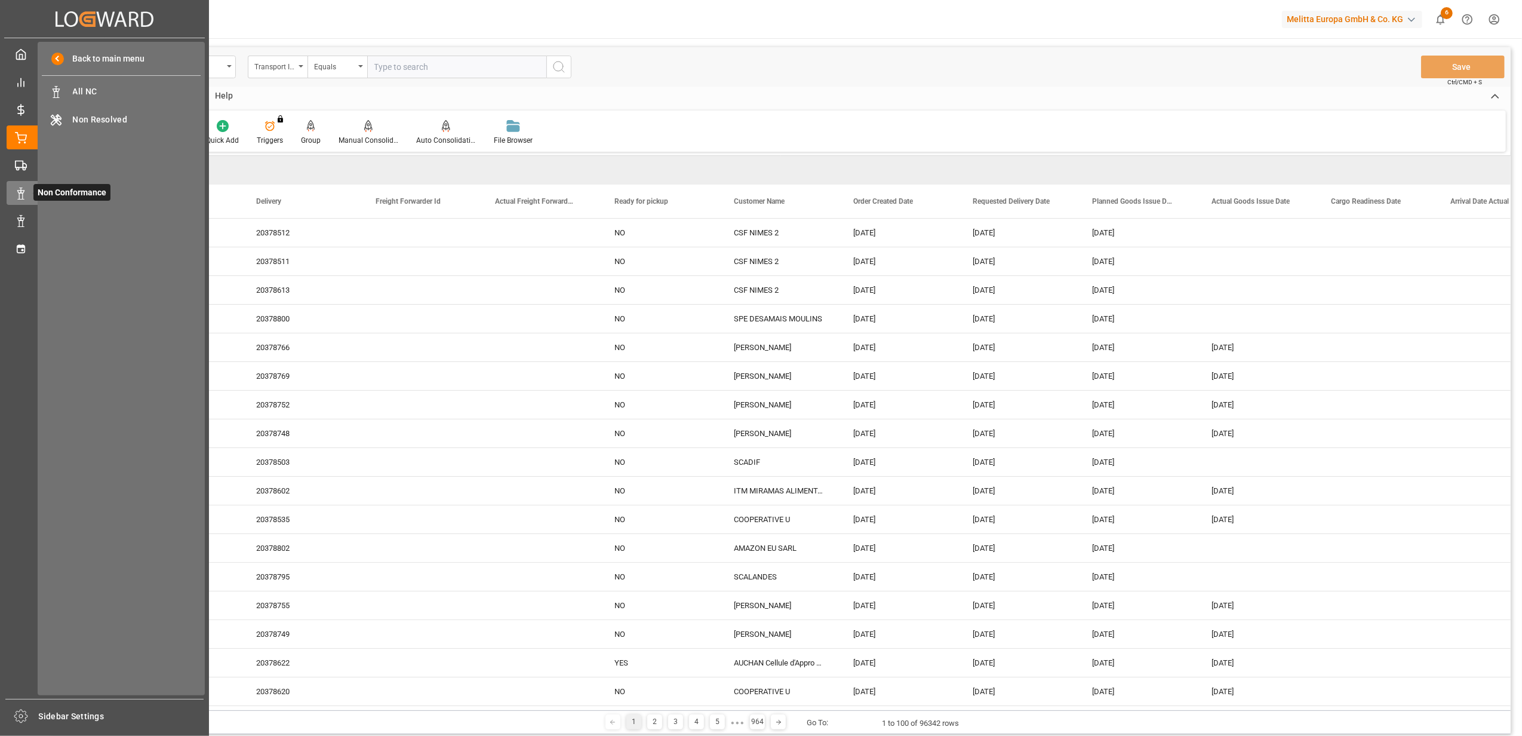
click at [27, 196] on icon at bounding box center [35, 192] width 25 height 25
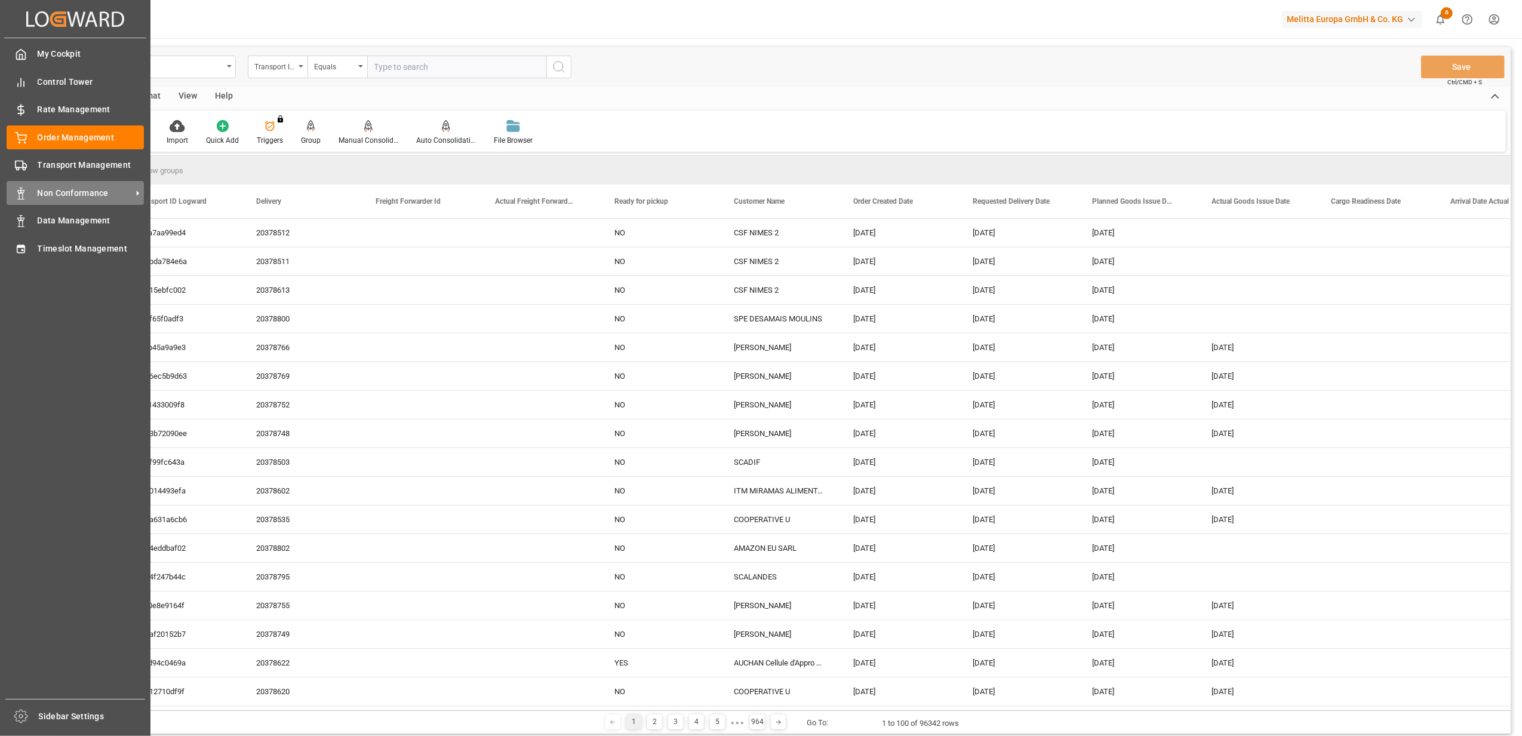
click at [51, 191] on span "Non Conformance" at bounding box center [85, 193] width 94 height 13
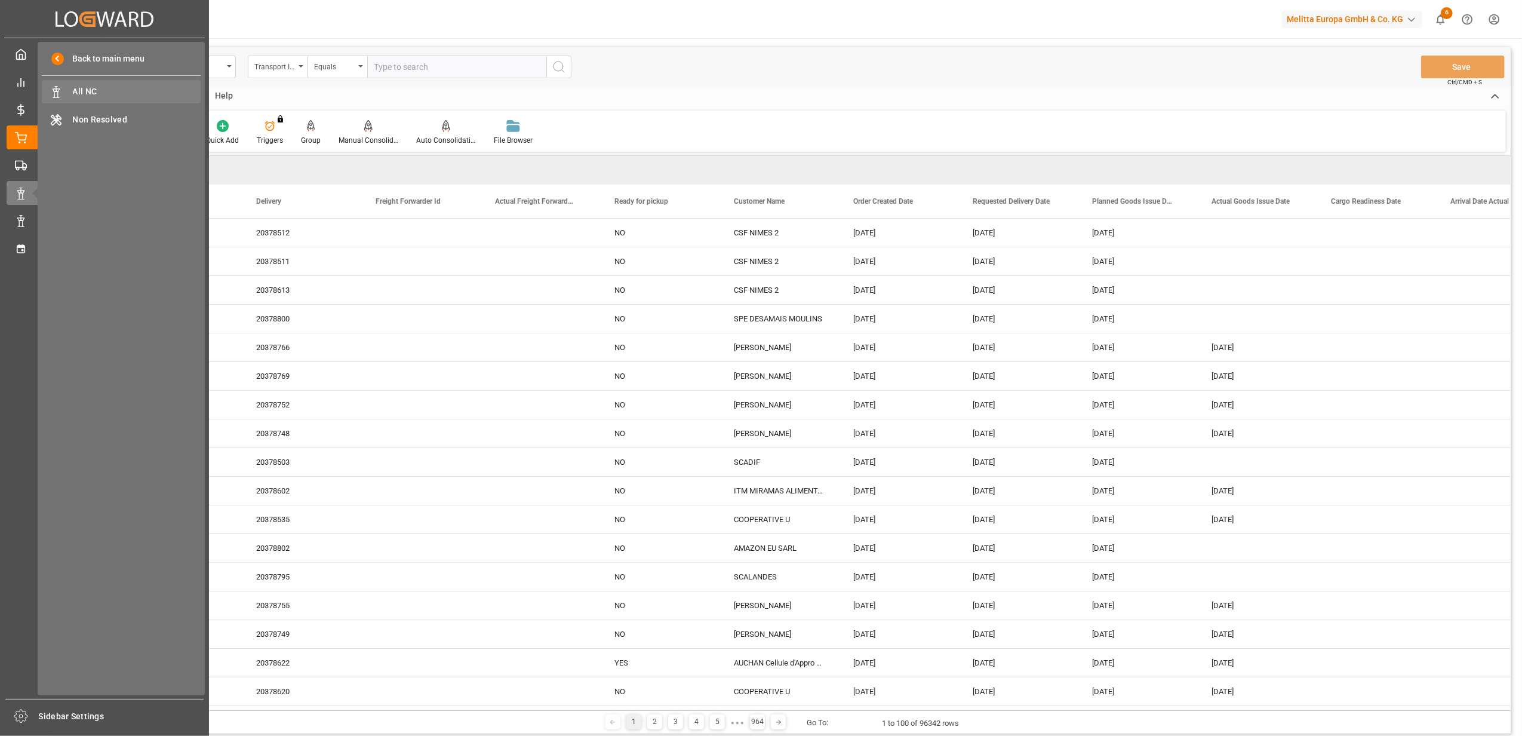
click at [96, 96] on span "All NC" at bounding box center [137, 91] width 128 height 13
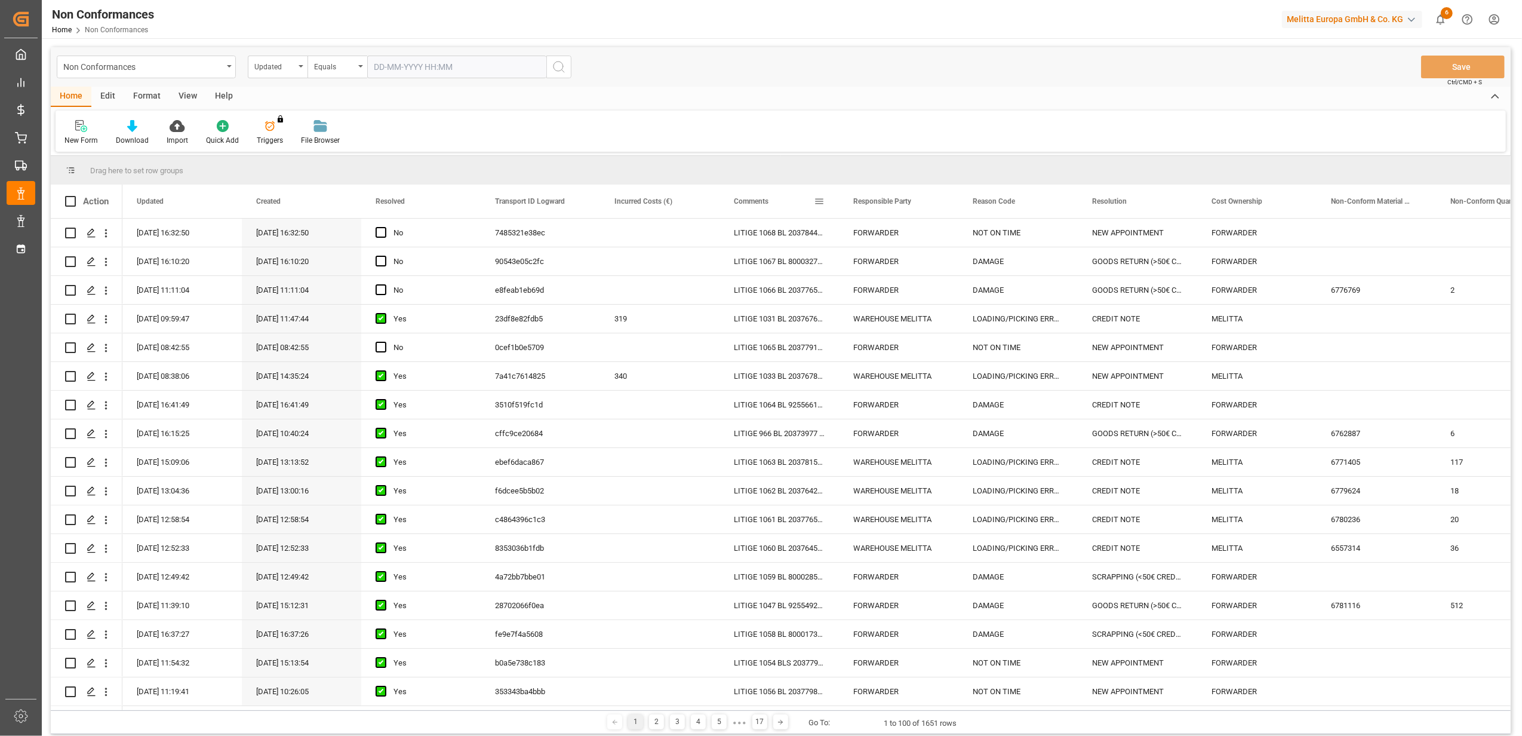
click at [818, 199] on span at bounding box center [819, 201] width 11 height 11
click at [921, 235] on span "Filtering operator" at bounding box center [926, 235] width 11 height 11
click at [847, 294] on span "Fuzzy search" at bounding box center [840, 293] width 44 height 9
click at [847, 272] on input "Filter Value" at bounding box center [874, 266] width 117 height 24
type input "20376920"
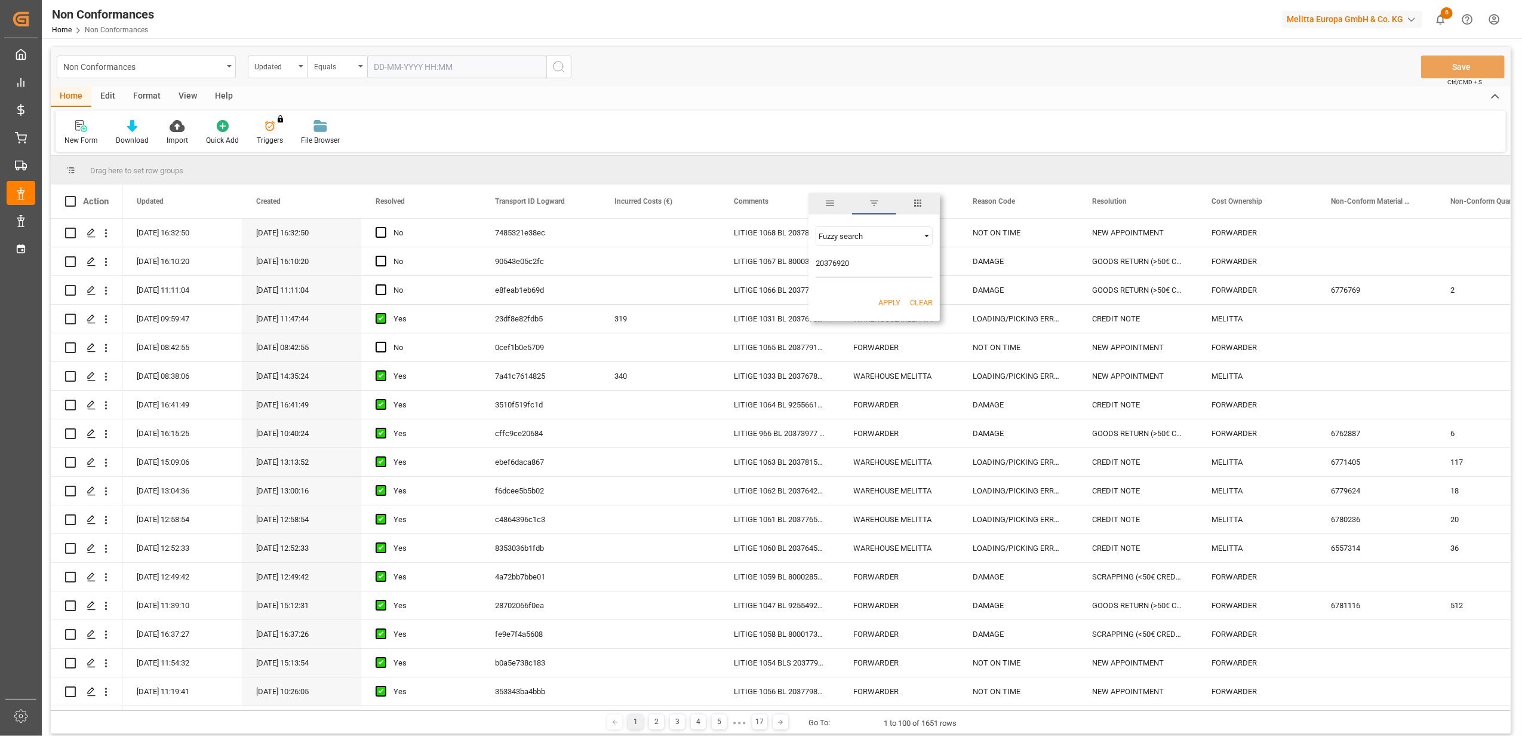
click at [899, 302] on button "Apply" at bounding box center [889, 303] width 22 height 12
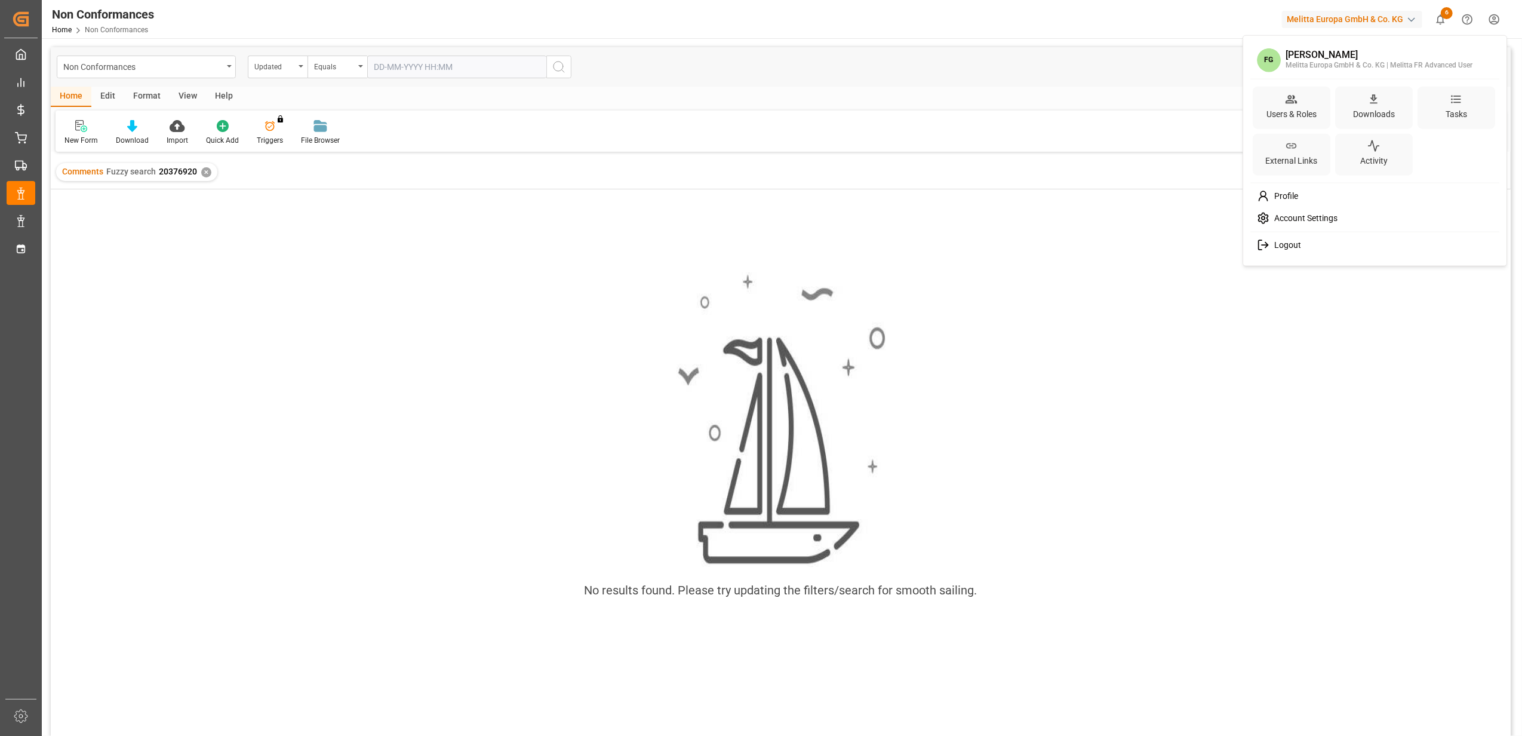
click at [1498, 20] on html "Created by potrace 1.15, written by [PERSON_NAME] [DATE]-[DATE] Created by potr…" at bounding box center [761, 368] width 1522 height 736
click at [1301, 241] on div "Logout" at bounding box center [1375, 245] width 245 height 22
